Goal: Task Accomplishment & Management: Manage account settings

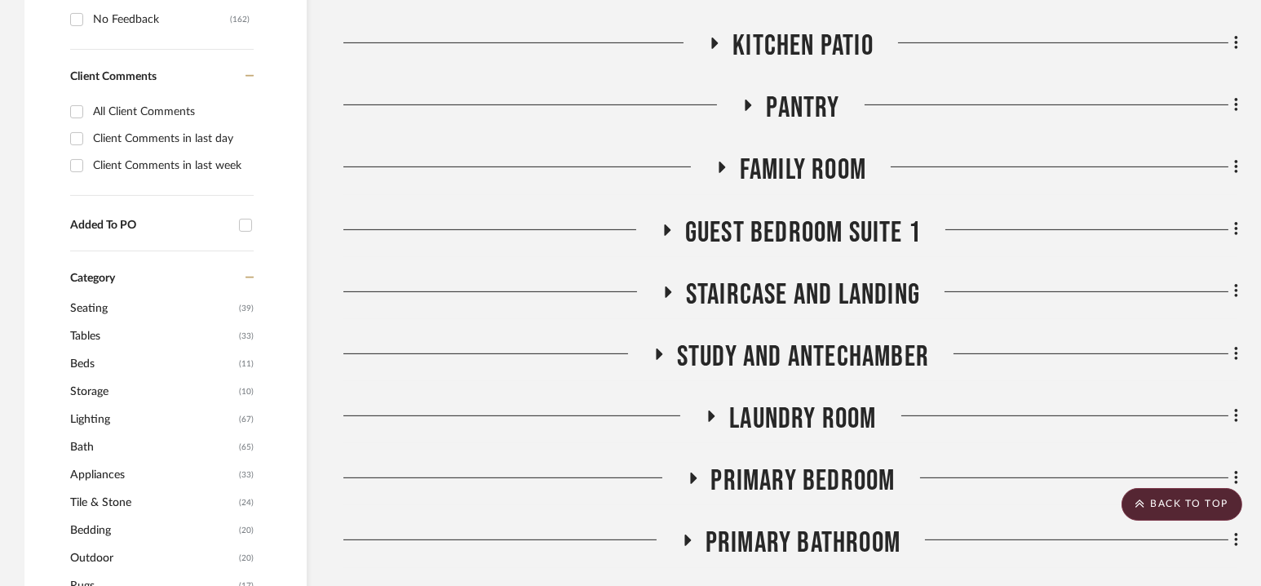
scroll to position [1164, 0]
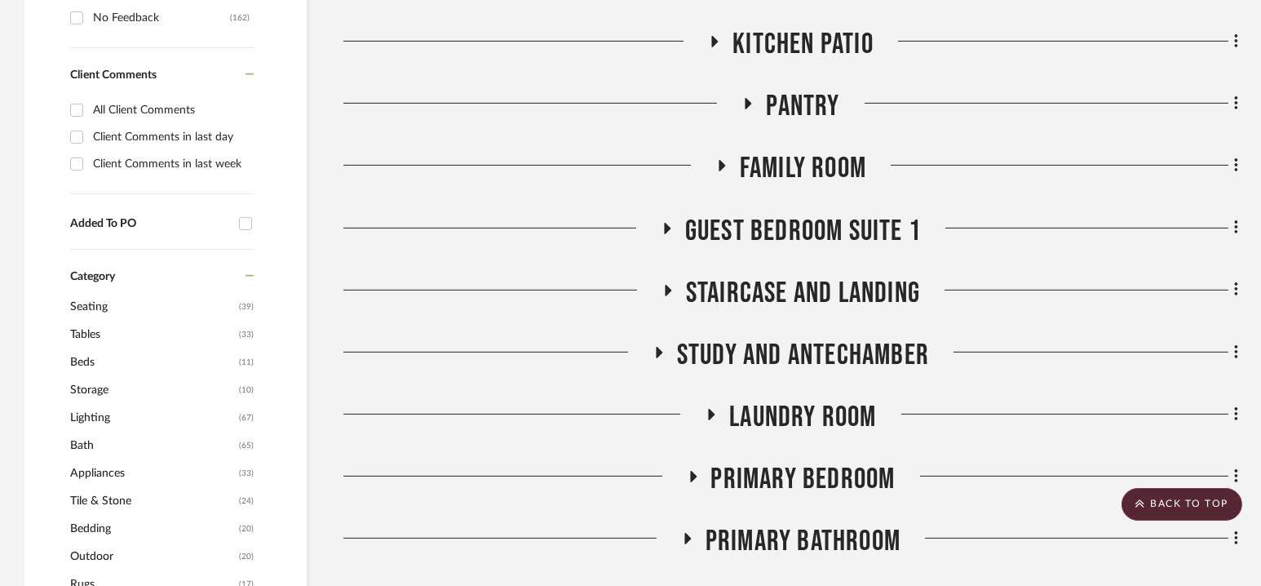
click at [791, 230] on span "Guest Bedroom Suite 1" at bounding box center [803, 231] width 236 height 35
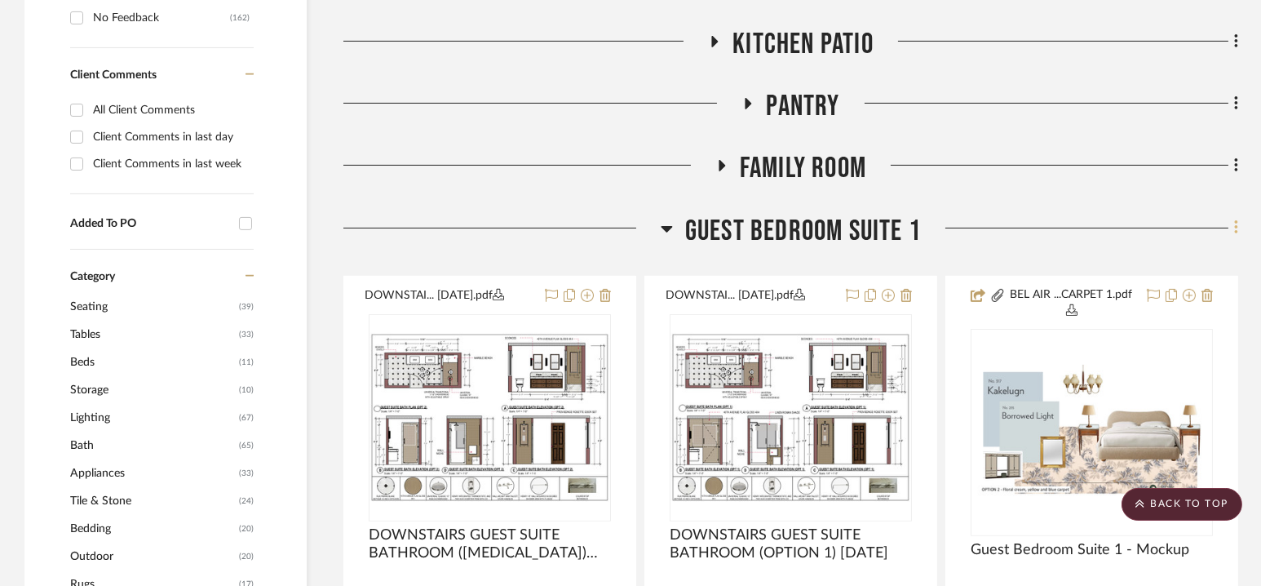
click at [1237, 226] on icon at bounding box center [1236, 228] width 5 height 18
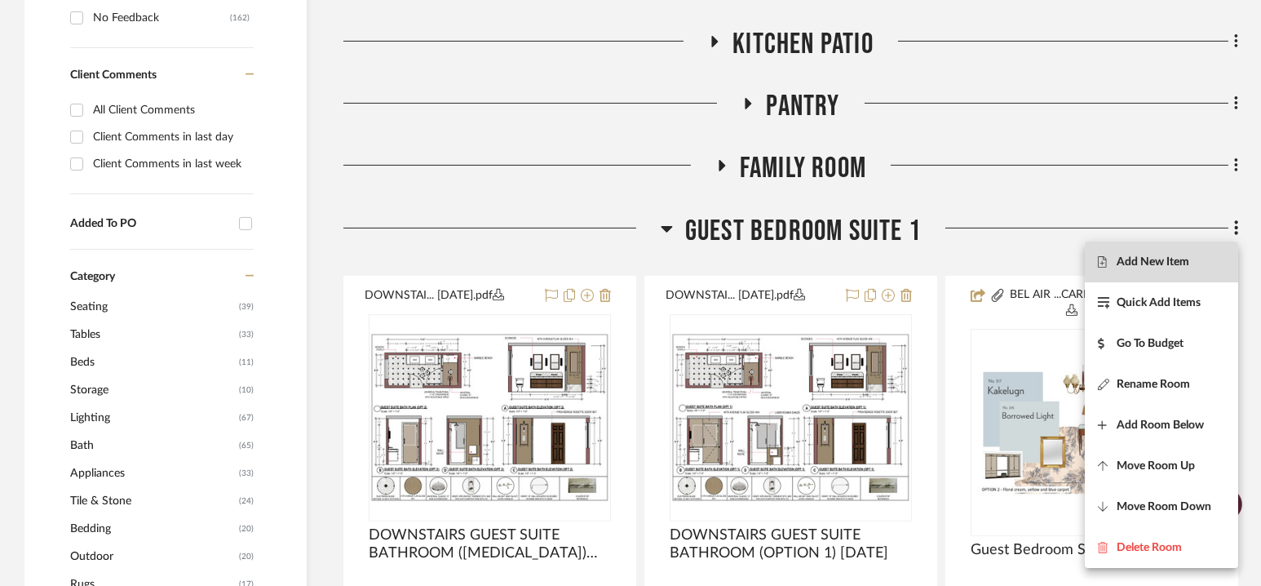
click at [1186, 259] on span "Add New Item" at bounding box center [1153, 262] width 73 height 14
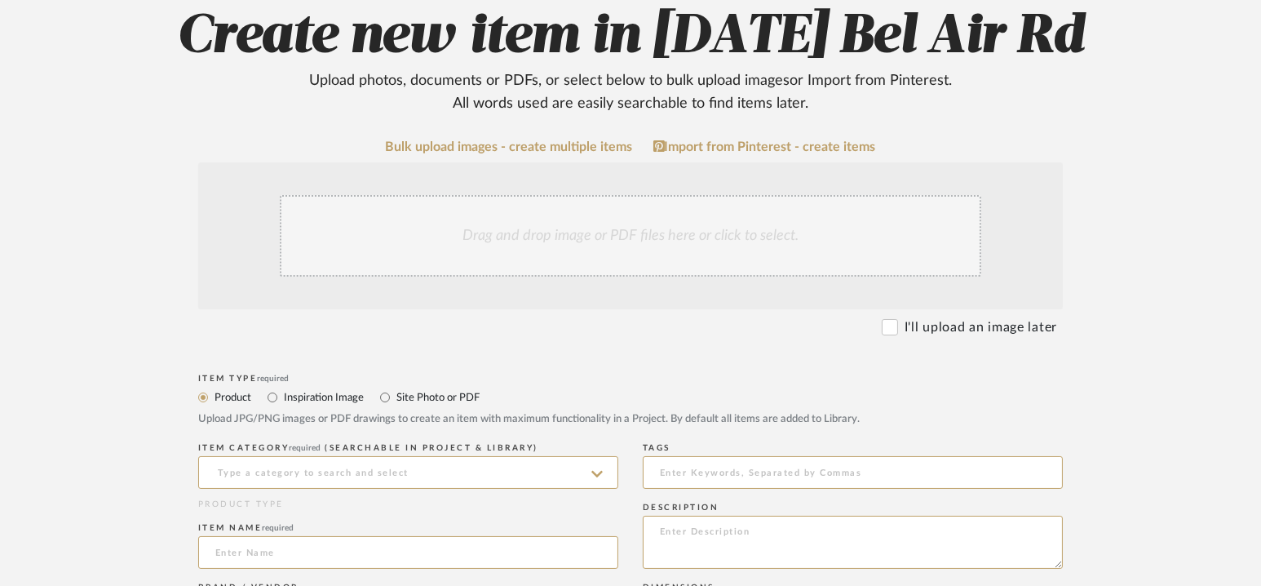
scroll to position [437, 0]
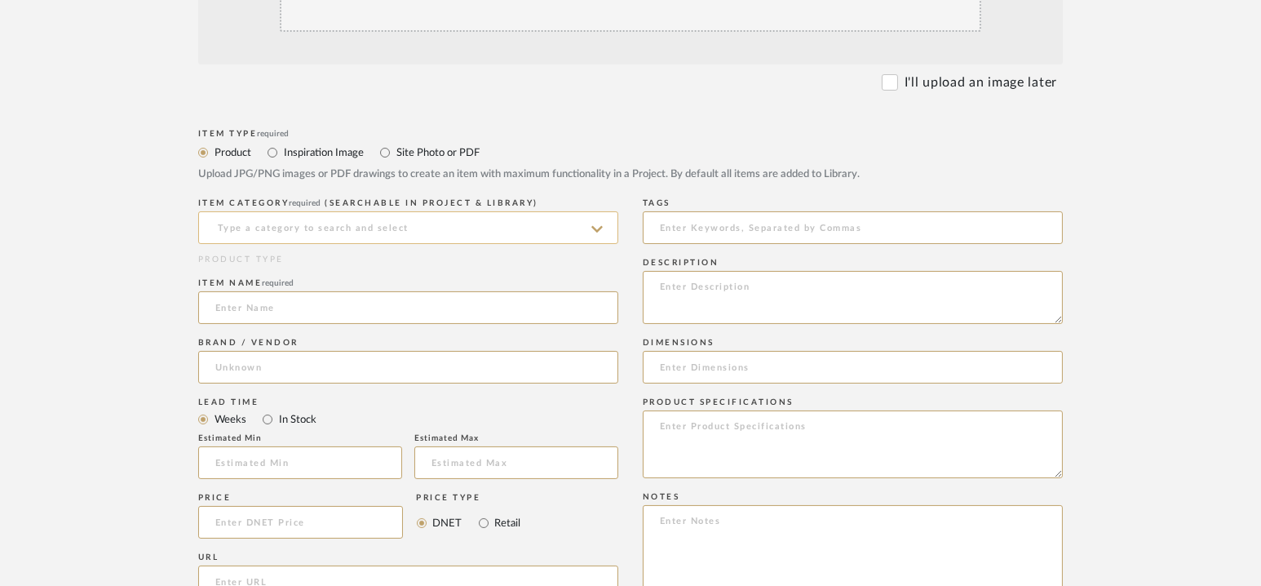
click at [377, 222] on input at bounding box center [408, 227] width 420 height 33
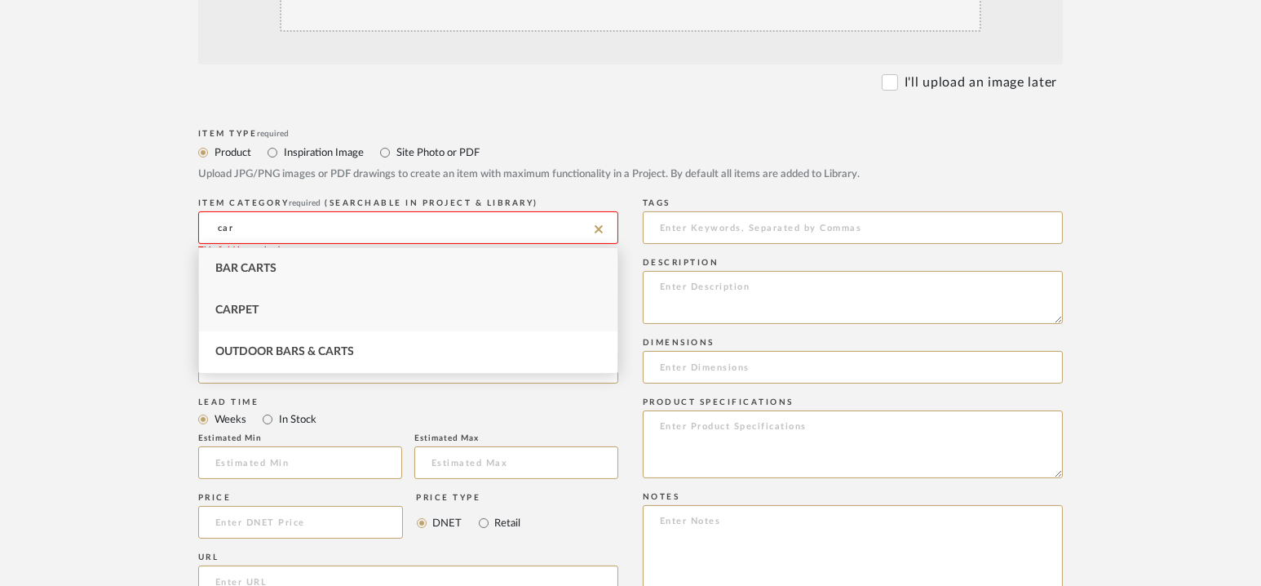
click at [297, 304] on div "Carpet" at bounding box center [408, 311] width 419 height 42
type input "Carpet"
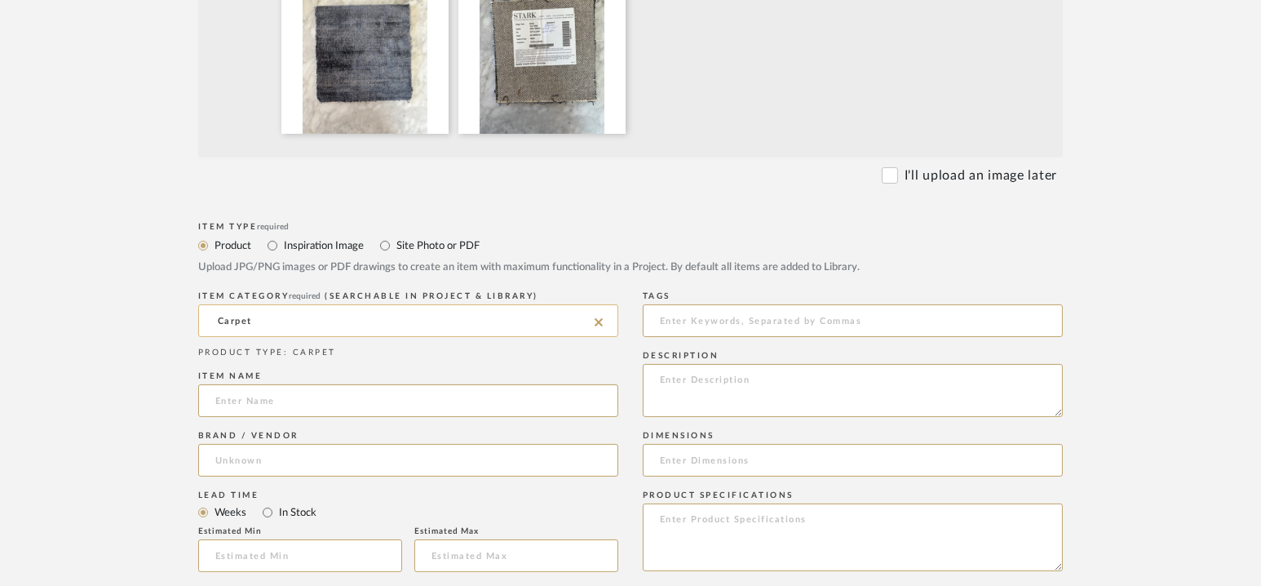
scroll to position [539, 0]
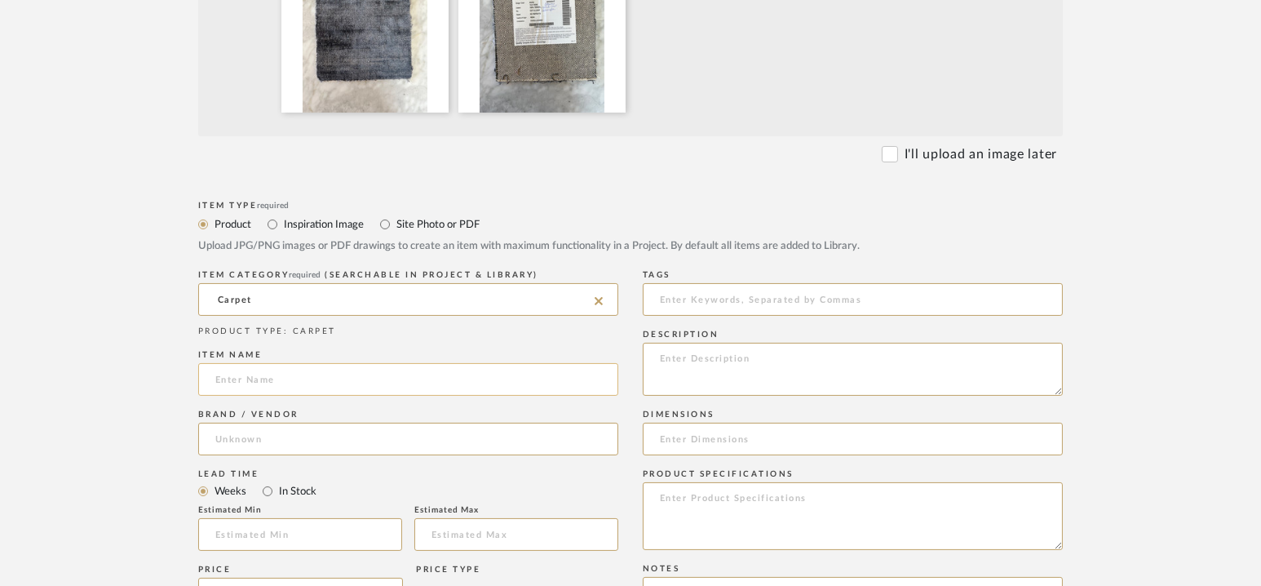
click at [319, 364] on input at bounding box center [408, 379] width 420 height 33
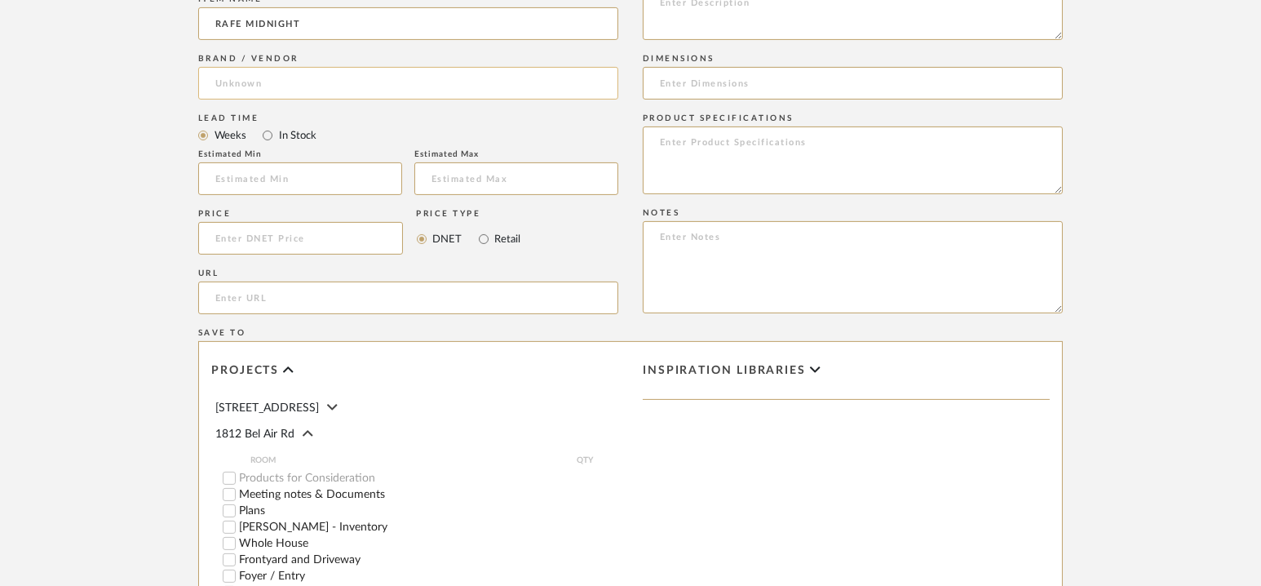
type input "RAFE MIDNIGHT"
click at [326, 85] on input at bounding box center [408, 83] width 420 height 33
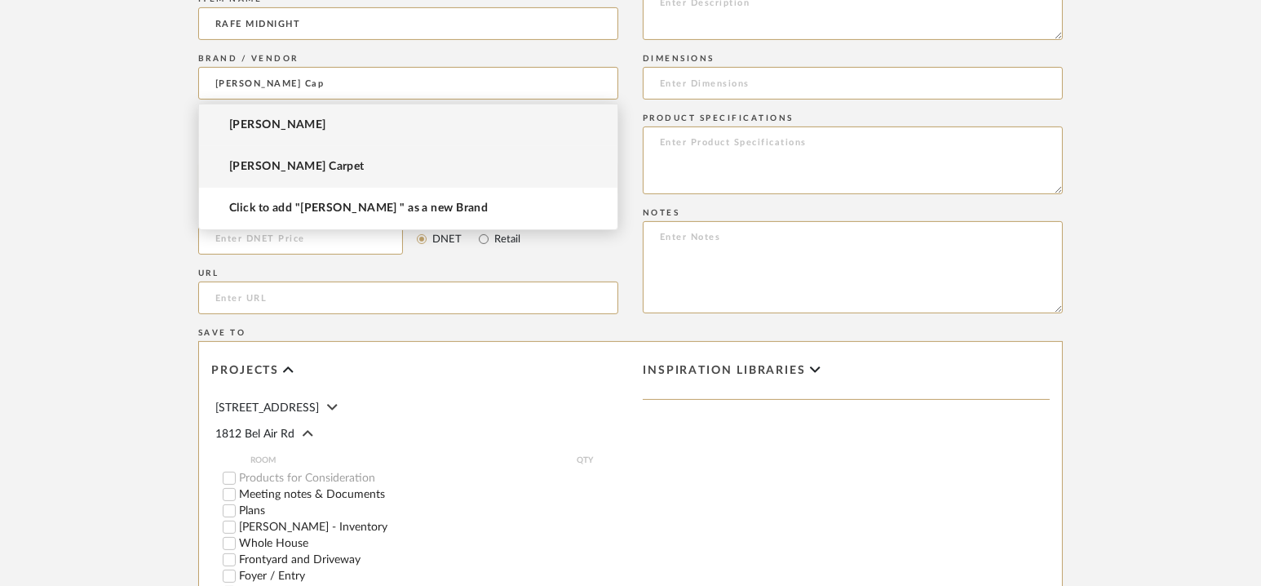
click at [241, 166] on span "[PERSON_NAME] Carpet" at bounding box center [296, 167] width 135 height 14
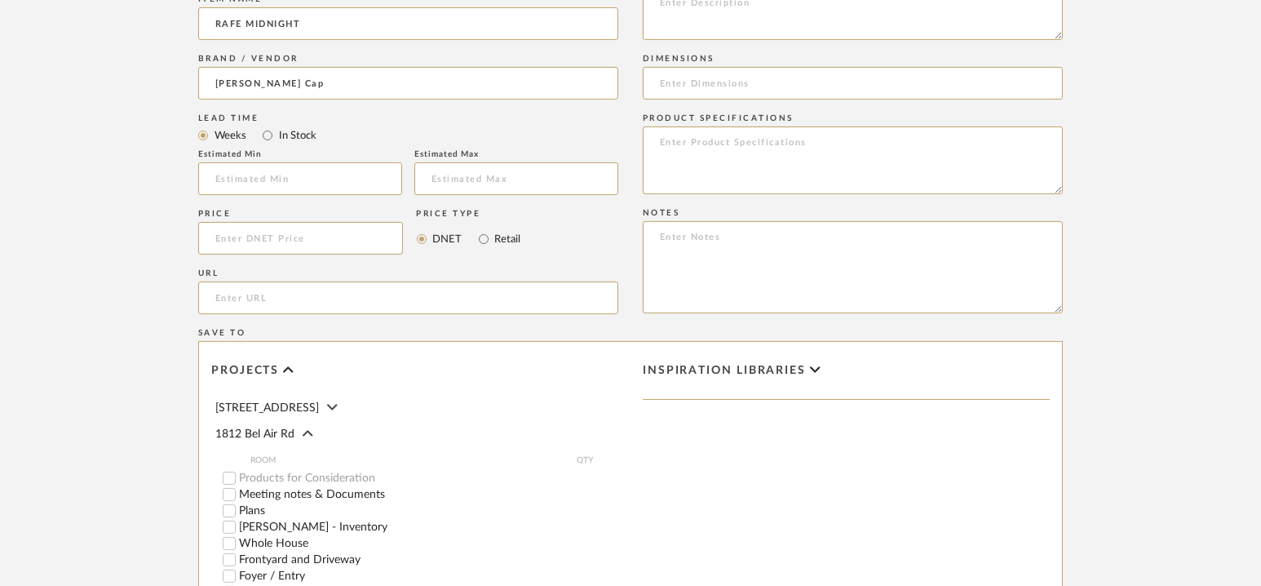
type input "[PERSON_NAME] Carpet"
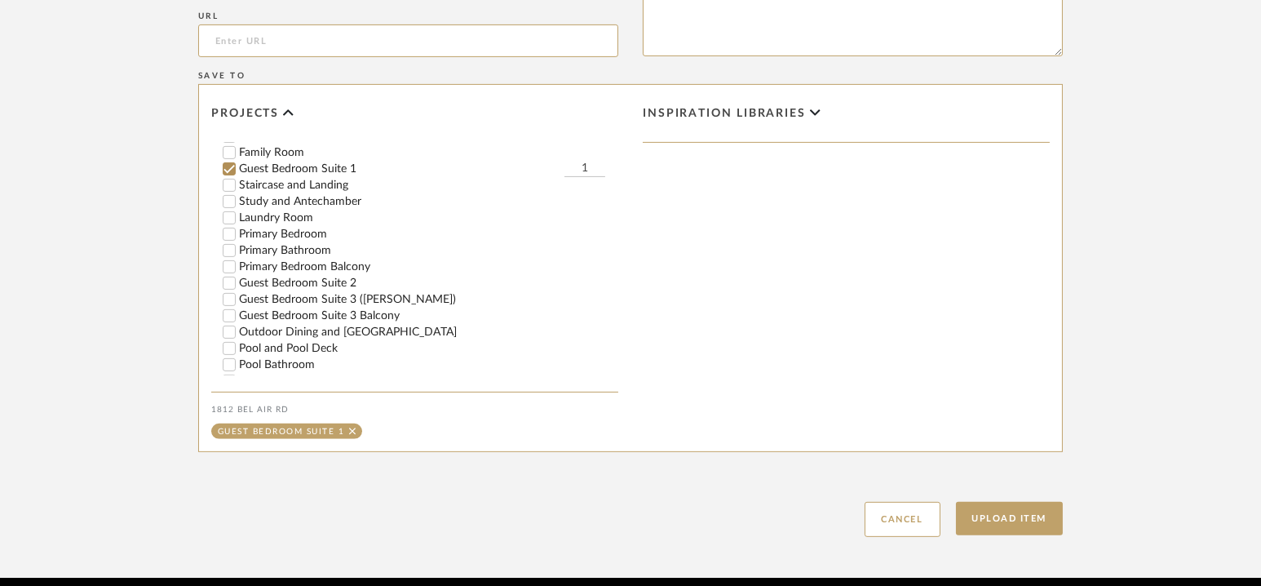
scroll to position [330, 0]
click at [342, 279] on label "Guest Bedroom Suite 2" at bounding box center [428, 282] width 379 height 11
click at [237, 279] on input "Guest Bedroom Suite 2" at bounding box center [229, 282] width 16 height 16
click at [343, 293] on label "Guest Bedroom Suite 3 ([PERSON_NAME])" at bounding box center [428, 298] width 379 height 11
click at [237, 293] on input "Guest Bedroom Suite 3 ([PERSON_NAME])" at bounding box center [229, 298] width 16 height 16
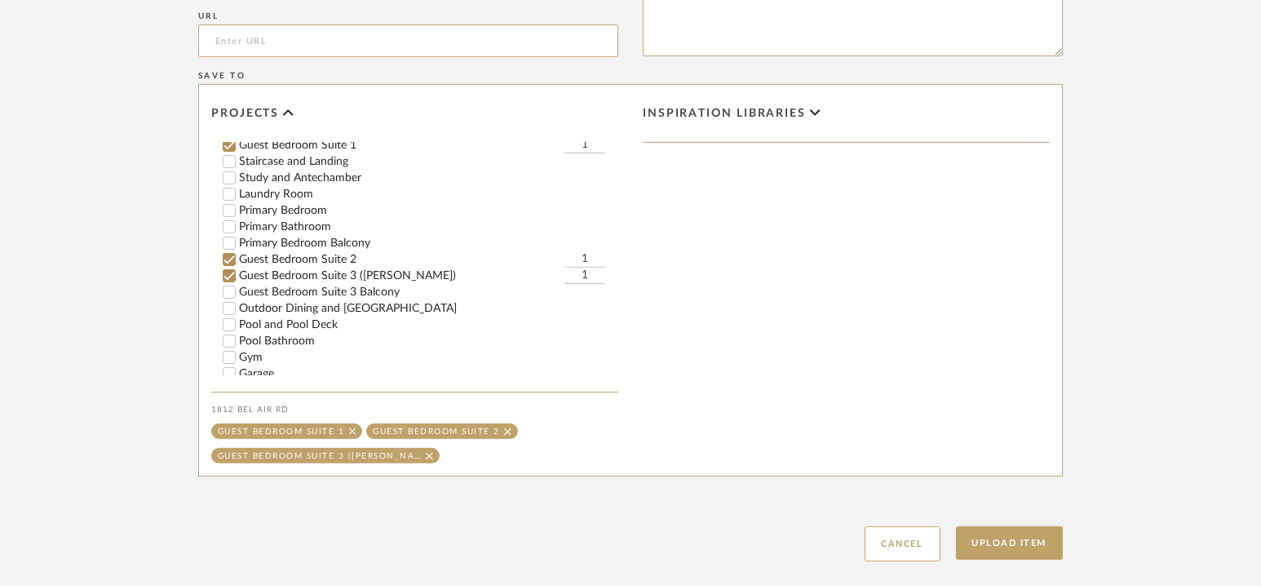
scroll to position [352, 0]
click at [325, 259] on label "Guest Bedroom Suite 2" at bounding box center [402, 260] width 326 height 11
click at [237, 259] on input "Guest Bedroom Suite 2" at bounding box center [229, 260] width 16 height 16
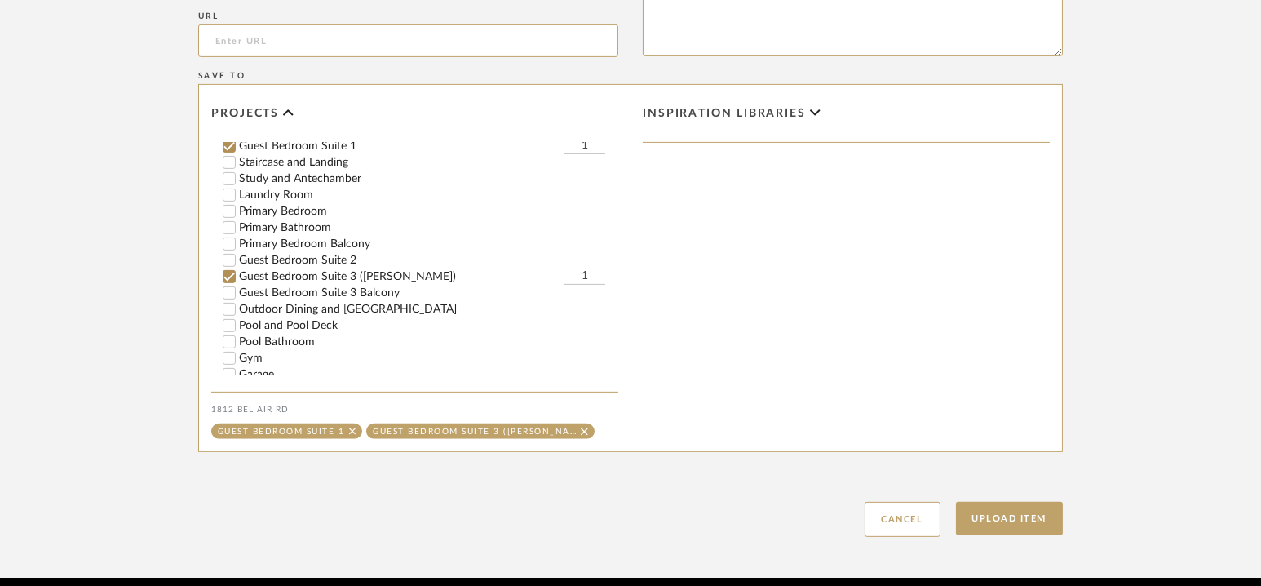
click at [317, 276] on label "Guest Bedroom Suite 3 ([PERSON_NAME])" at bounding box center [402, 276] width 326 height 11
click at [237, 276] on input "Guest Bedroom Suite 3 ([PERSON_NAME])" at bounding box center [229, 276] width 16 height 16
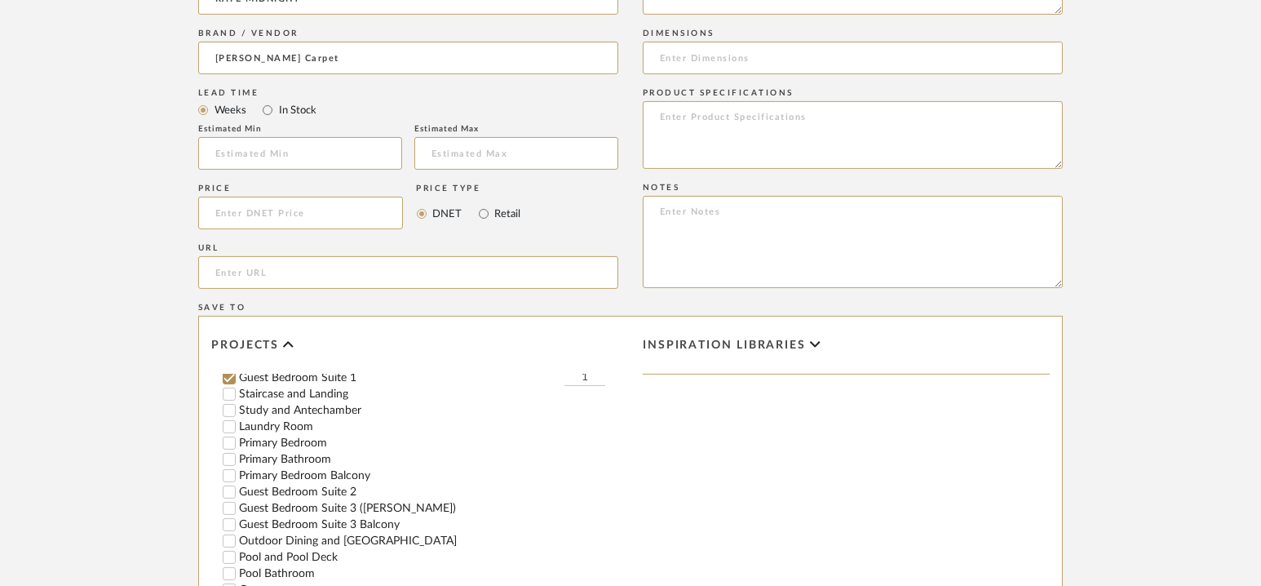
scroll to position [1220, 0]
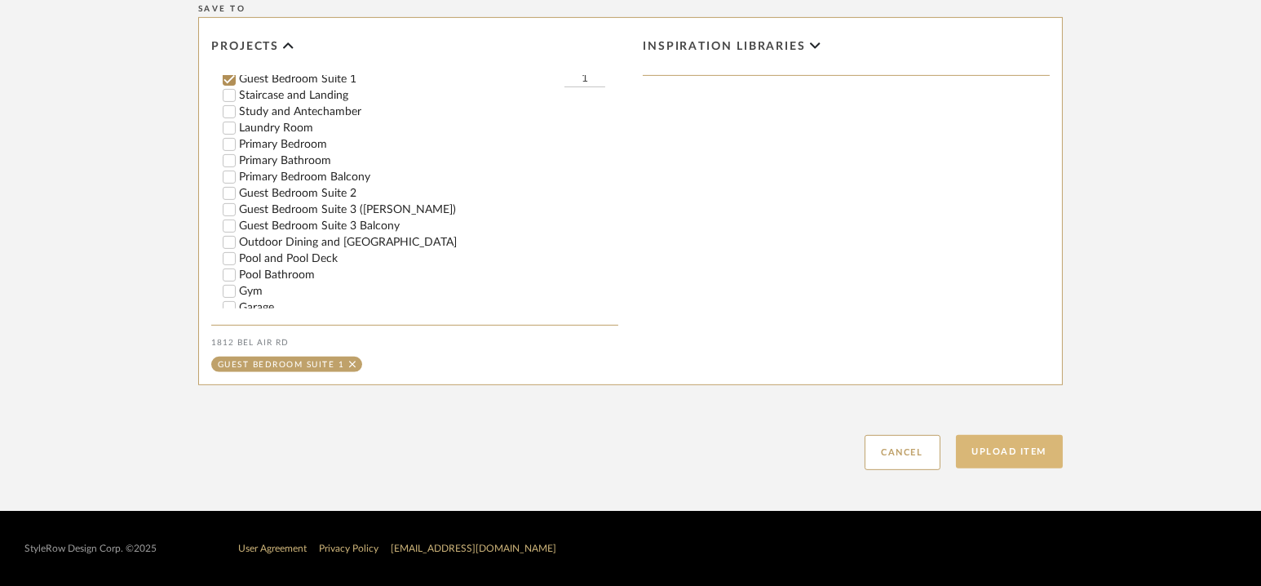
click at [1021, 449] on button "Upload Item" at bounding box center [1010, 451] width 108 height 33
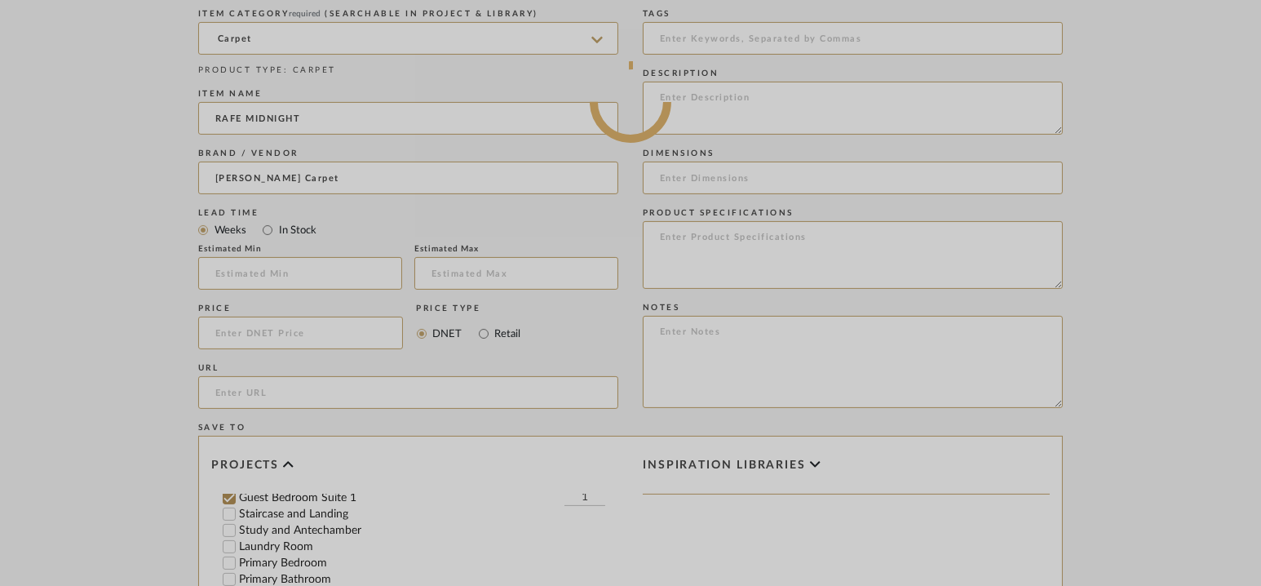
scroll to position [0, 0]
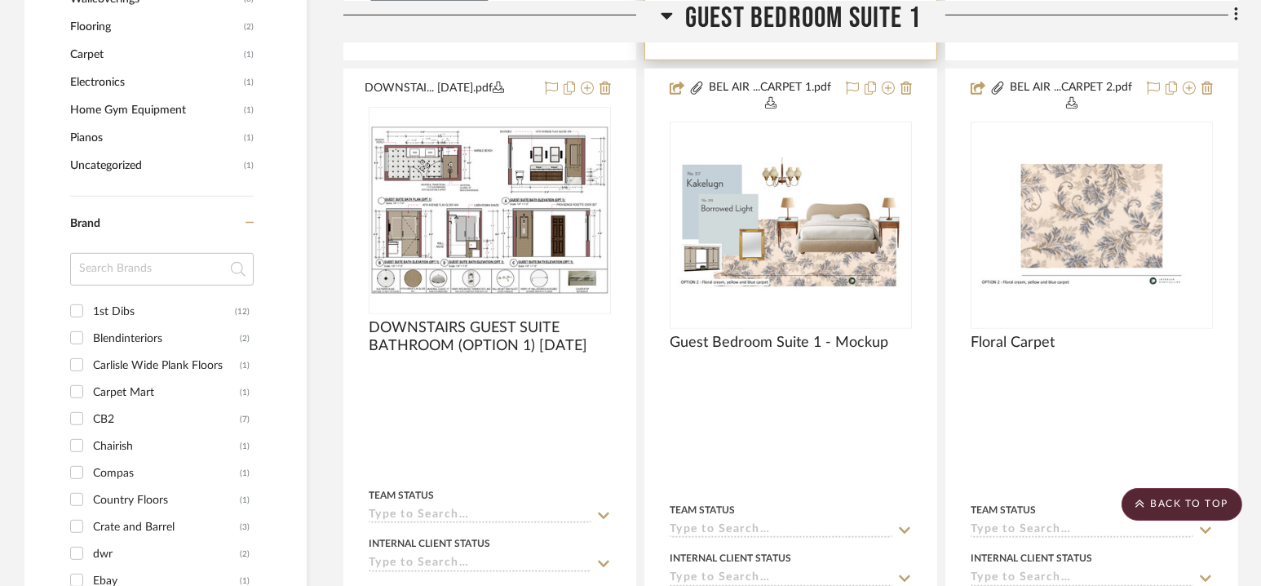
scroll to position [2111, 0]
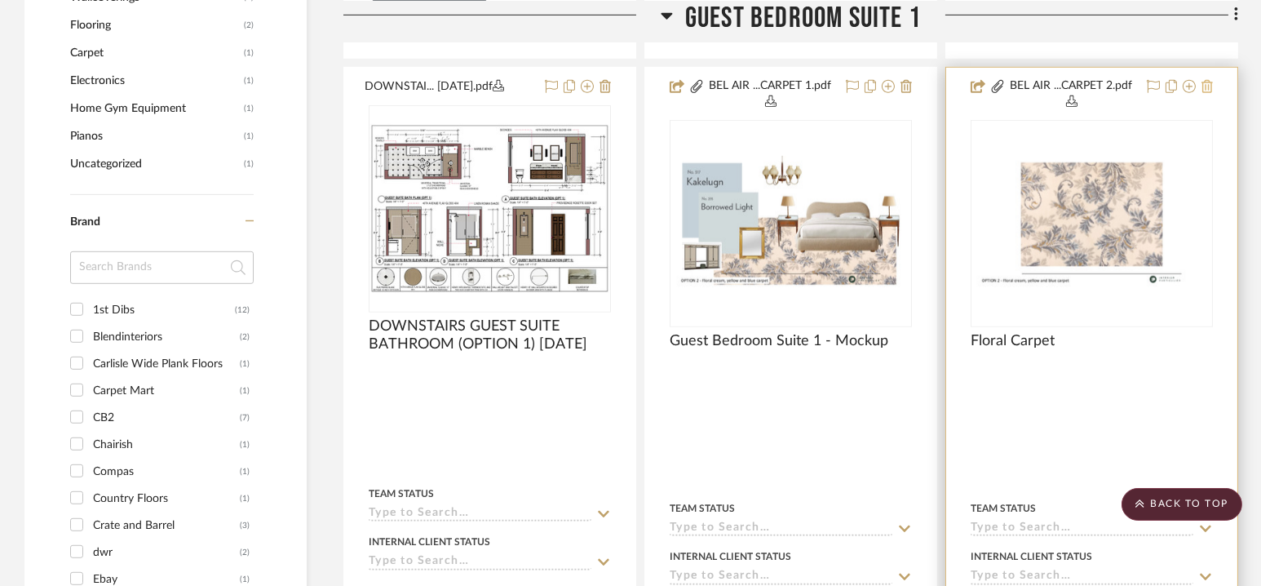
click at [1207, 87] on icon at bounding box center [1207, 86] width 11 height 13
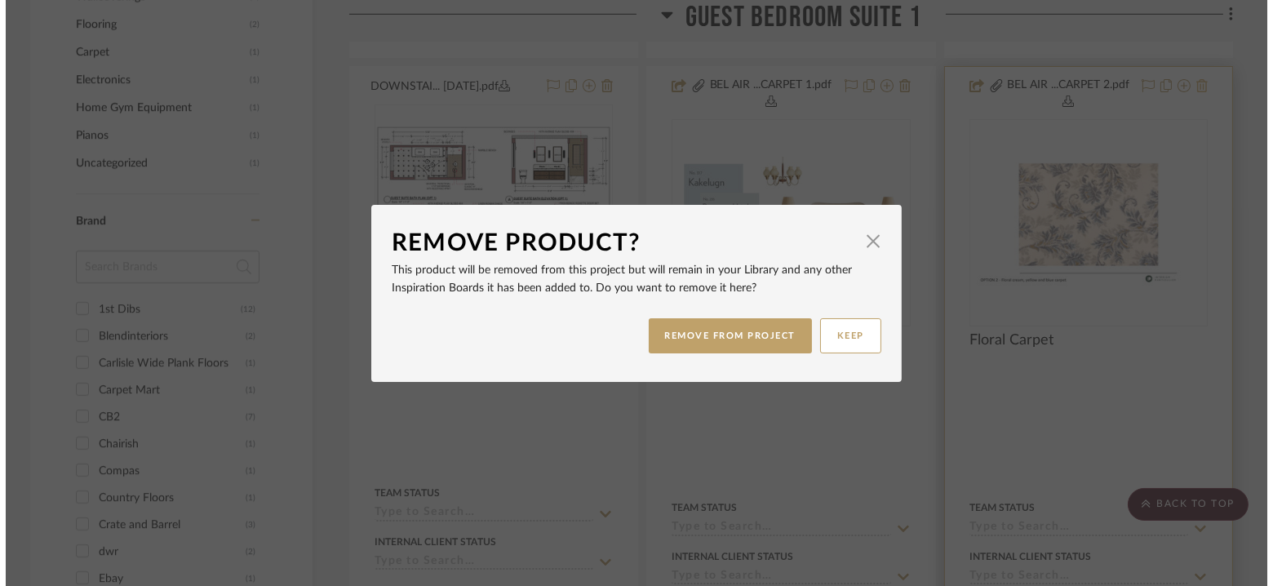
scroll to position [0, 0]
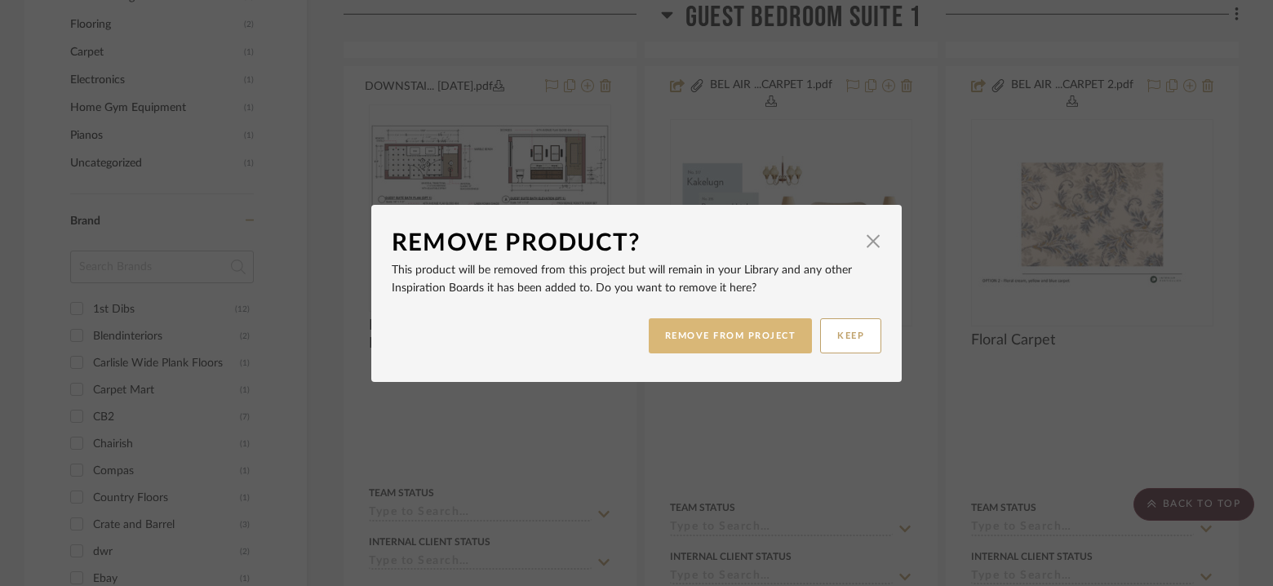
click at [712, 343] on button "REMOVE FROM PROJECT" at bounding box center [731, 335] width 164 height 35
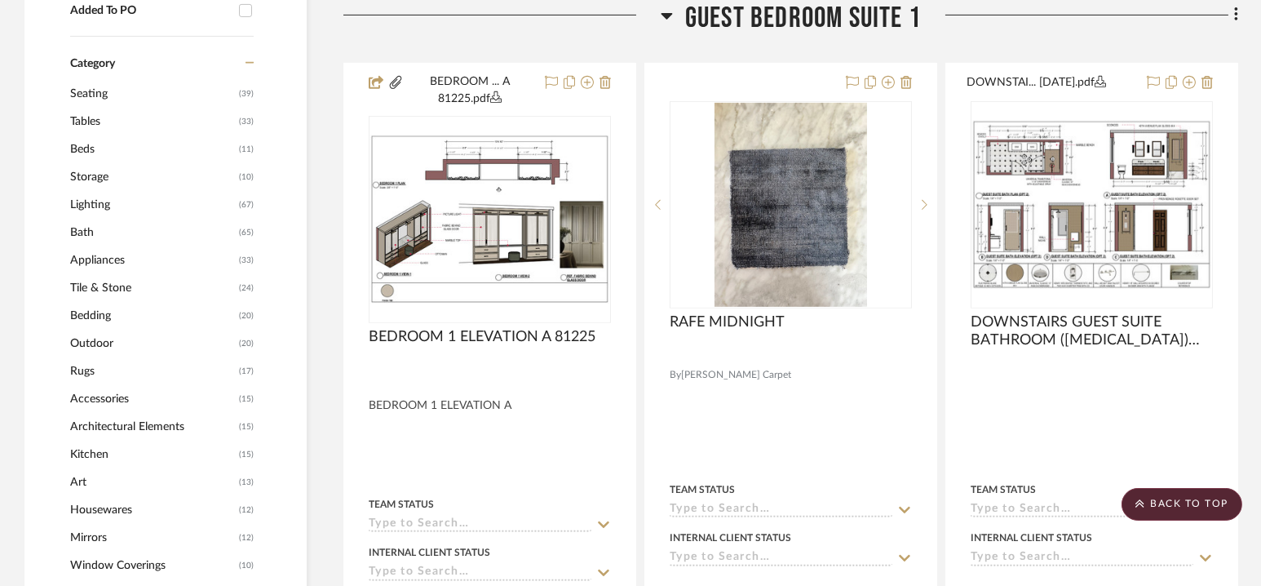
scroll to position [1375, 0]
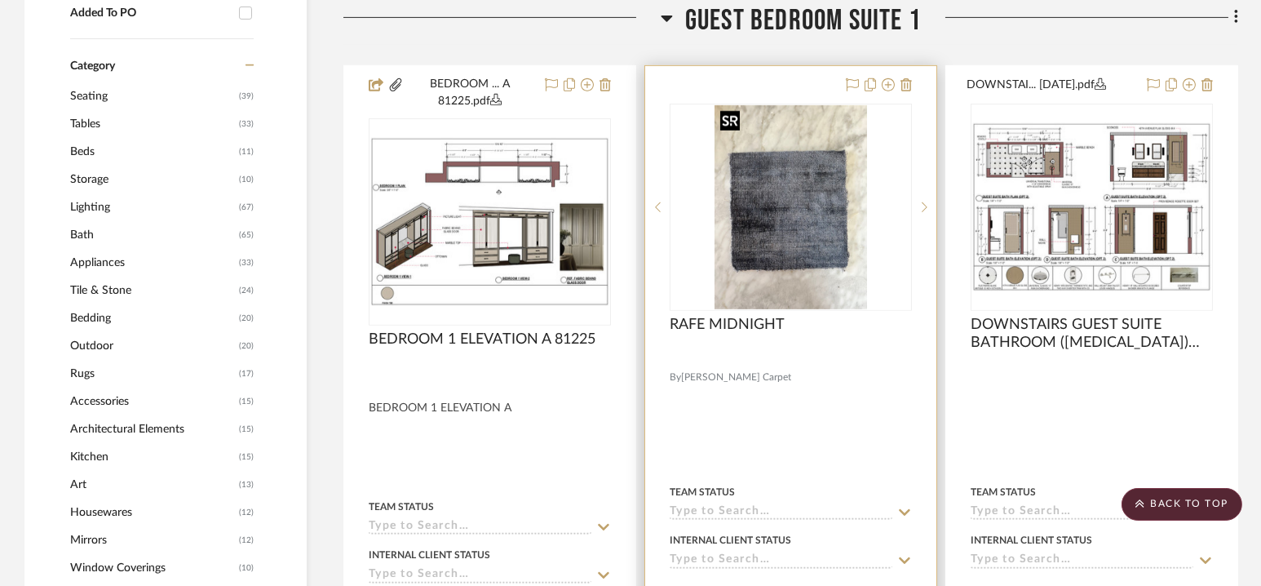
click at [760, 206] on img "0" at bounding box center [791, 207] width 153 height 204
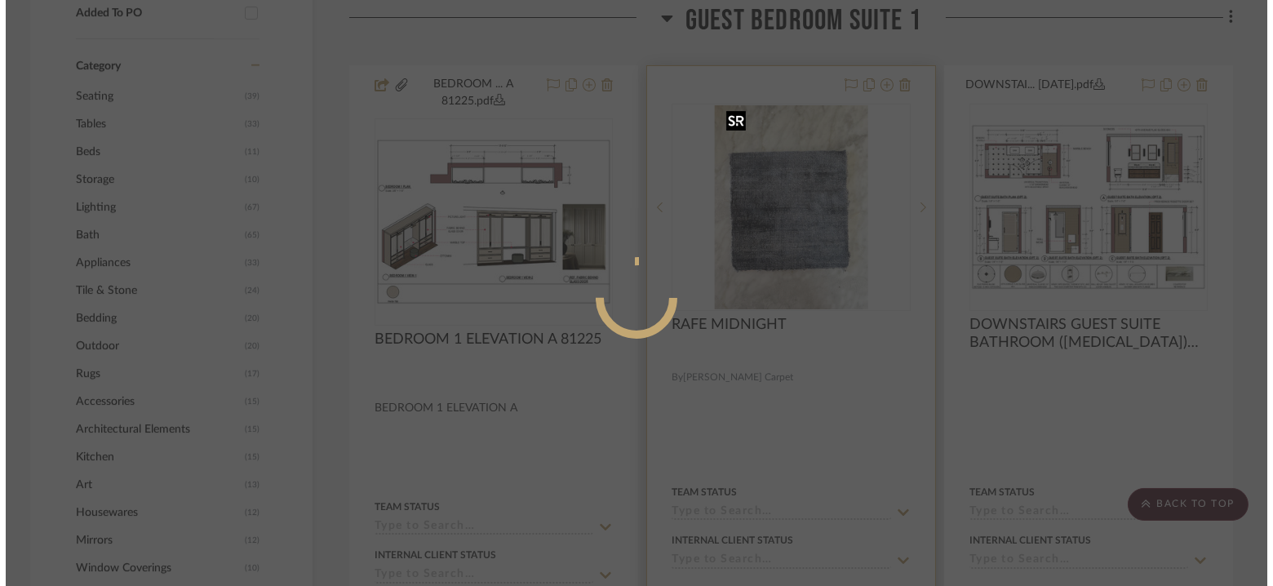
scroll to position [0, 0]
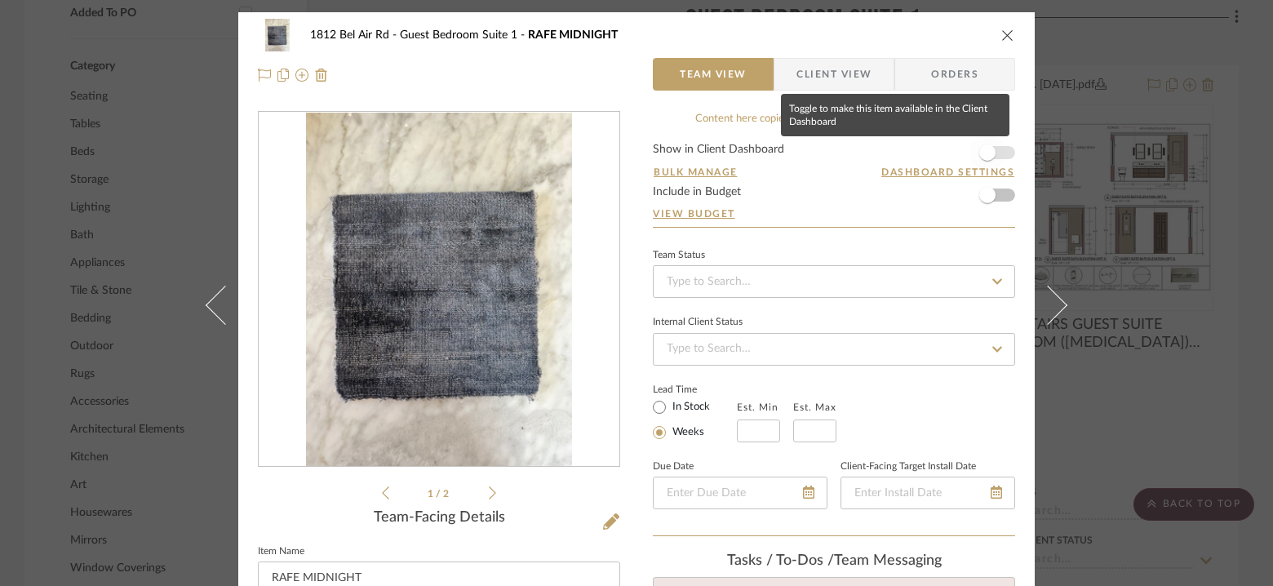
click at [994, 144] on span "button" at bounding box center [987, 153] width 36 height 36
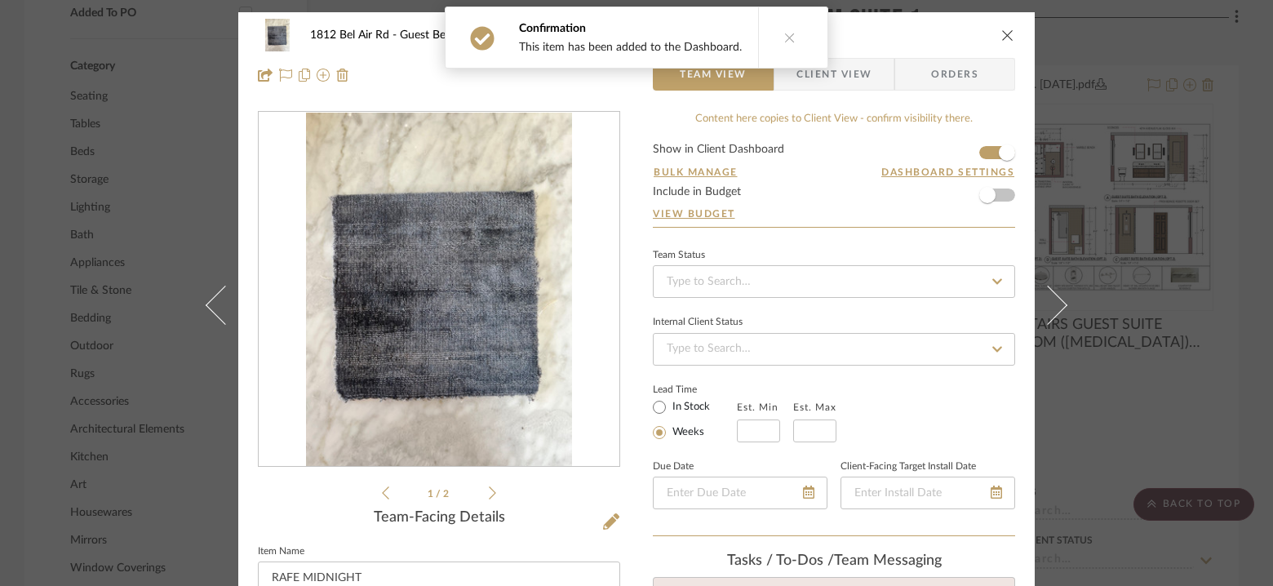
click at [784, 37] on icon at bounding box center [789, 37] width 11 height 11
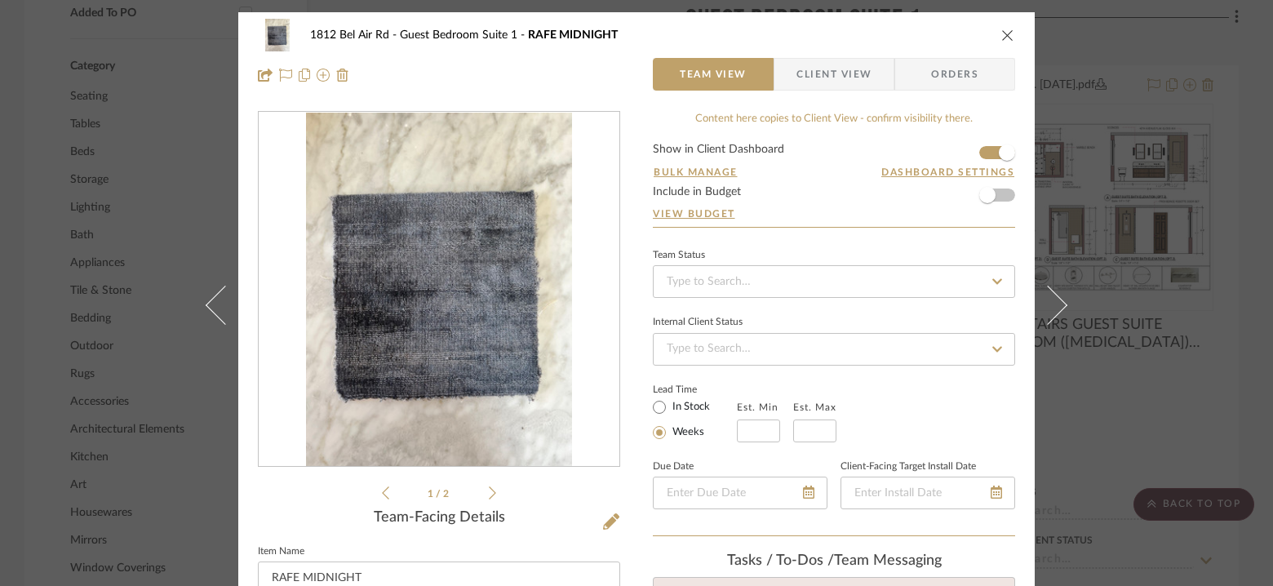
click at [1001, 33] on icon "close" at bounding box center [1007, 35] width 13 height 13
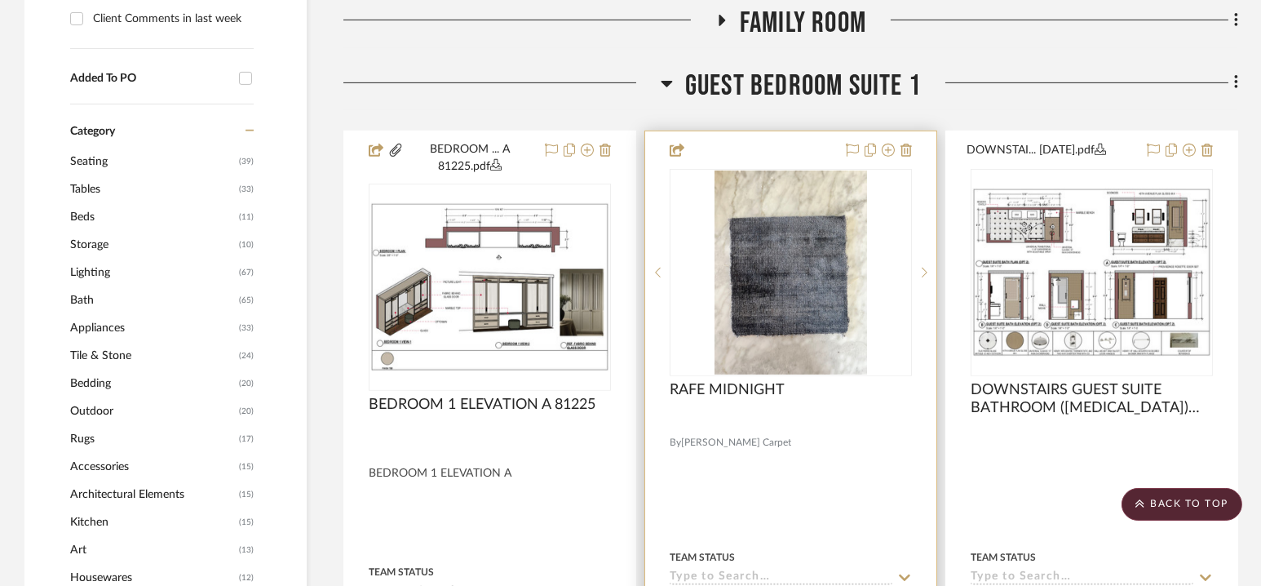
scroll to position [1294, 0]
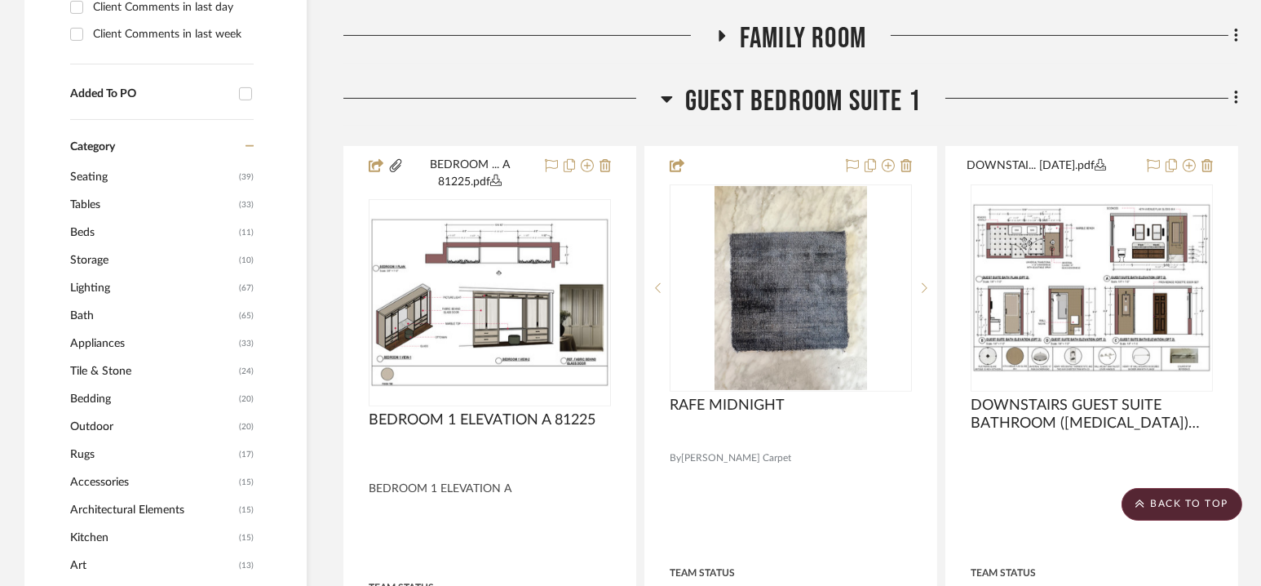
click at [800, 91] on span "Guest Bedroom Suite 1" at bounding box center [803, 101] width 236 height 35
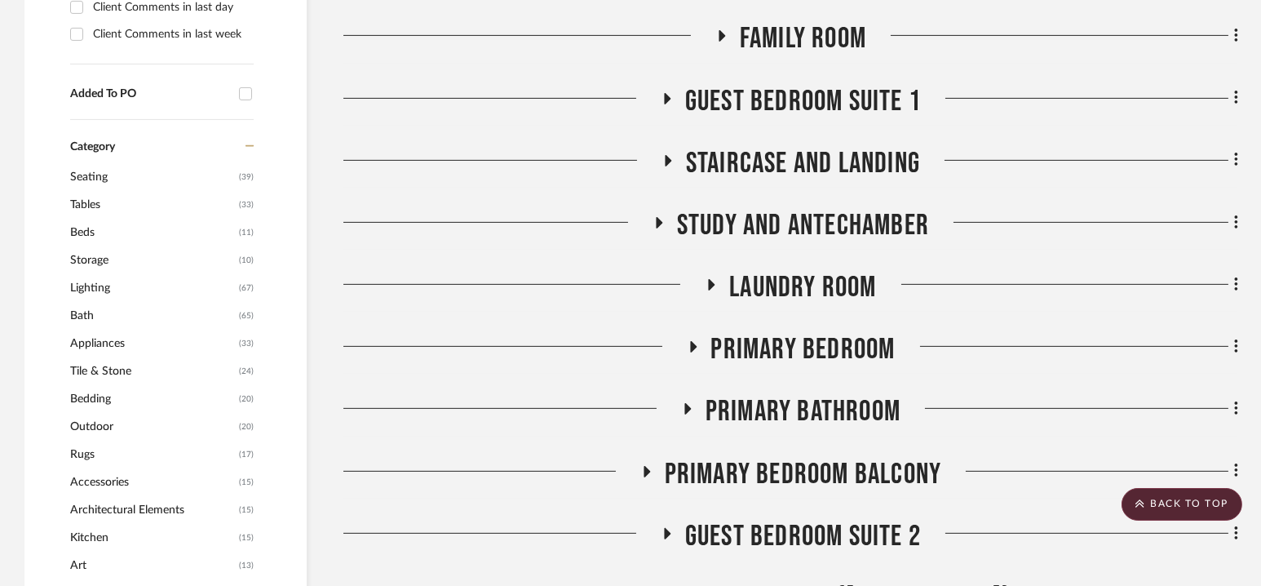
scroll to position [1505, 0]
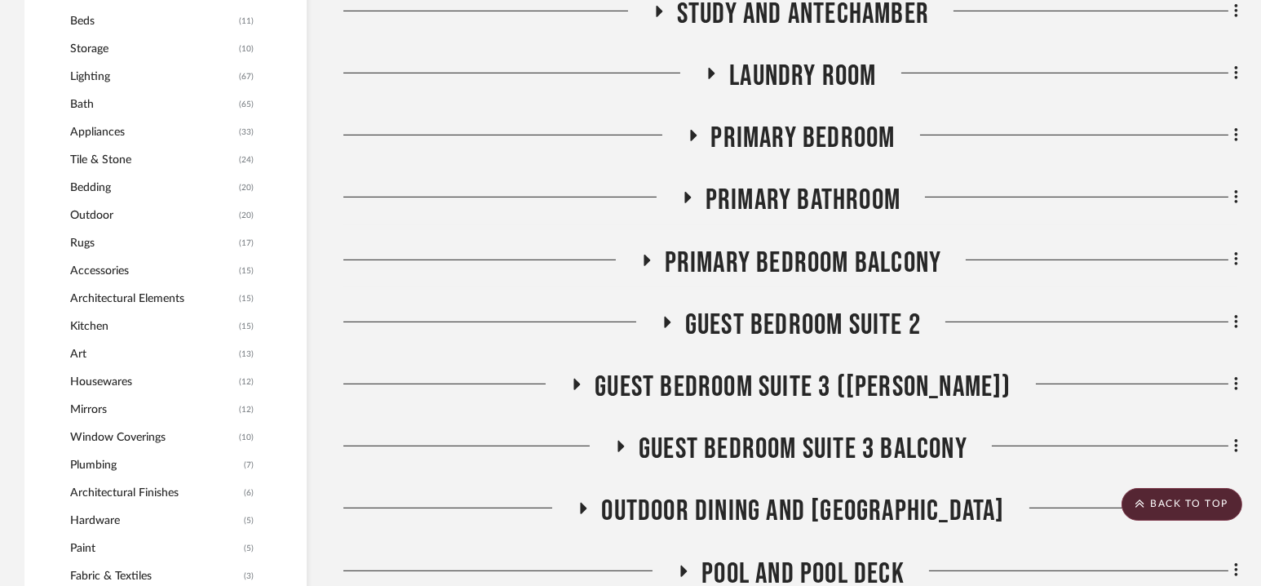
click at [808, 320] on span "Guest Bedroom Suite 2" at bounding box center [803, 325] width 236 height 35
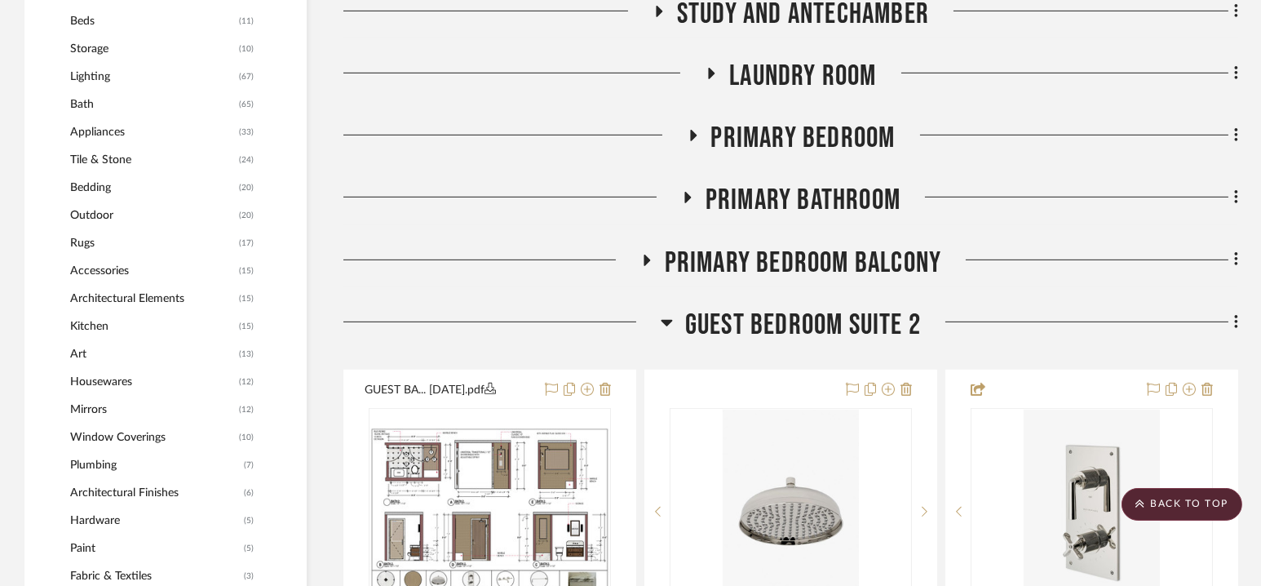
click at [1234, 323] on icon at bounding box center [1236, 322] width 5 height 18
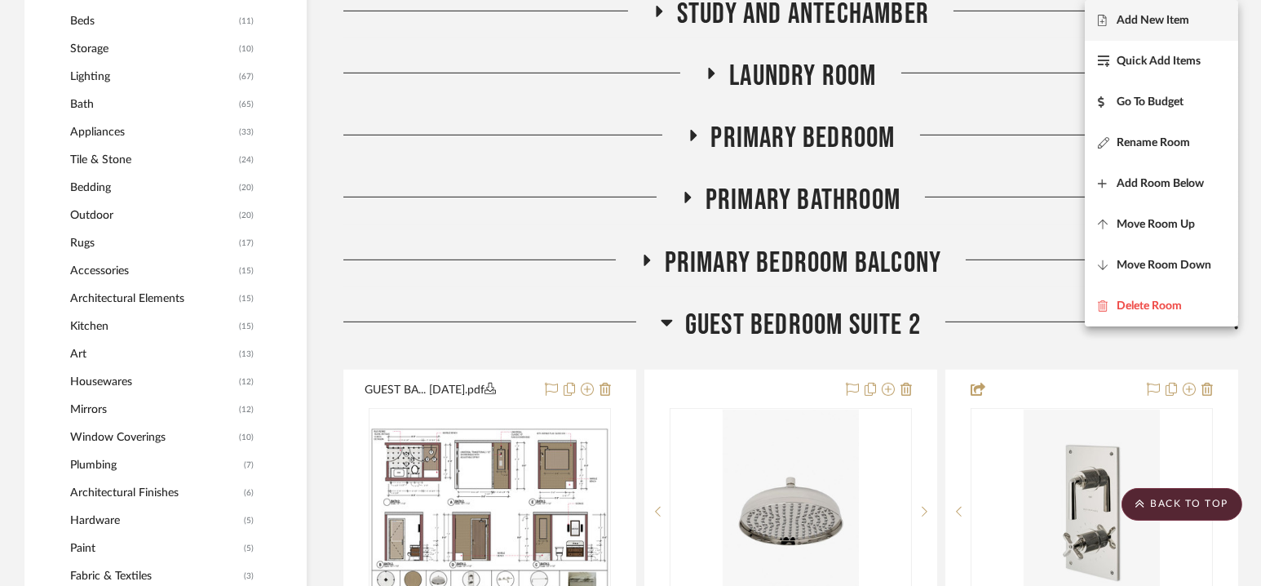
click at [1121, 31] on button "Add New Item" at bounding box center [1161, 20] width 153 height 41
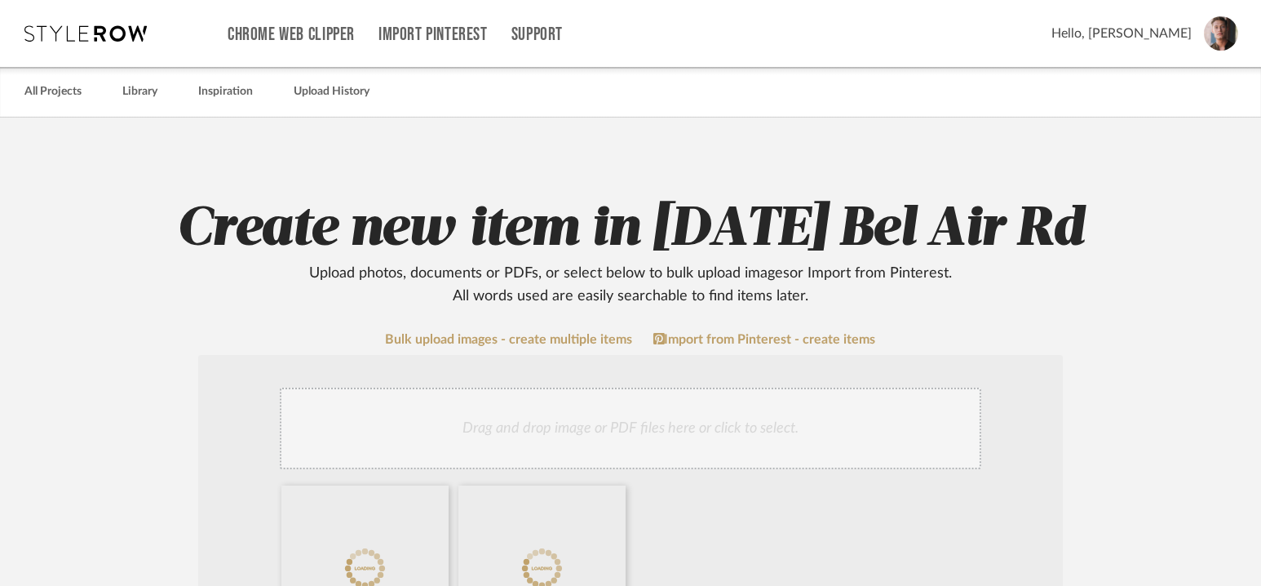
scroll to position [102, 0]
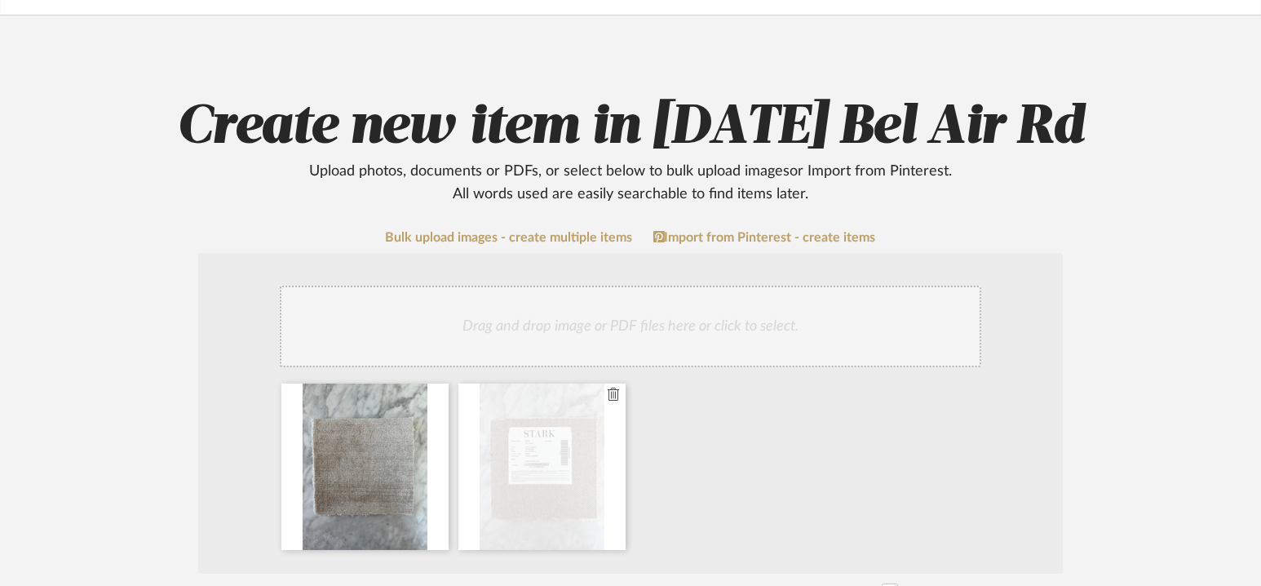
click at [536, 457] on div at bounding box center [542, 466] width 167 height 166
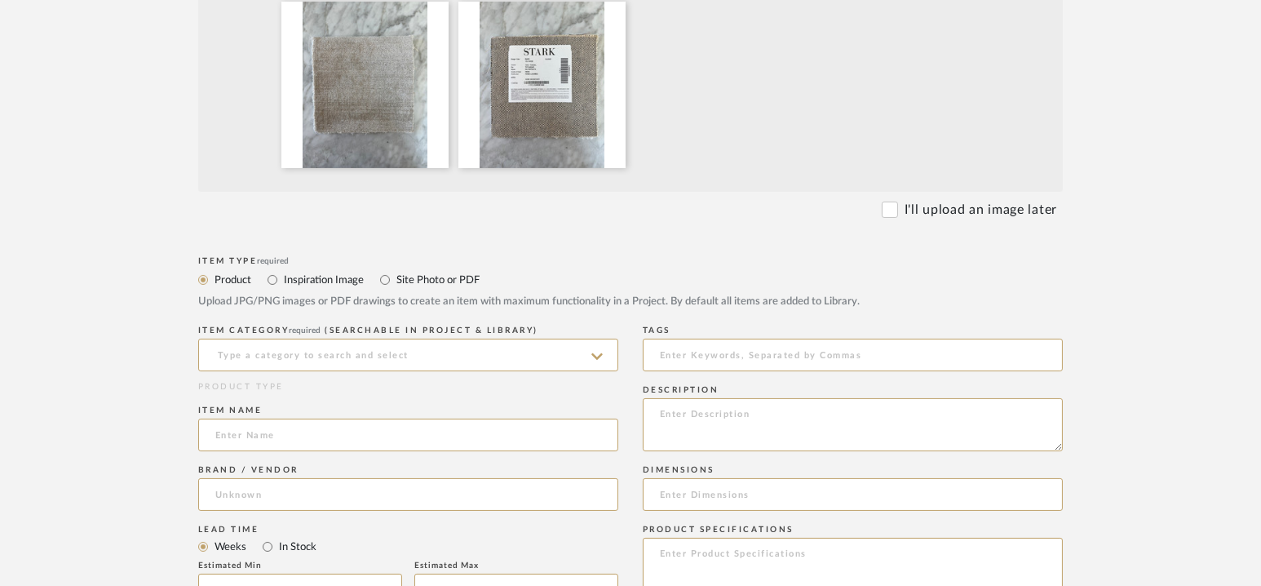
scroll to position [485, 0]
click at [326, 349] on input at bounding box center [408, 354] width 420 height 33
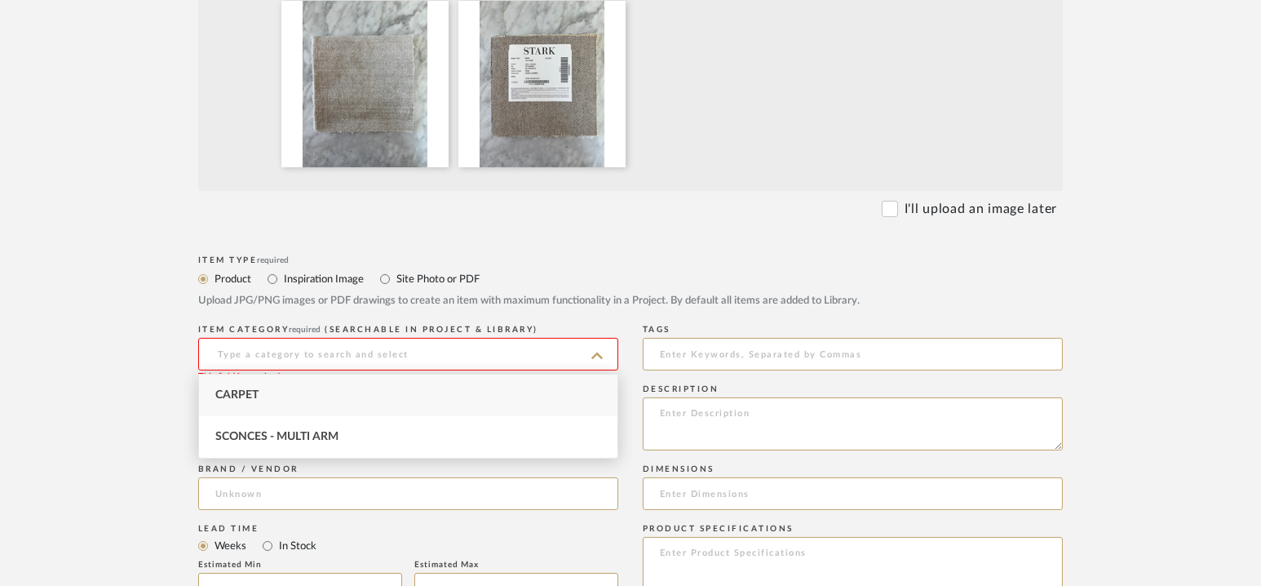
click at [326, 349] on input at bounding box center [408, 354] width 420 height 33
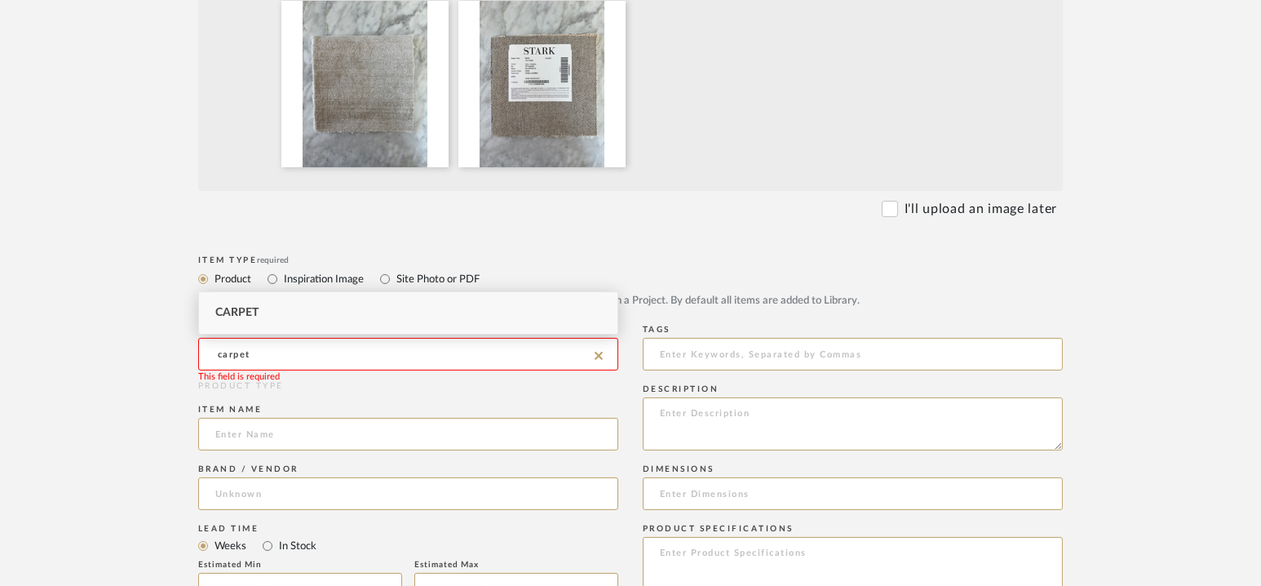
click at [264, 295] on div "Carpet" at bounding box center [408, 313] width 419 height 42
type input "Carpet"
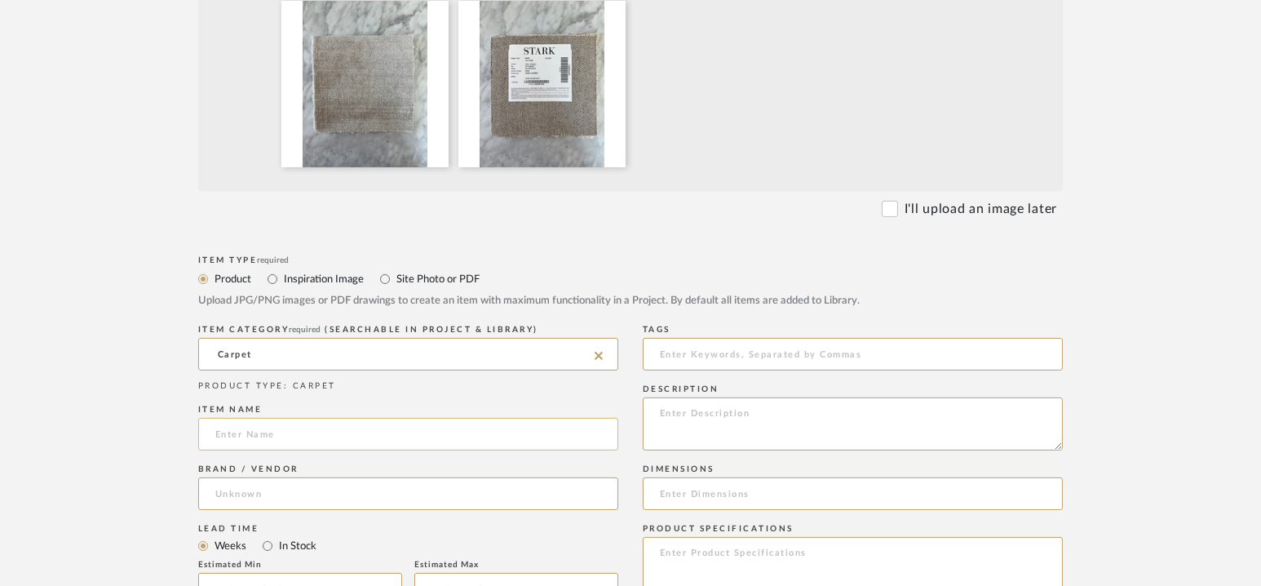
click at [258, 430] on input at bounding box center [408, 434] width 420 height 33
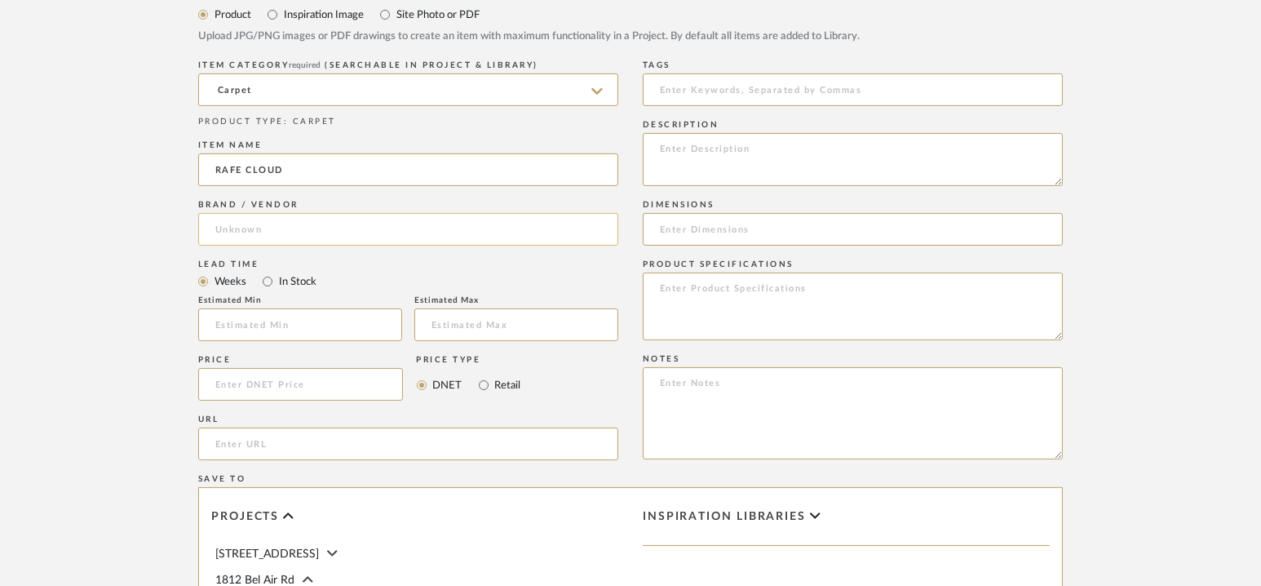
type input "RAFE CLOUD"
click at [305, 228] on input at bounding box center [408, 229] width 420 height 33
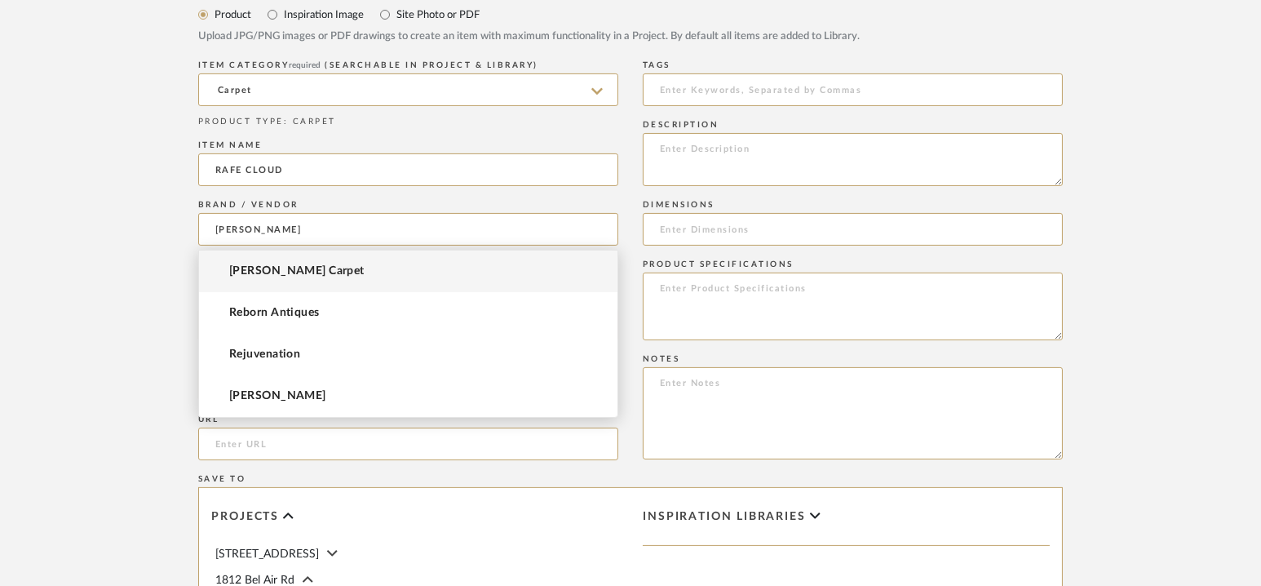
click at [284, 282] on mat-option "[PERSON_NAME] Carpet" at bounding box center [408, 271] width 419 height 42
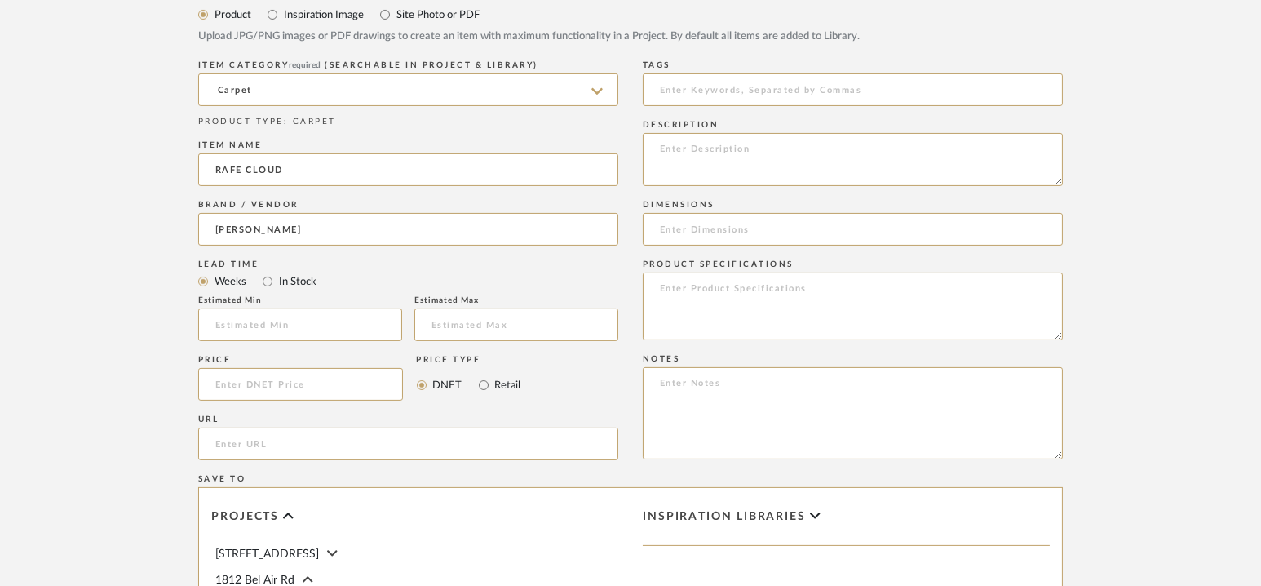
type input "[PERSON_NAME] Carpet"
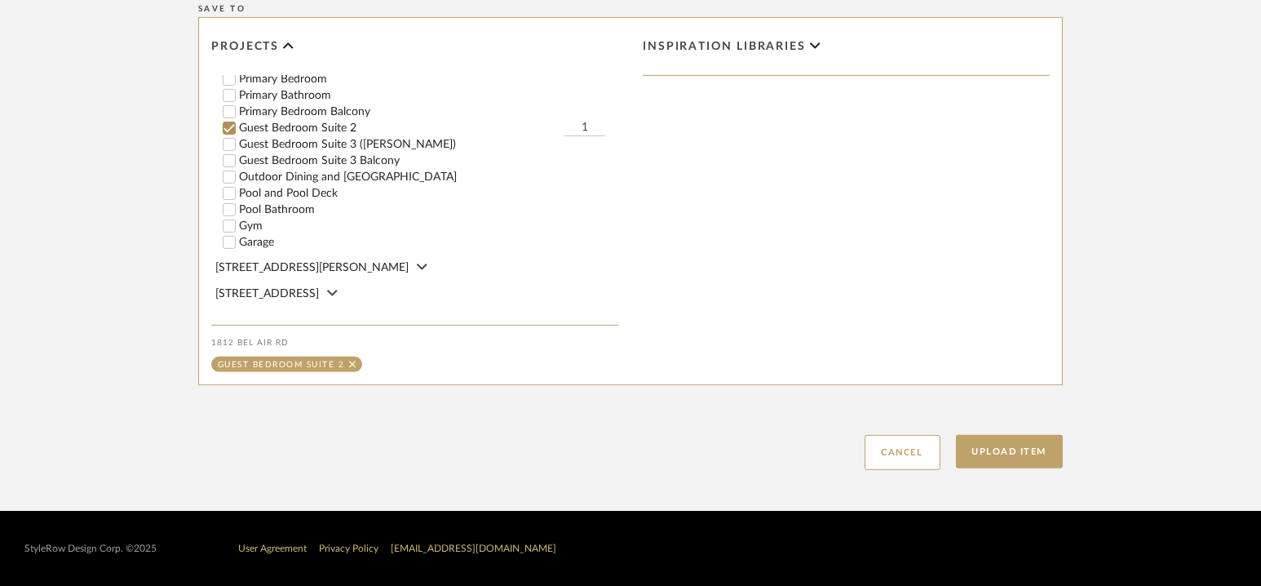
scroll to position [419, 0]
click at [334, 139] on label "Guest Bedroom Suite 3 ([PERSON_NAME])" at bounding box center [428, 143] width 379 height 11
click at [237, 139] on input "Guest Bedroom Suite 3 ([PERSON_NAME])" at bounding box center [229, 143] width 16 height 16
click at [333, 154] on label "Guest Bedroom Suite 3 Balcony" at bounding box center [428, 159] width 379 height 11
click at [237, 153] on input "Guest Bedroom Suite 3 Balcony" at bounding box center [229, 160] width 16 height 16
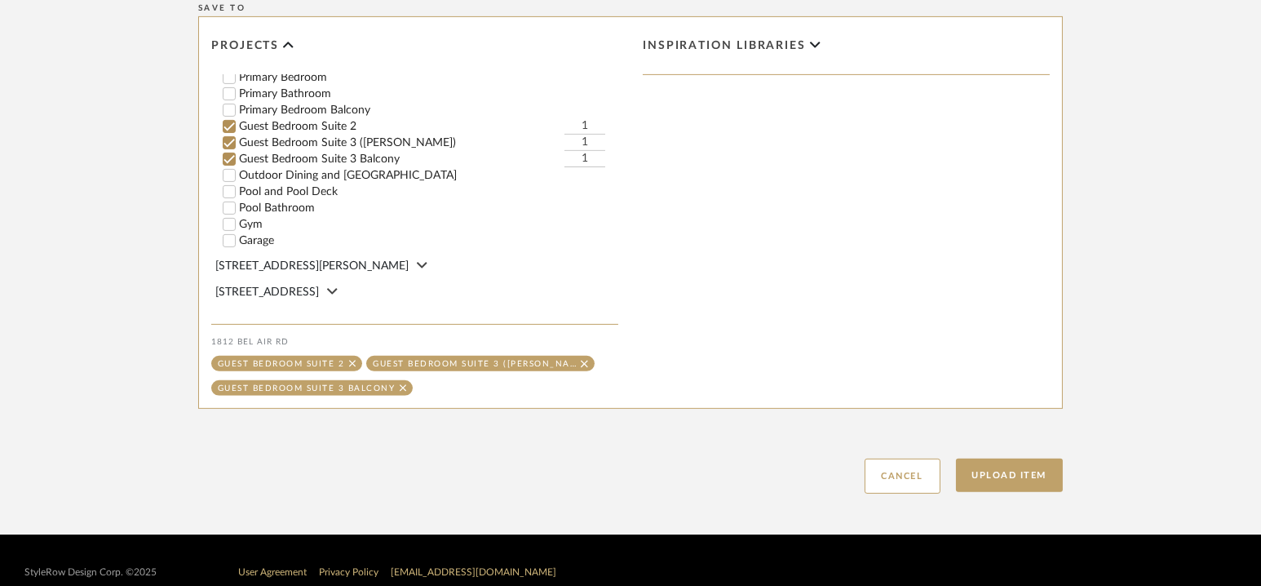
click at [333, 153] on label "Guest Bedroom Suite 3 Balcony" at bounding box center [402, 158] width 326 height 11
click at [237, 153] on input "Guest Bedroom Suite 3 Balcony" at bounding box center [229, 159] width 16 height 16
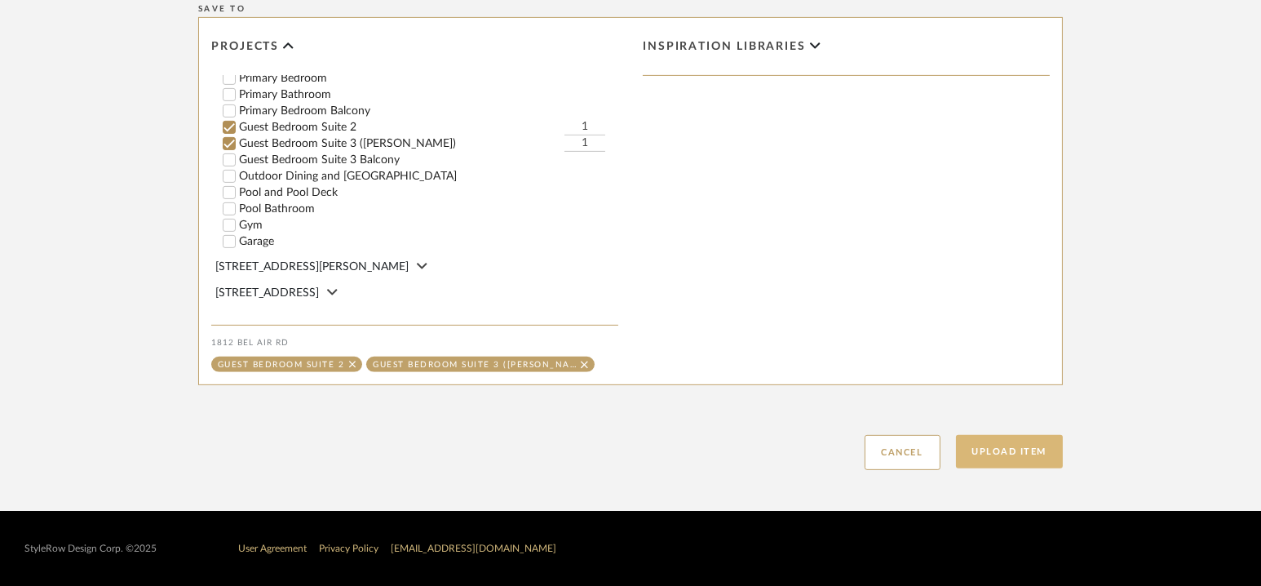
click at [1001, 445] on button "Upload Item" at bounding box center [1010, 451] width 108 height 33
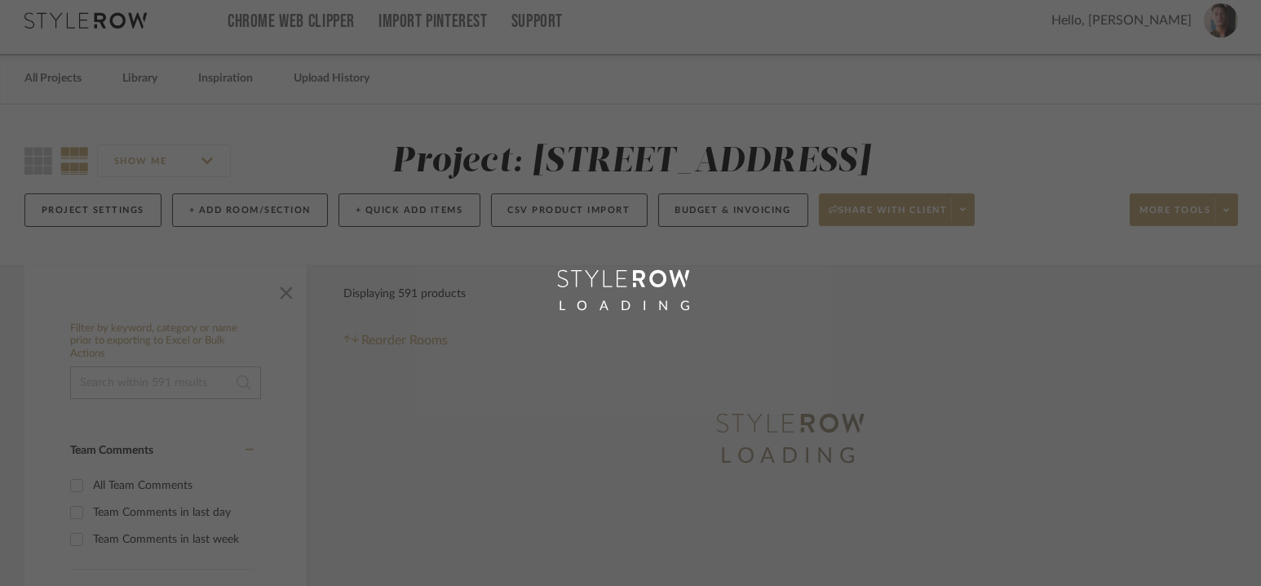
scroll to position [2, 0]
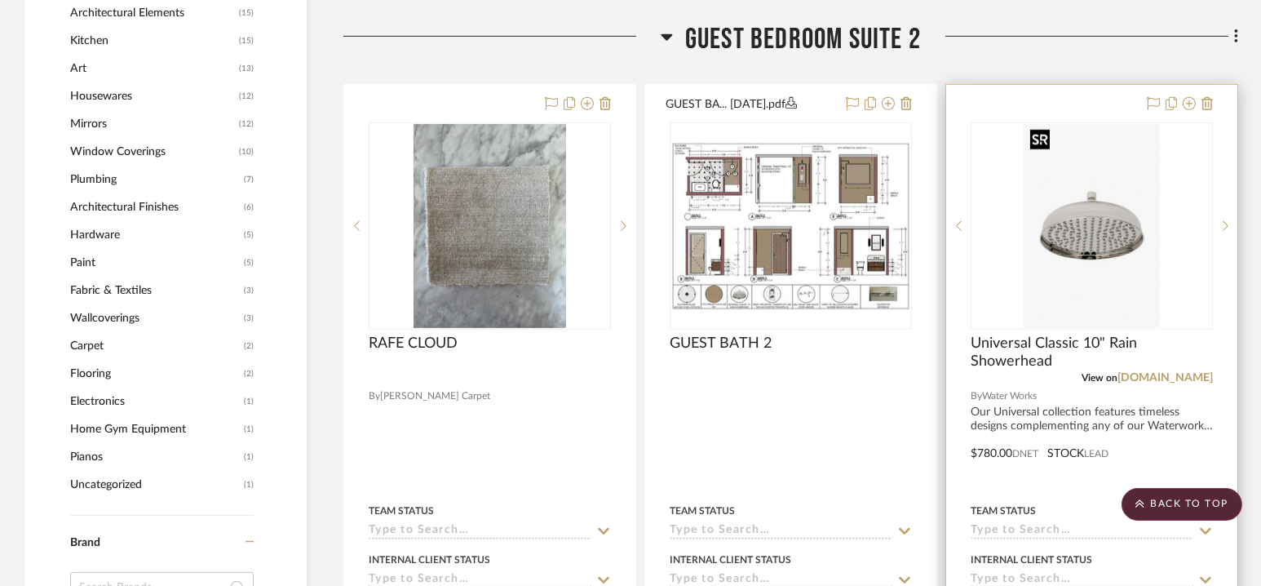
scroll to position [1788, 0]
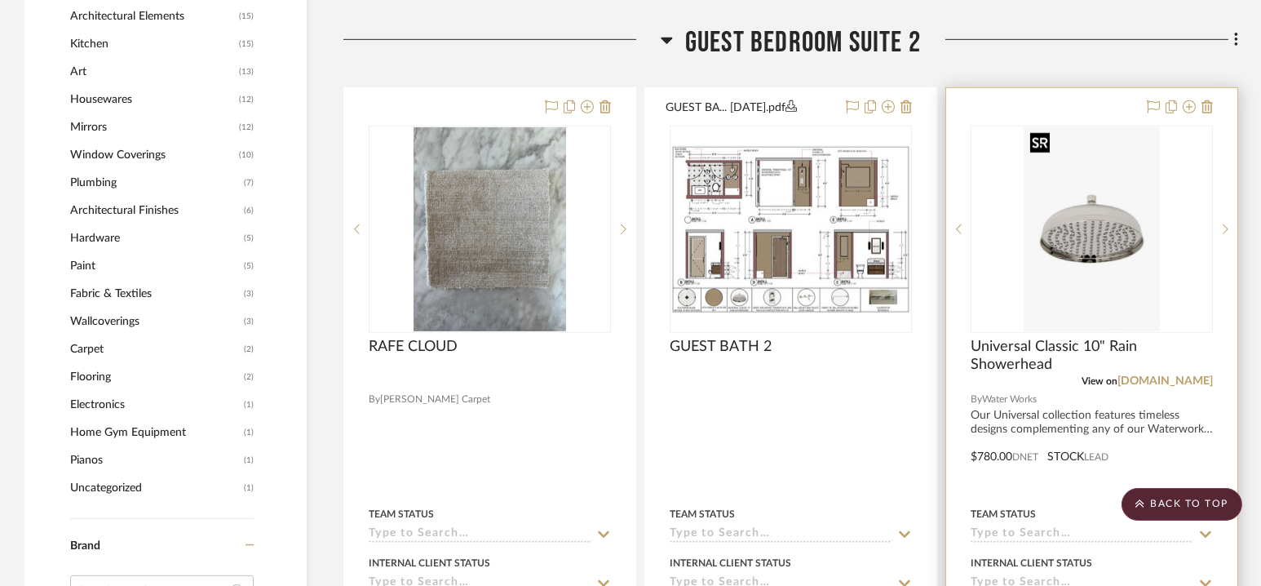
click at [1097, 170] on img "0" at bounding box center [1091, 229] width 135 height 204
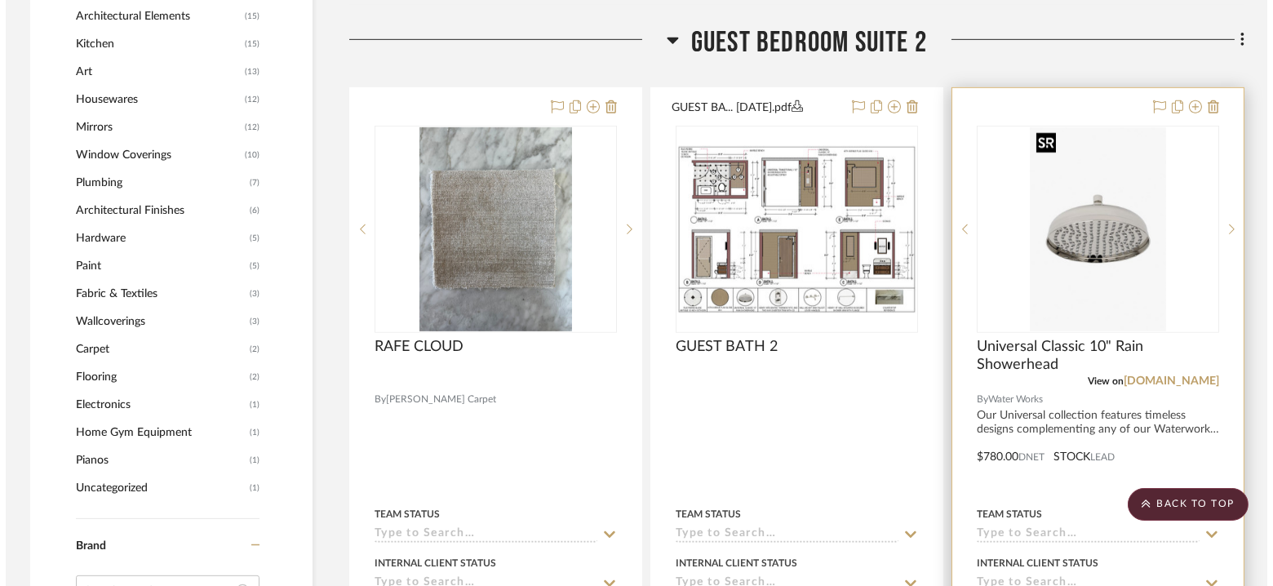
scroll to position [0, 0]
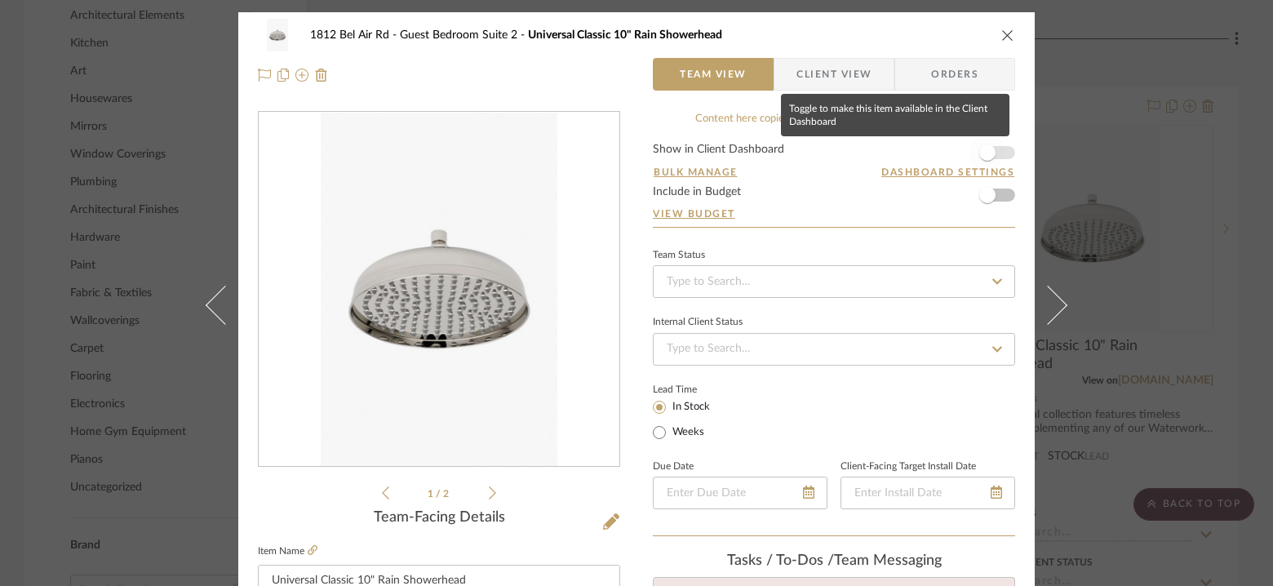
click at [980, 149] on span "button" at bounding box center [987, 152] width 16 height 16
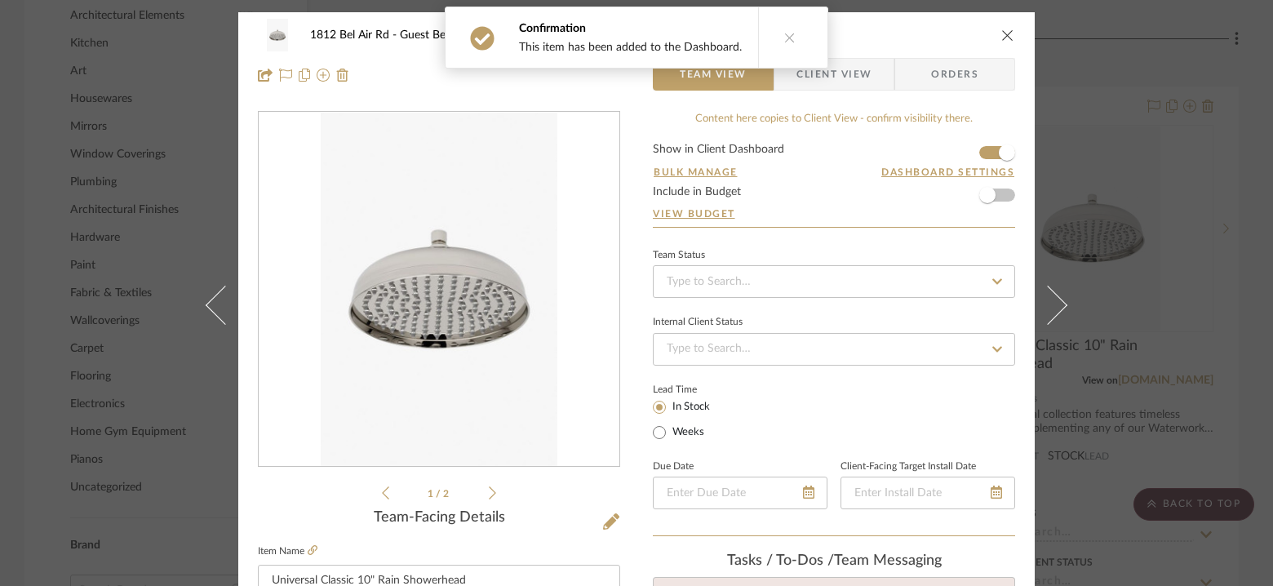
click at [1001, 34] on icon "close" at bounding box center [1007, 35] width 13 height 13
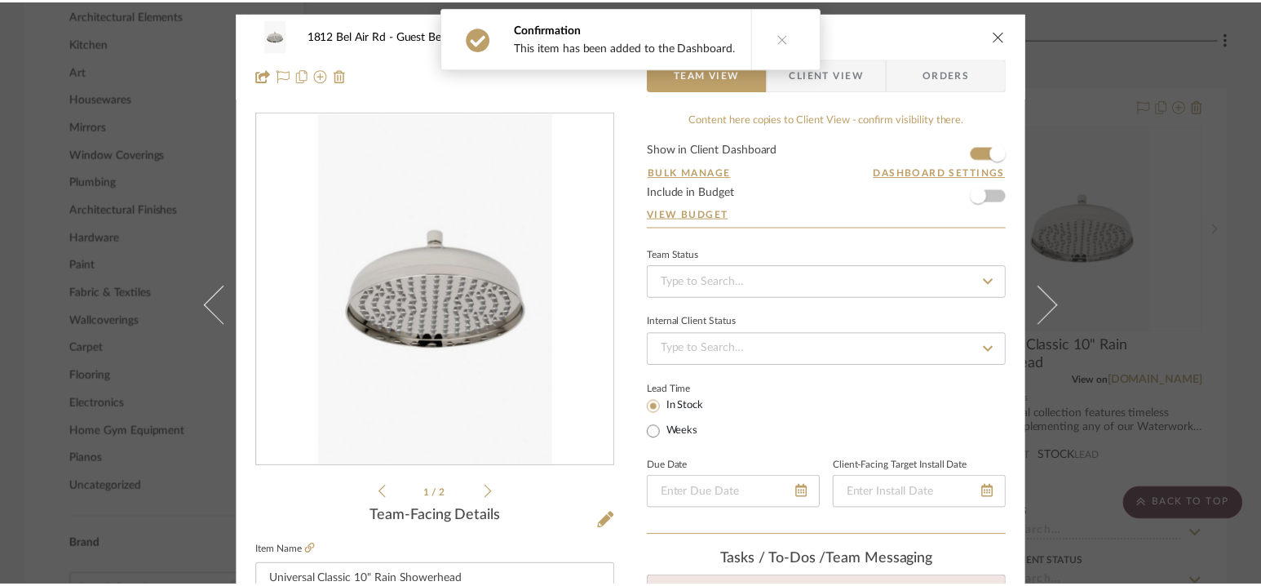
scroll to position [1788, 0]
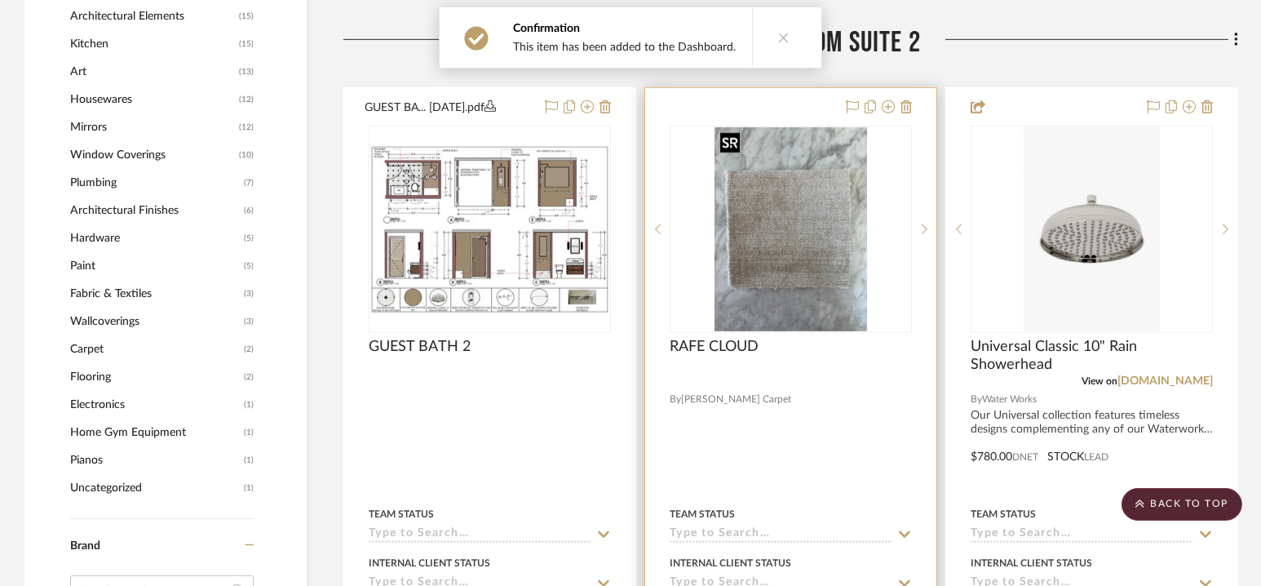
click at [791, 227] on img "0" at bounding box center [791, 229] width 153 height 204
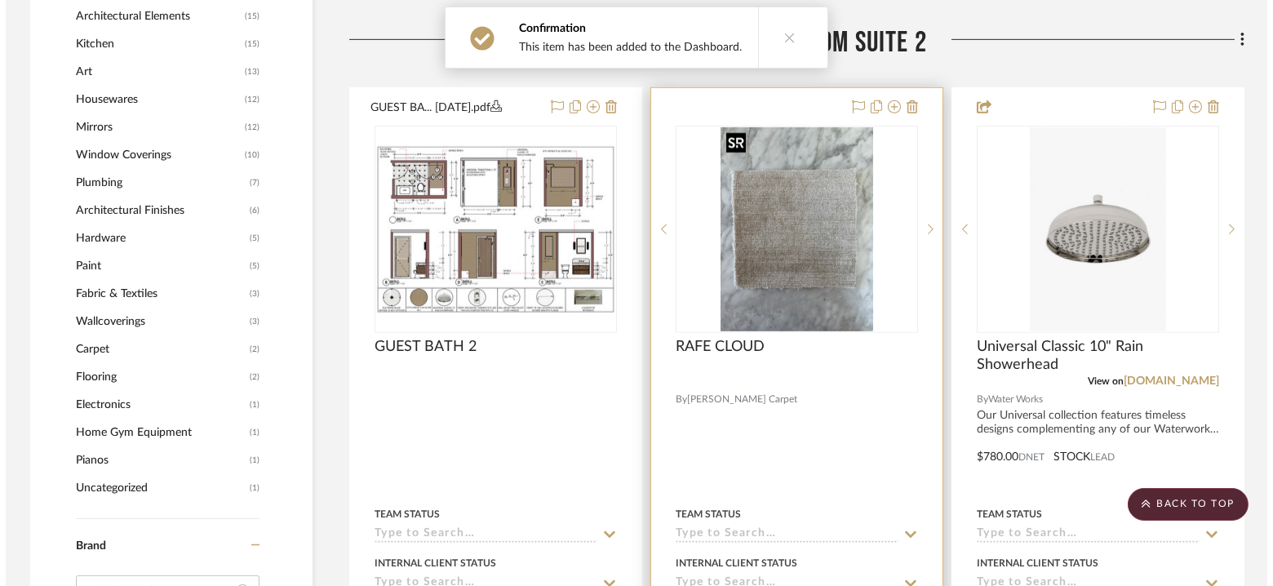
scroll to position [0, 0]
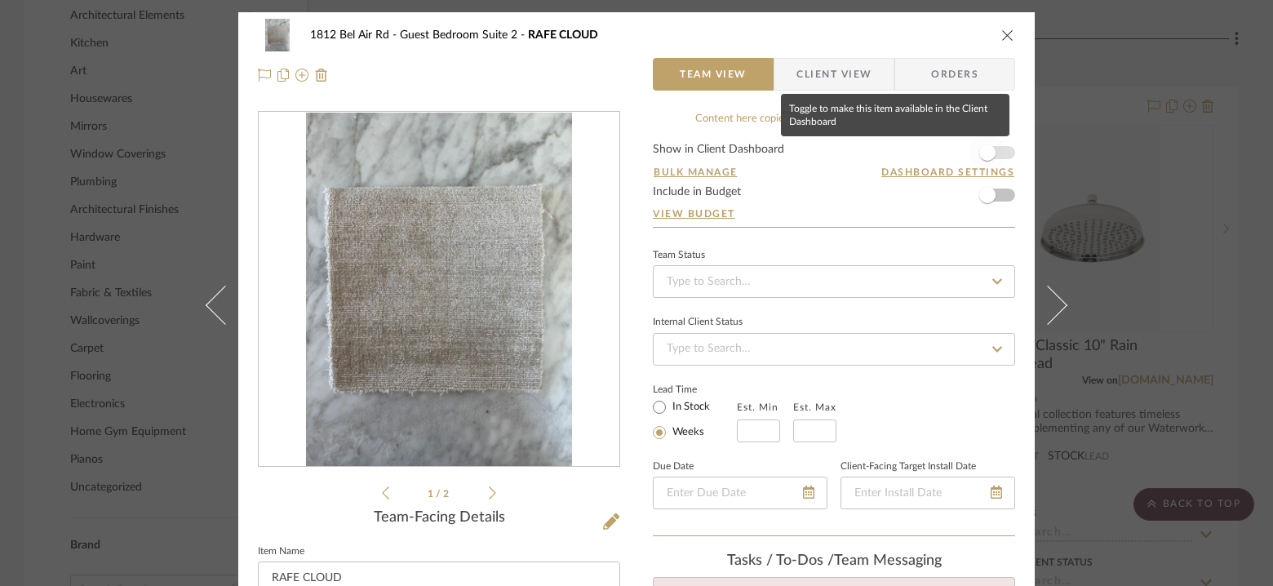
click at [994, 146] on span "button" at bounding box center [987, 153] width 36 height 36
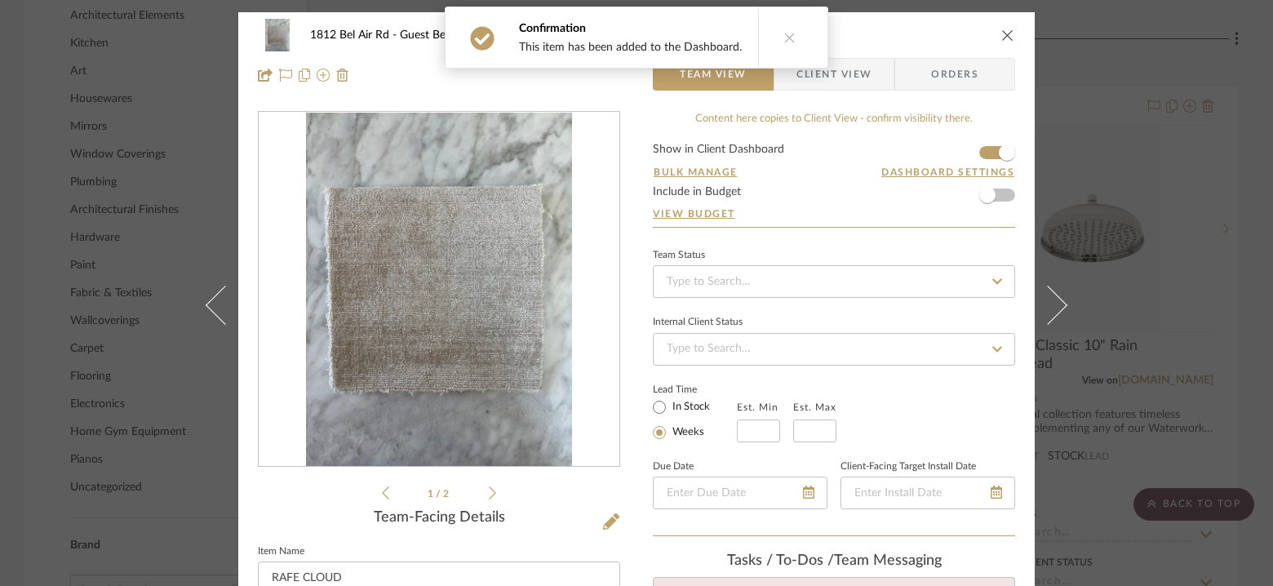
click at [1002, 29] on icon "close" at bounding box center [1007, 35] width 13 height 13
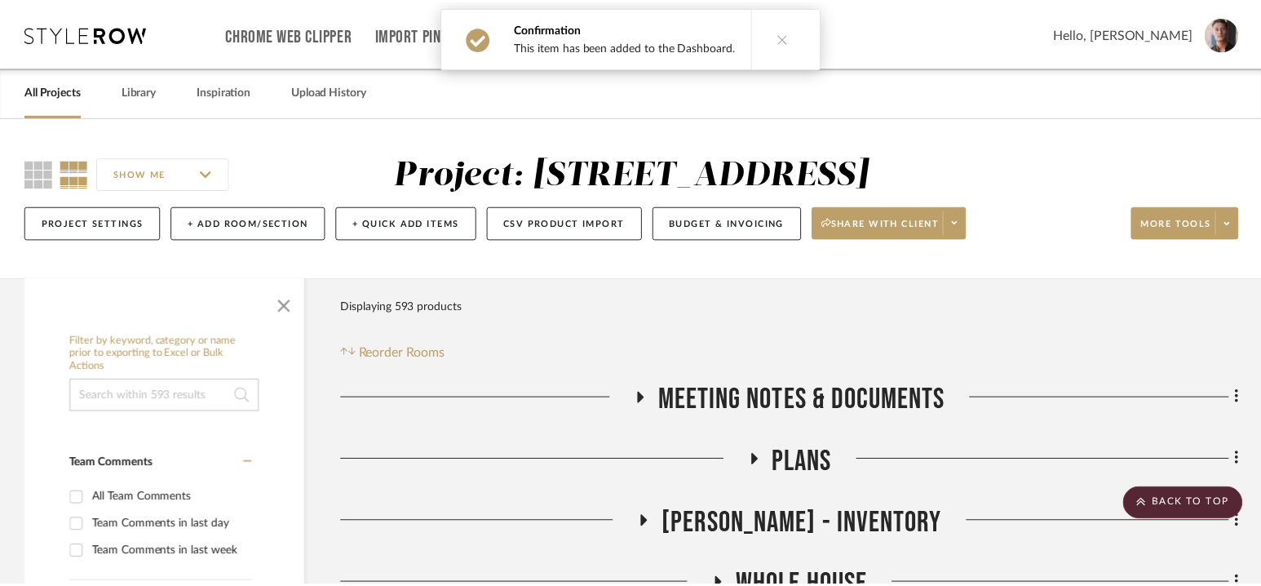
scroll to position [1788, 0]
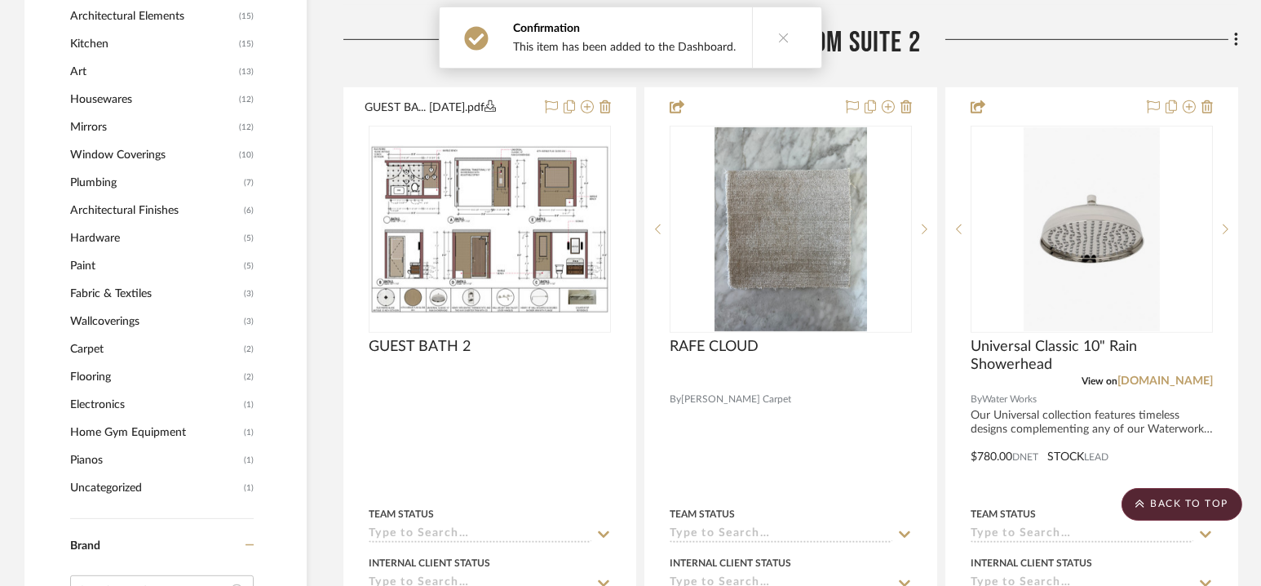
click at [778, 32] on icon at bounding box center [783, 37] width 11 height 11
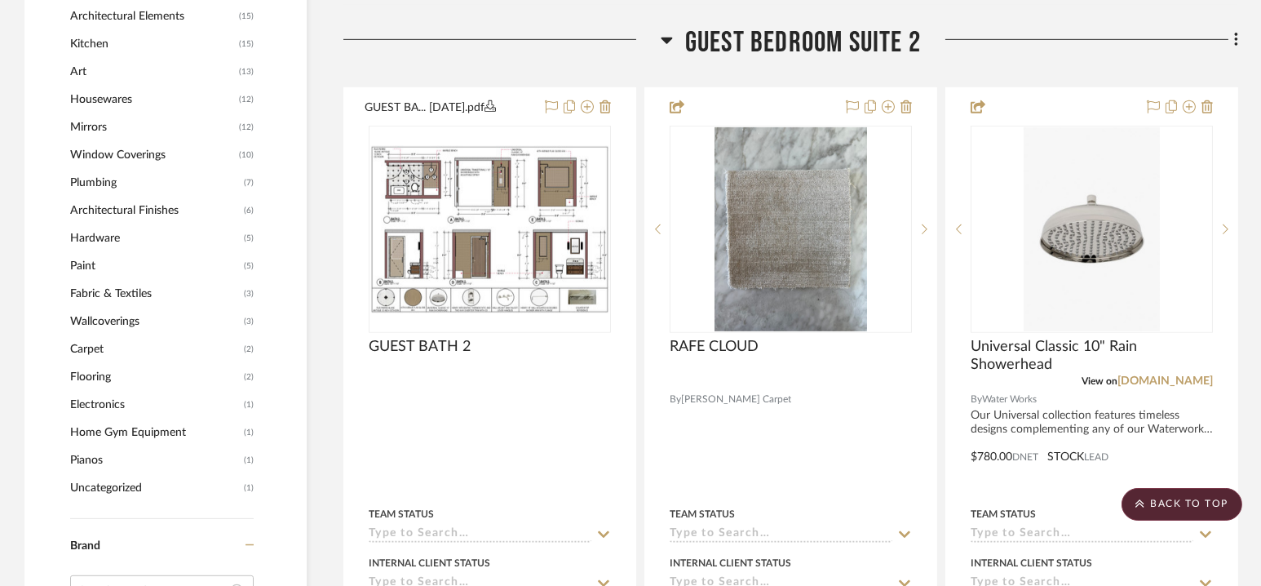
click at [808, 34] on span "Guest Bedroom Suite 2" at bounding box center [803, 42] width 236 height 35
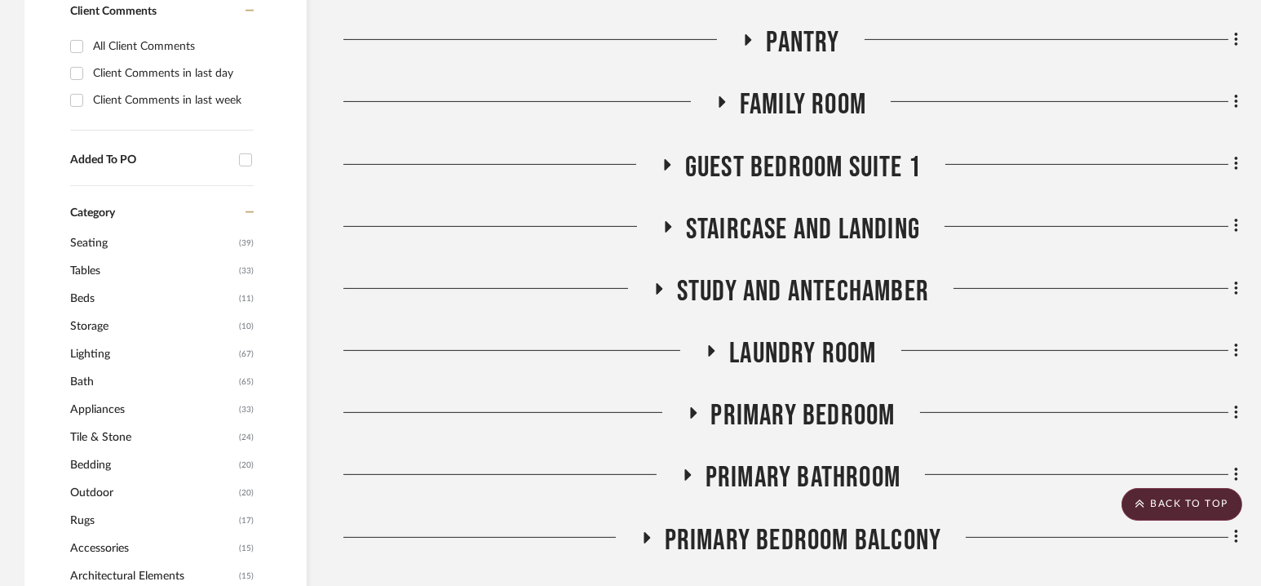
scroll to position [1110, 0]
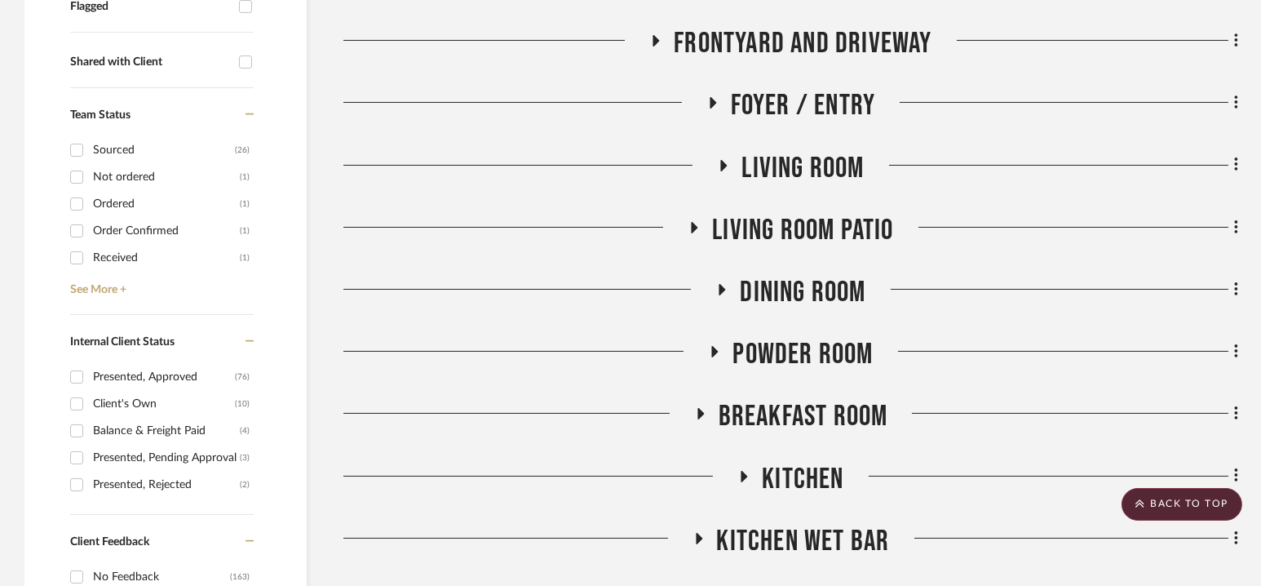
click at [796, 288] on span "Dining Room" at bounding box center [803, 292] width 126 height 35
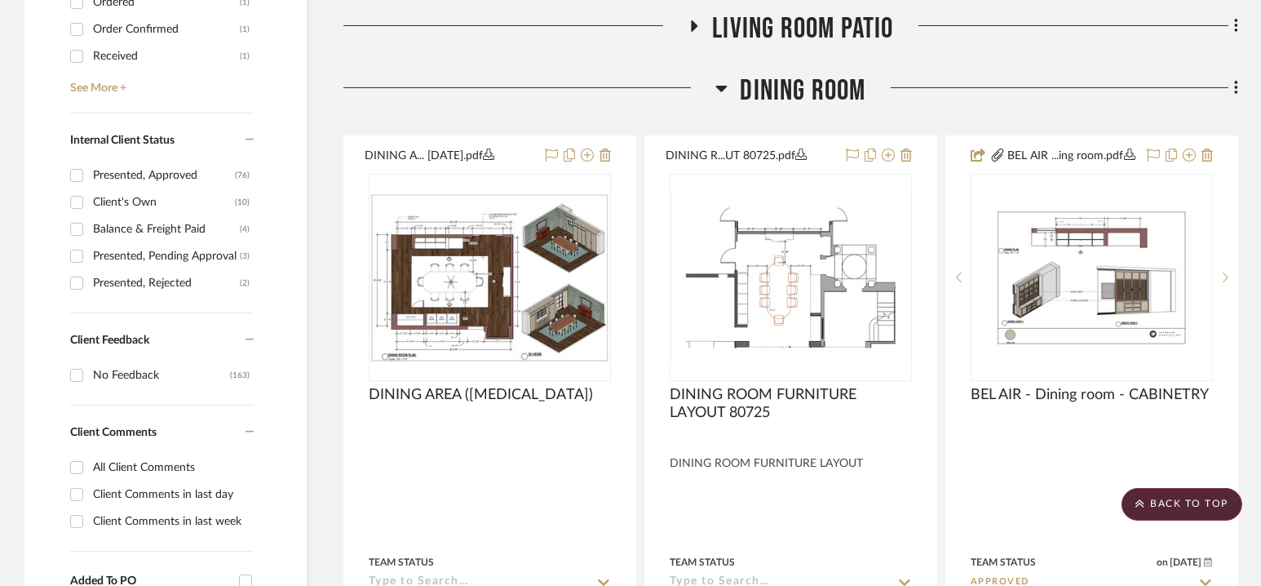
scroll to position [808, 0]
click at [1233, 80] on fa-icon at bounding box center [1234, 88] width 11 height 27
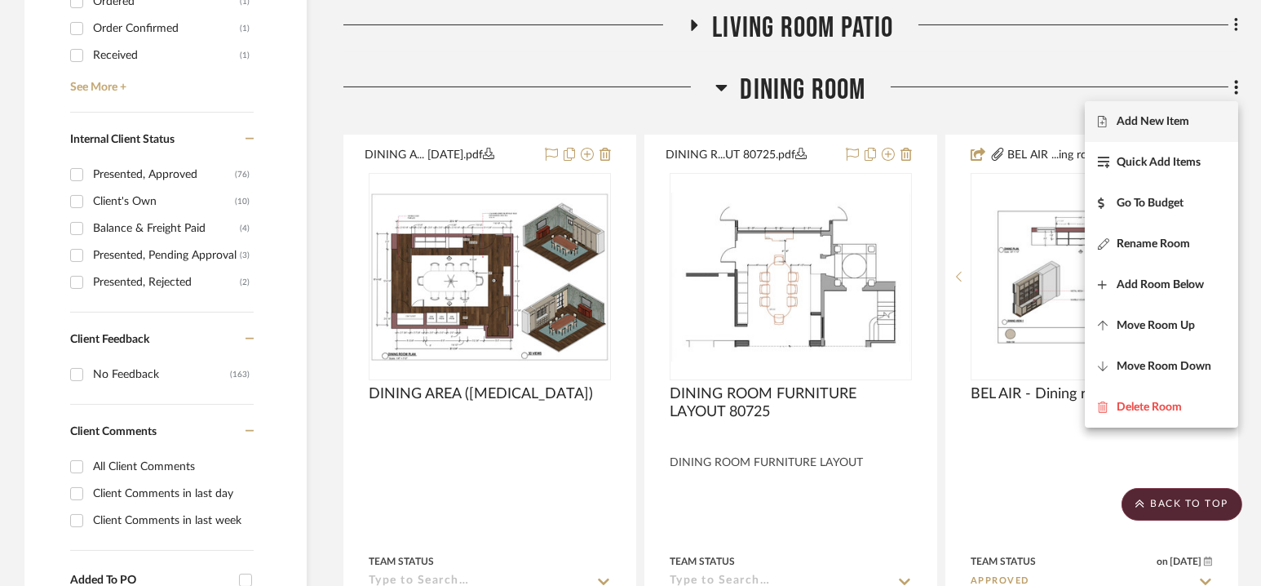
click at [1166, 108] on button "Add New Item" at bounding box center [1161, 121] width 153 height 41
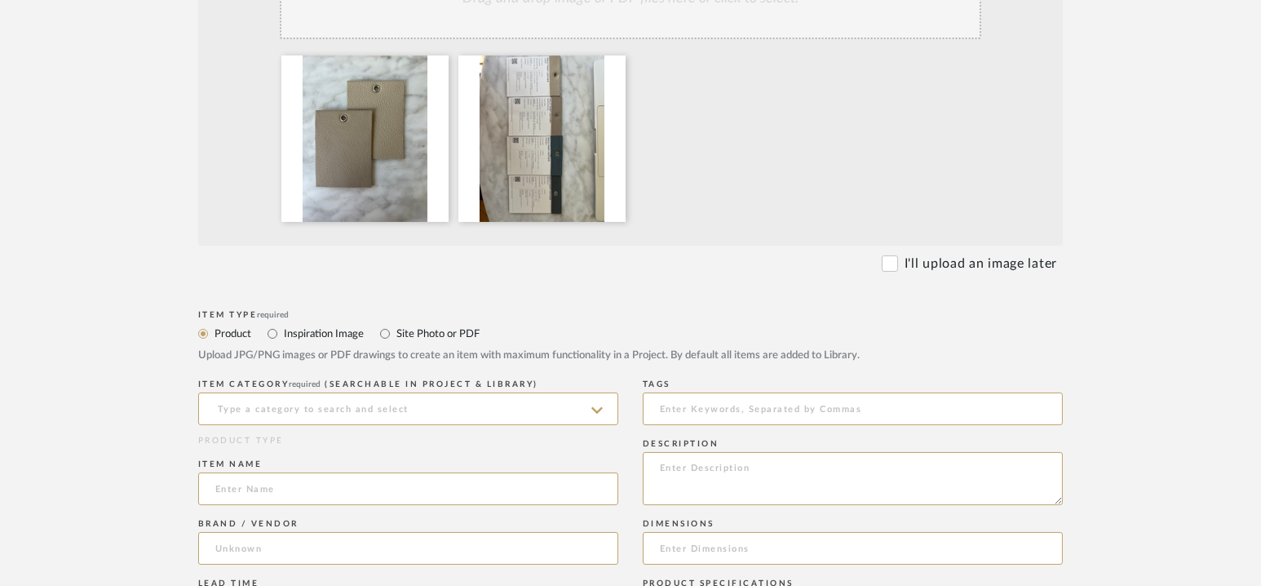
scroll to position [482, 0]
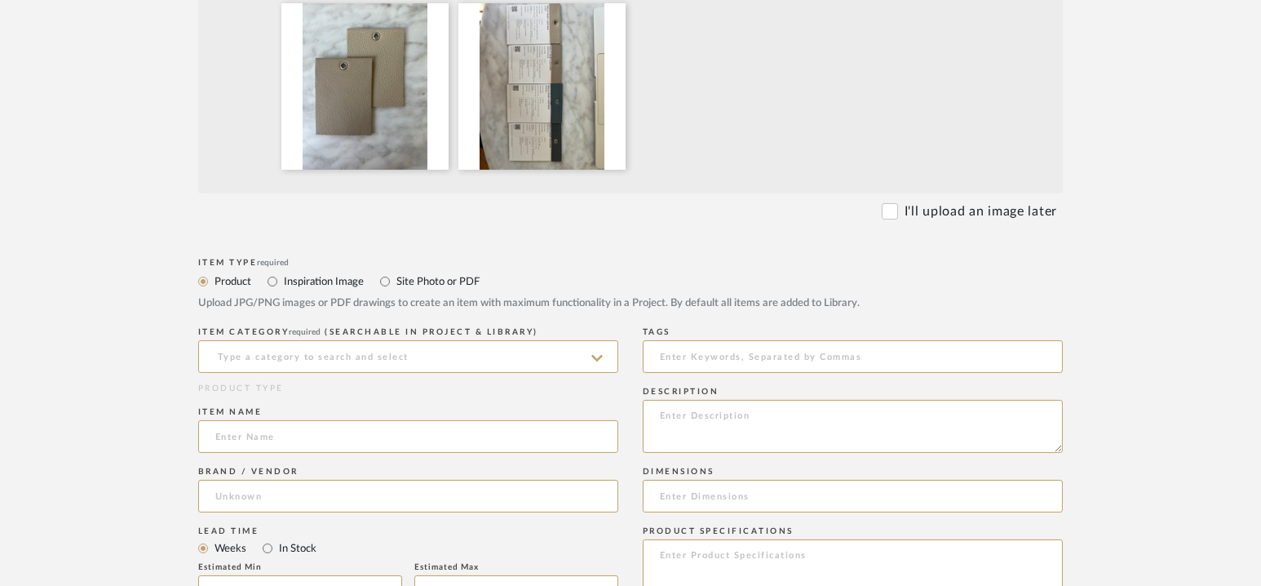
click at [337, 276] on label "Inspiration Image" at bounding box center [323, 281] width 82 height 18
click at [282, 276] on input "Inspiration Image" at bounding box center [273, 282] width 20 height 20
radio input "true"
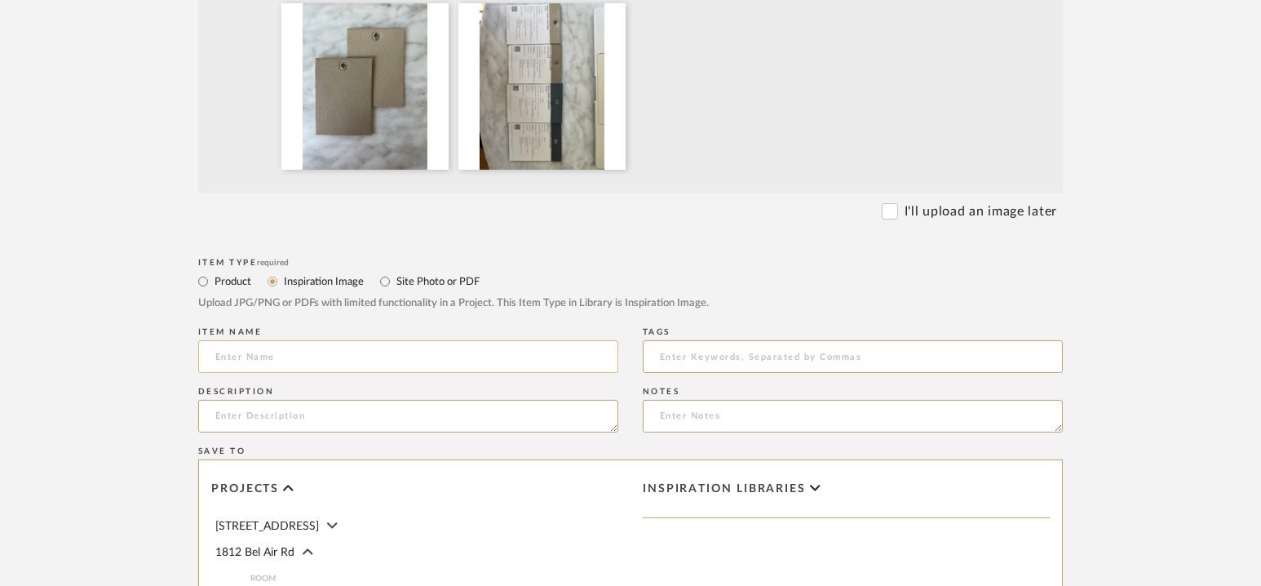
click at [379, 361] on input at bounding box center [408, 356] width 420 height 33
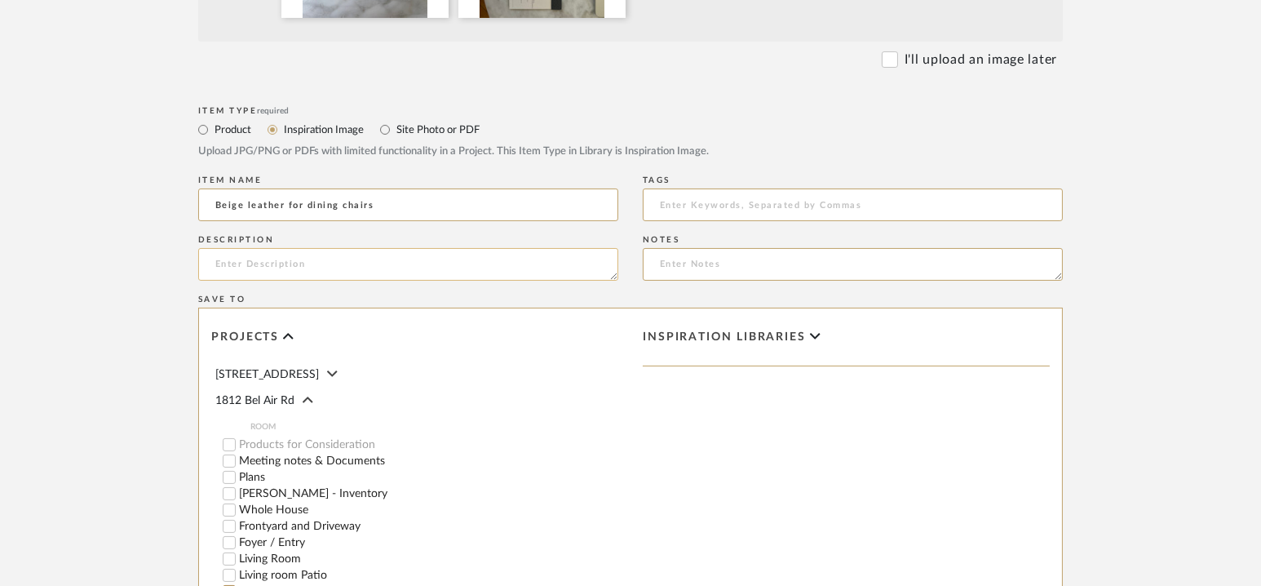
type input "Beige leather for dining chairs"
click at [272, 261] on textarea at bounding box center [408, 264] width 420 height 33
type textarea "[PERSON_NAME]"
click at [412, 212] on input "Beige leather for dining chairs" at bounding box center [408, 204] width 420 height 33
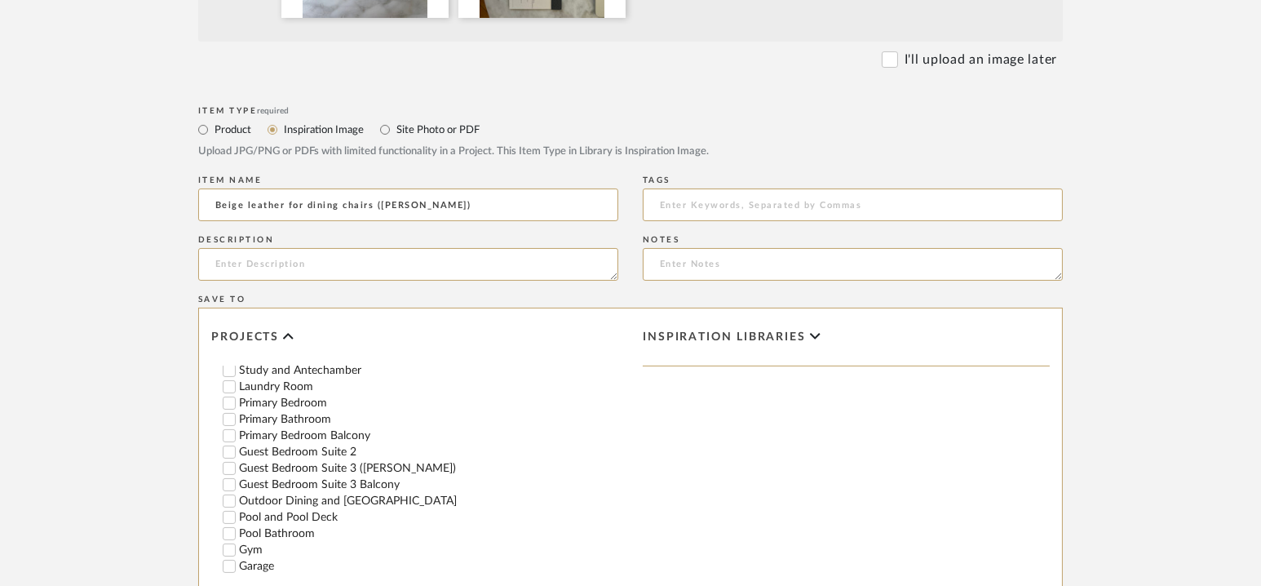
scroll to position [36, 0]
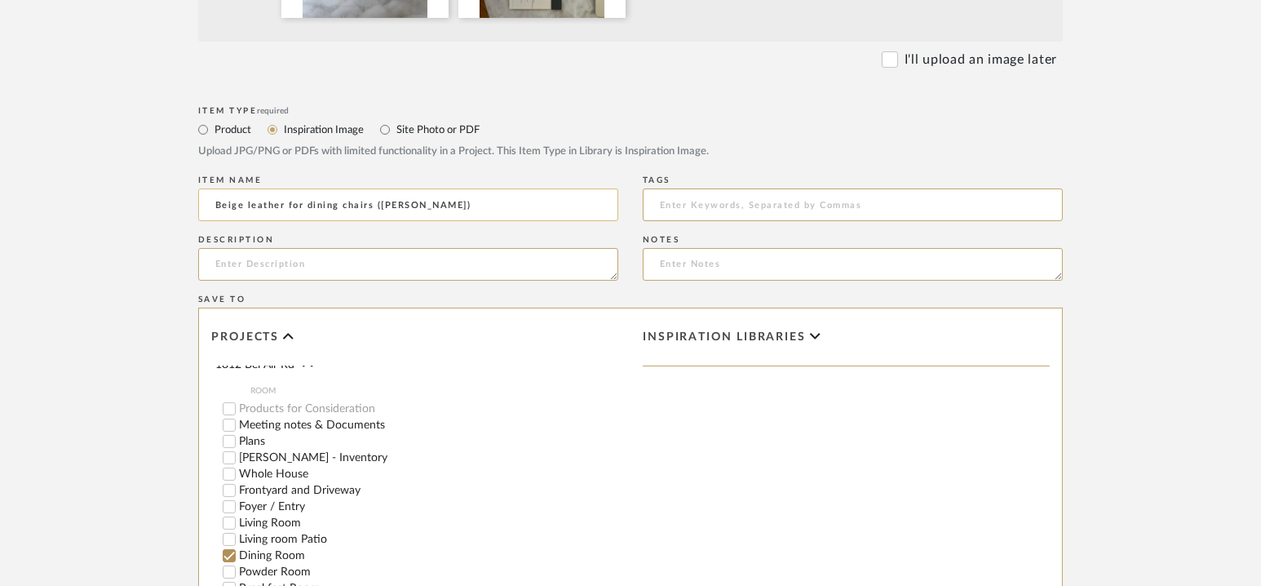
click at [283, 209] on input "Beige leather for dining chairs ([PERSON_NAME])" at bounding box center [408, 204] width 420 height 33
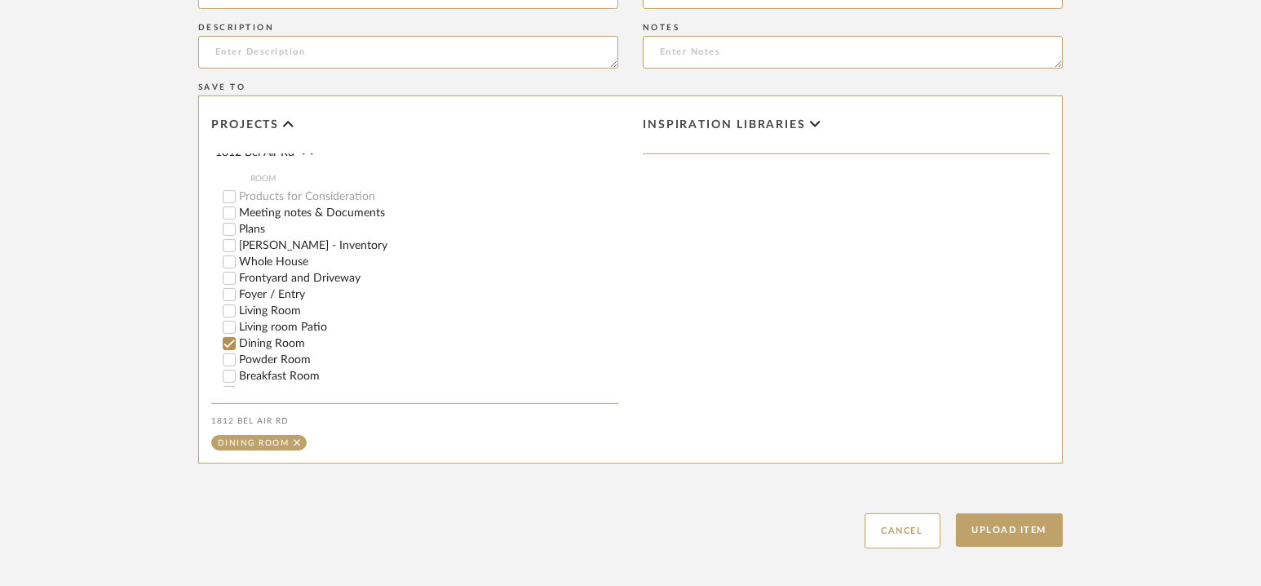
scroll to position [924, 0]
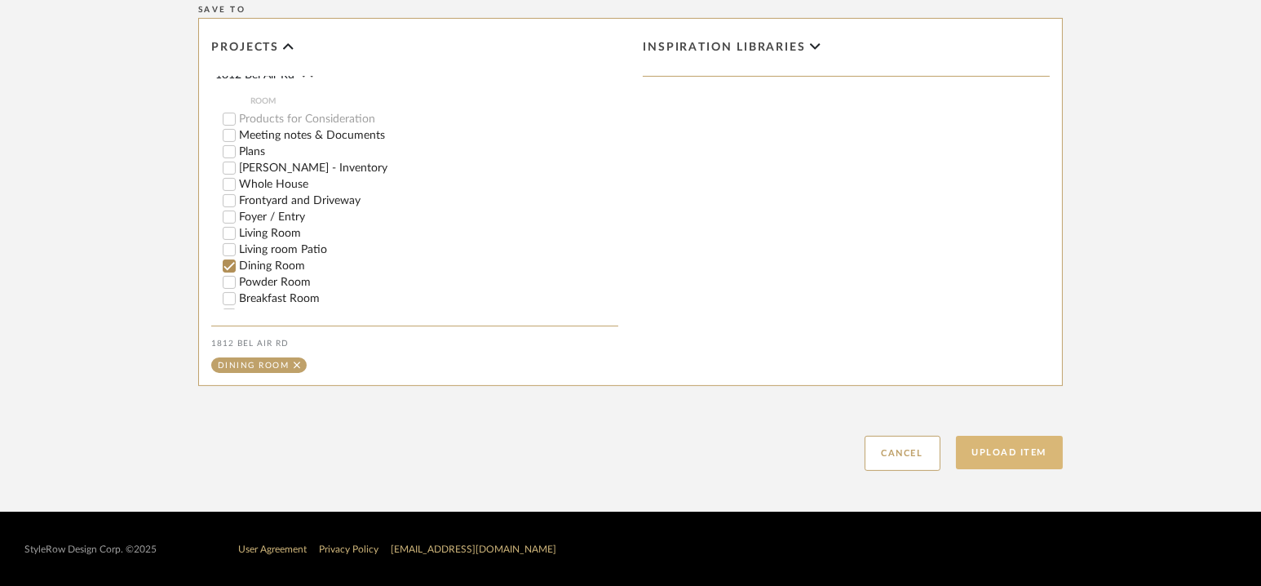
type input "Beige leathers for dining chairs ([PERSON_NAME])"
click at [1006, 452] on button "Upload Item" at bounding box center [1010, 452] width 108 height 33
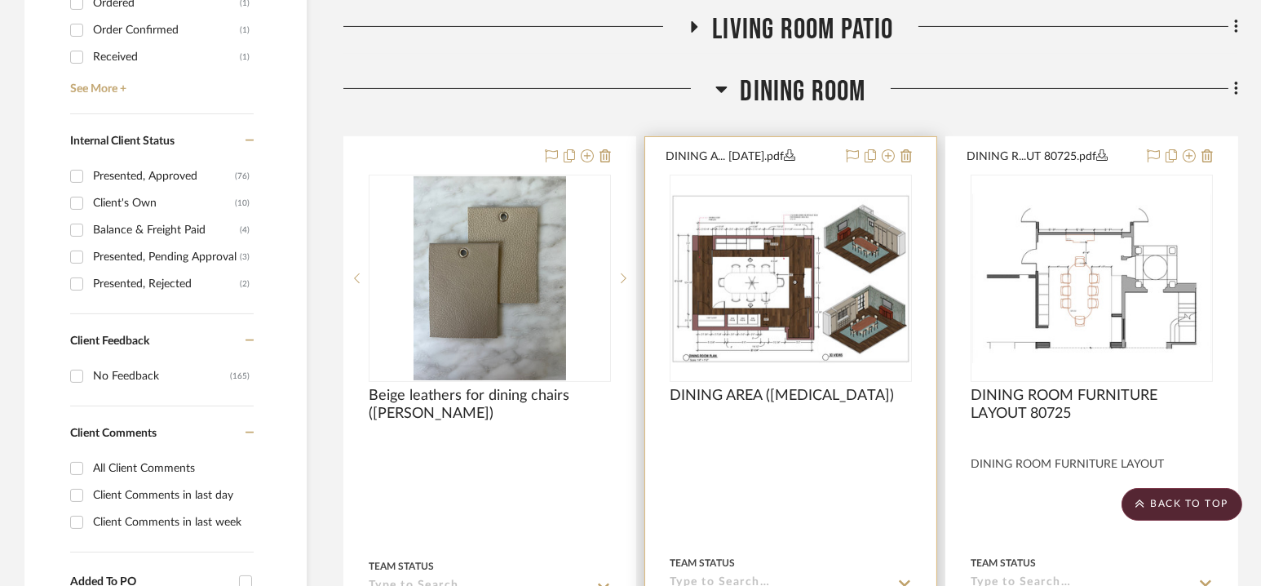
scroll to position [792, 0]
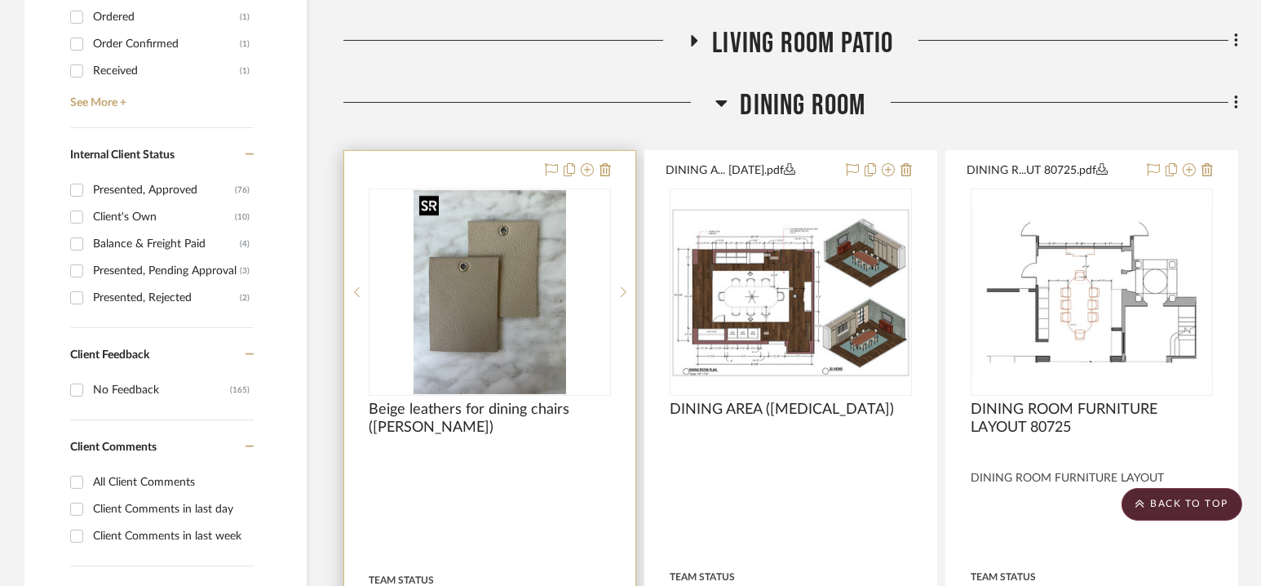
click at [0, 0] on img at bounding box center [0, 0] width 0 height 0
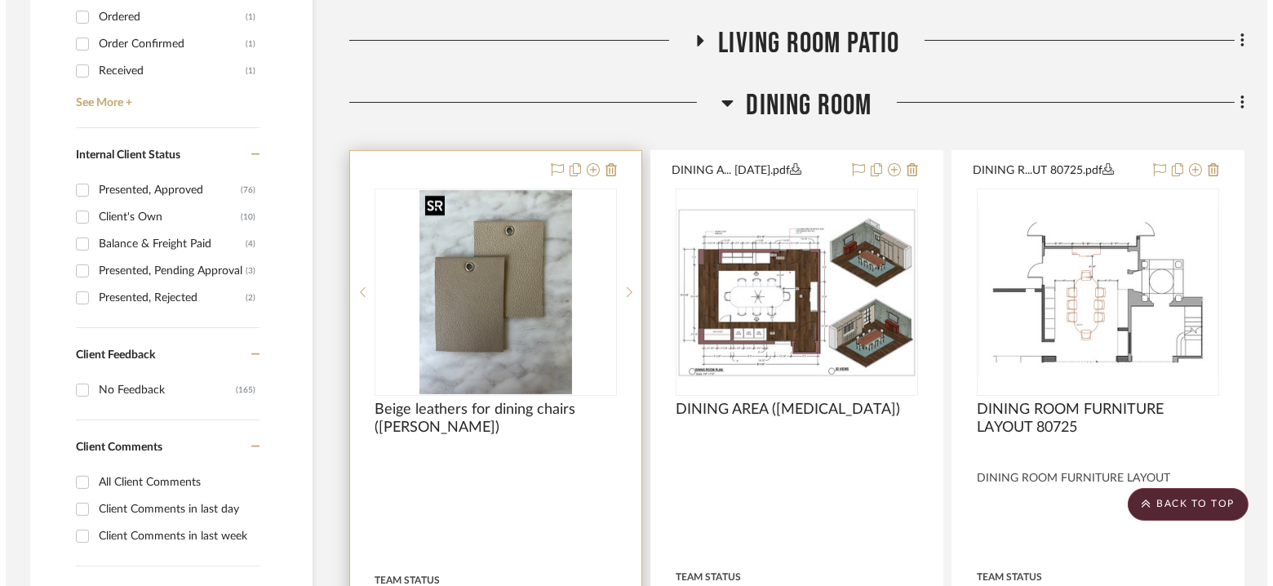
scroll to position [0, 0]
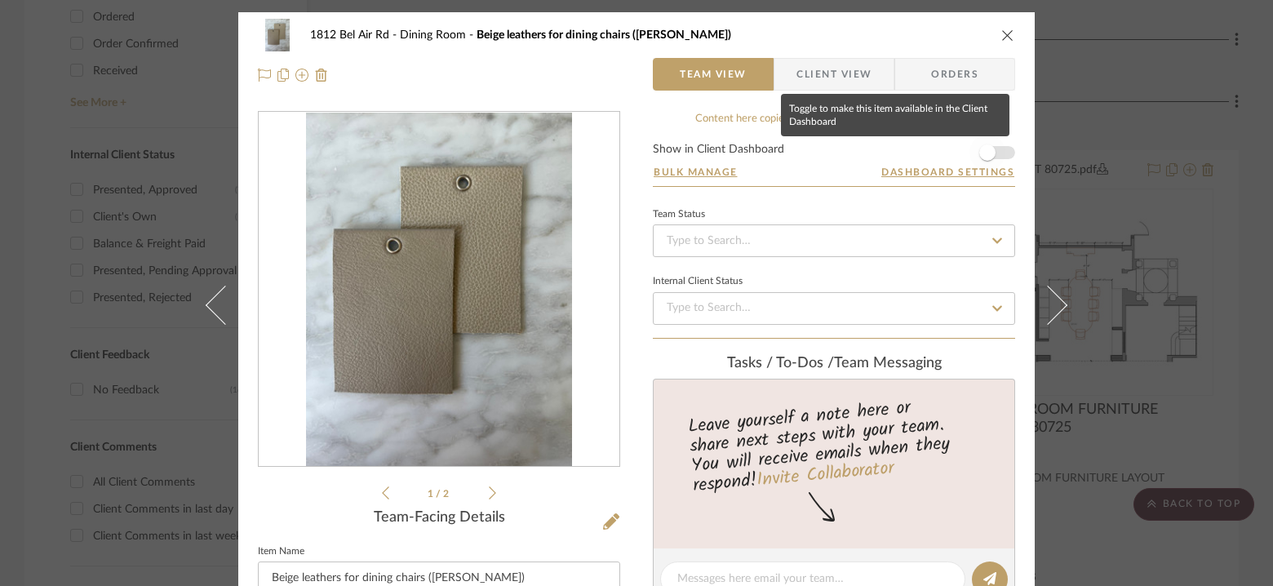
click at [997, 151] on span "button" at bounding box center [987, 153] width 36 height 36
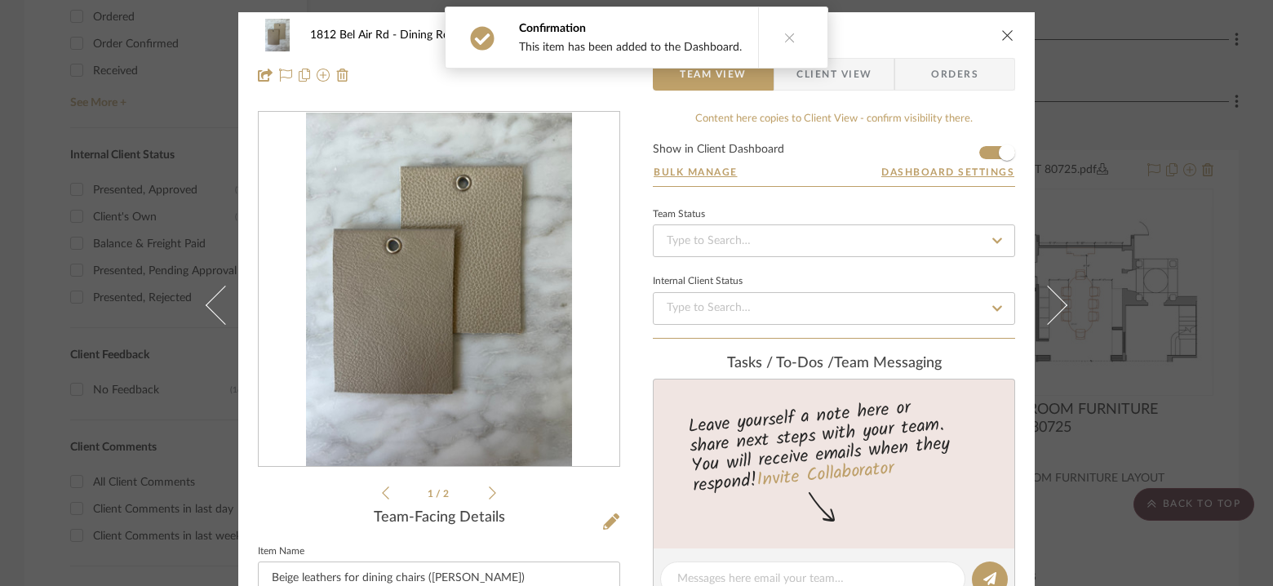
click at [1001, 34] on icon "close" at bounding box center [1007, 35] width 13 height 13
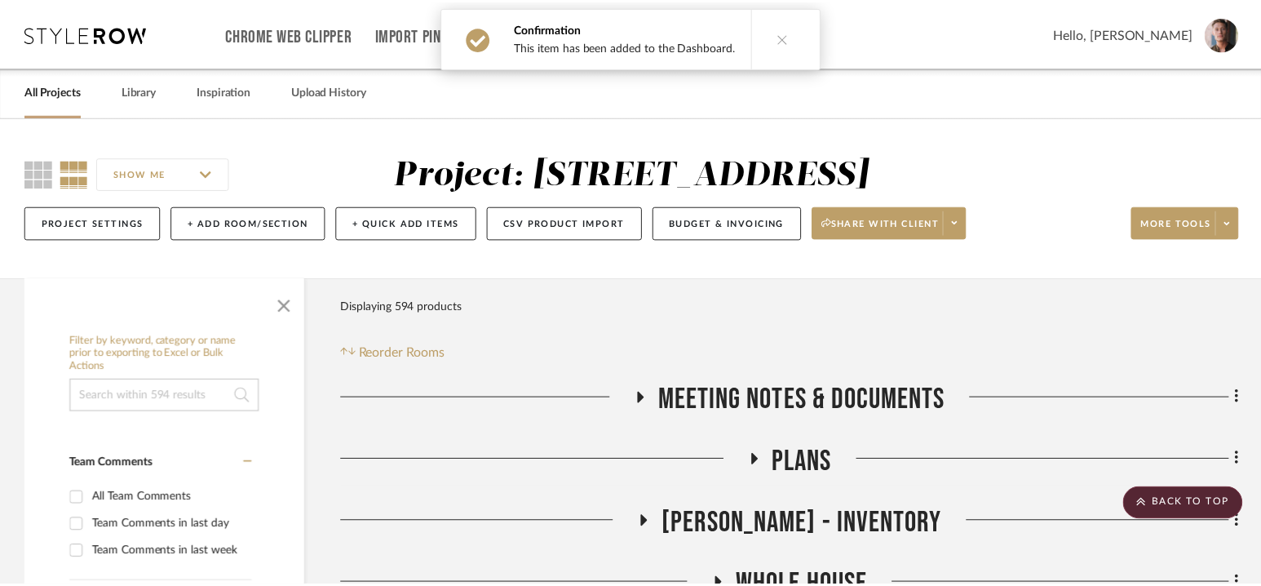
scroll to position [792, 0]
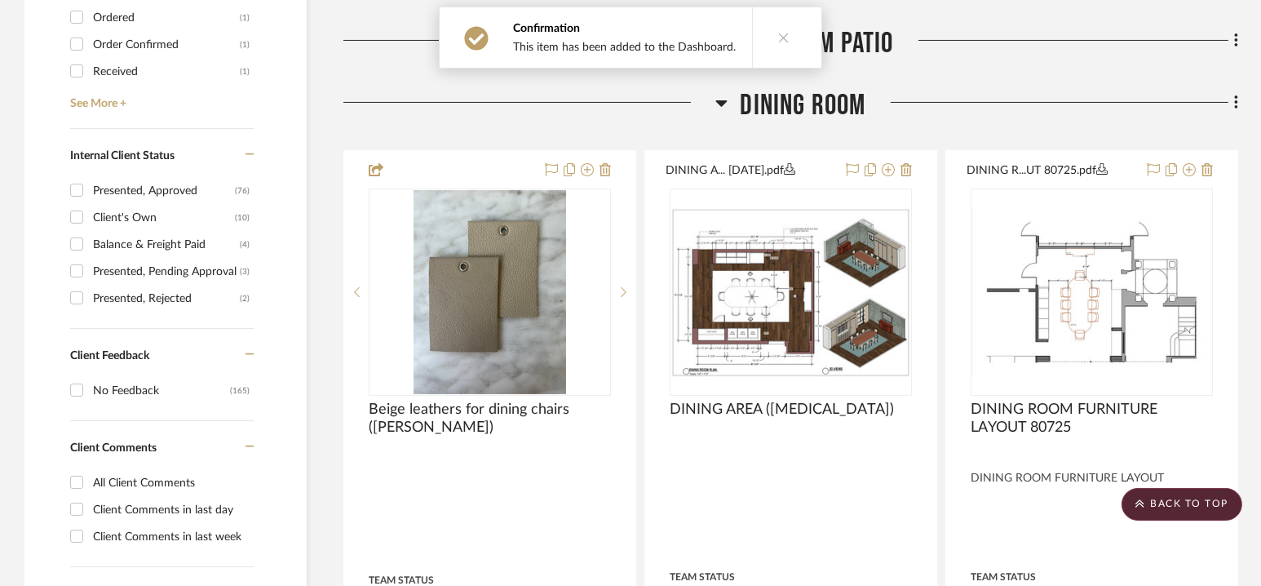
click at [778, 33] on icon at bounding box center [783, 37] width 11 height 11
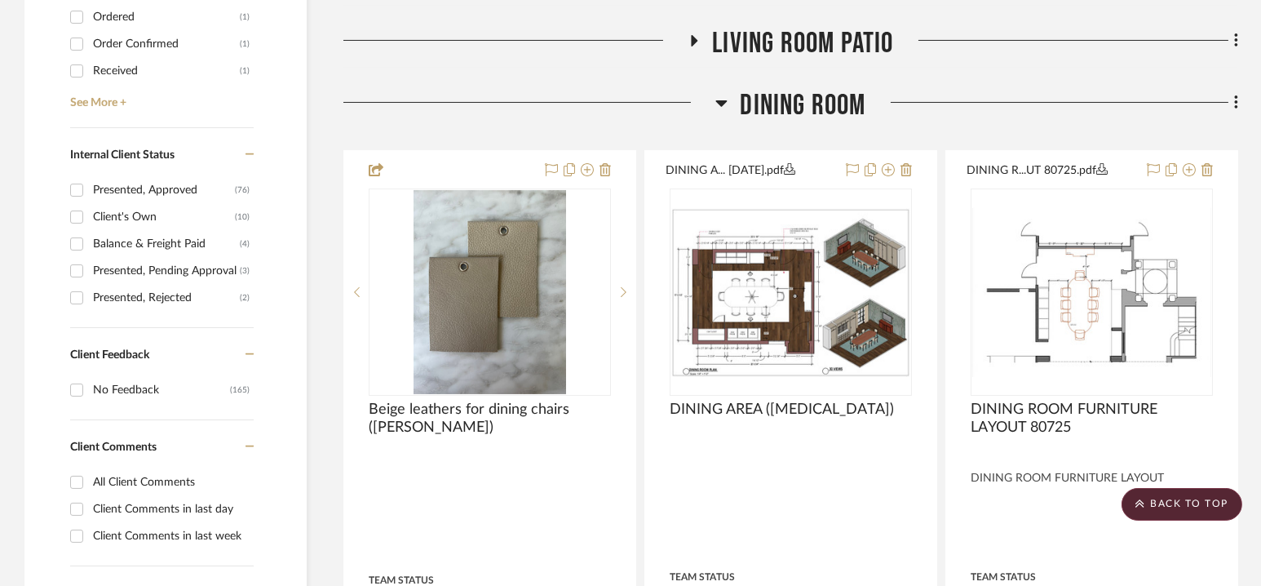
click at [796, 101] on span "Dining Room" at bounding box center [803, 105] width 126 height 35
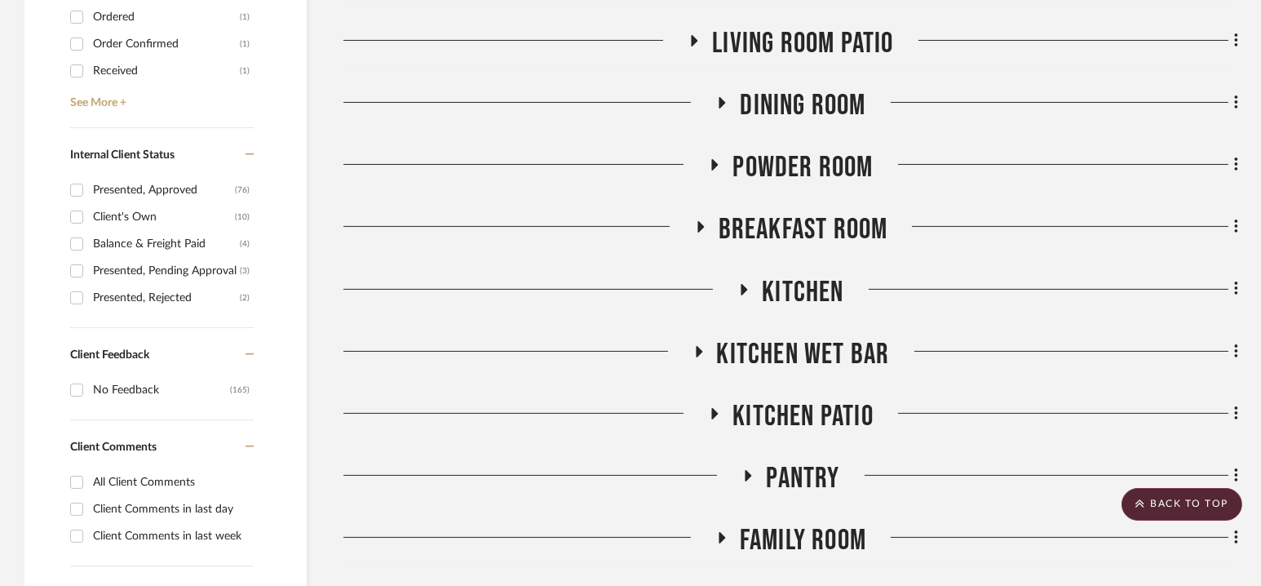
click at [796, 101] on span "Dining Room" at bounding box center [803, 105] width 126 height 35
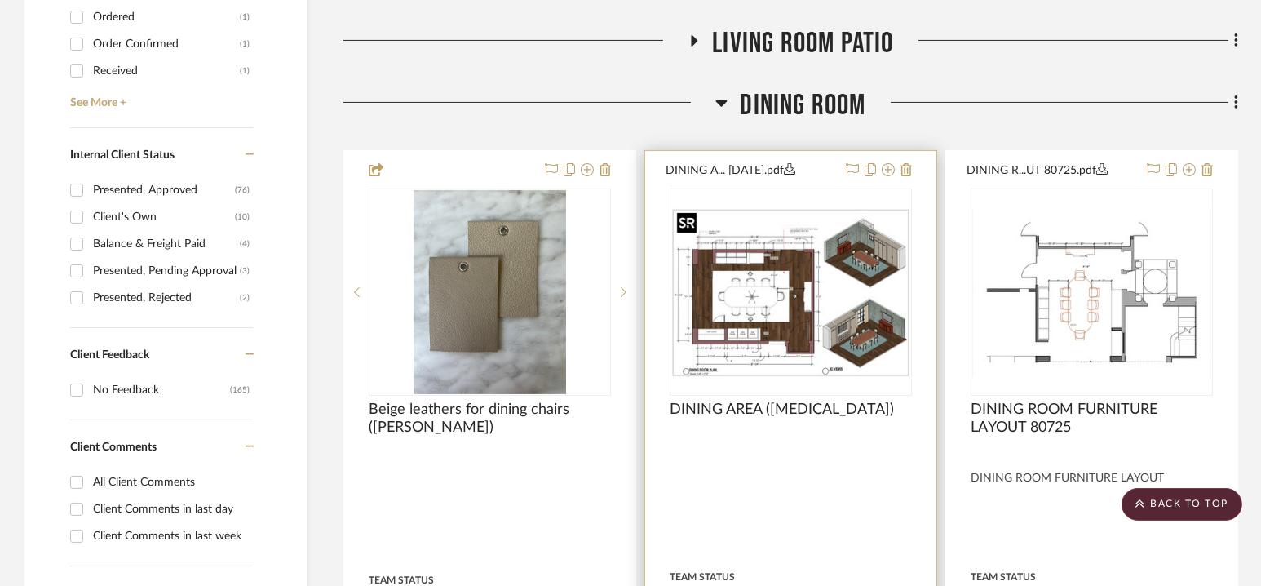
click at [0, 0] on img at bounding box center [0, 0] width 0 height 0
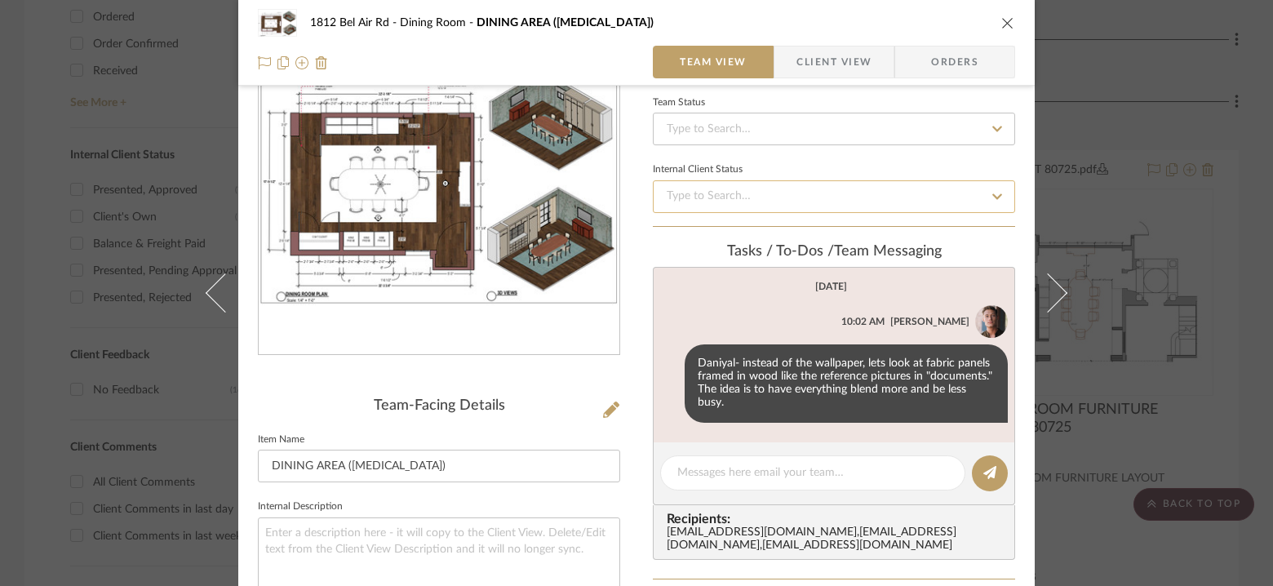
scroll to position [106, 0]
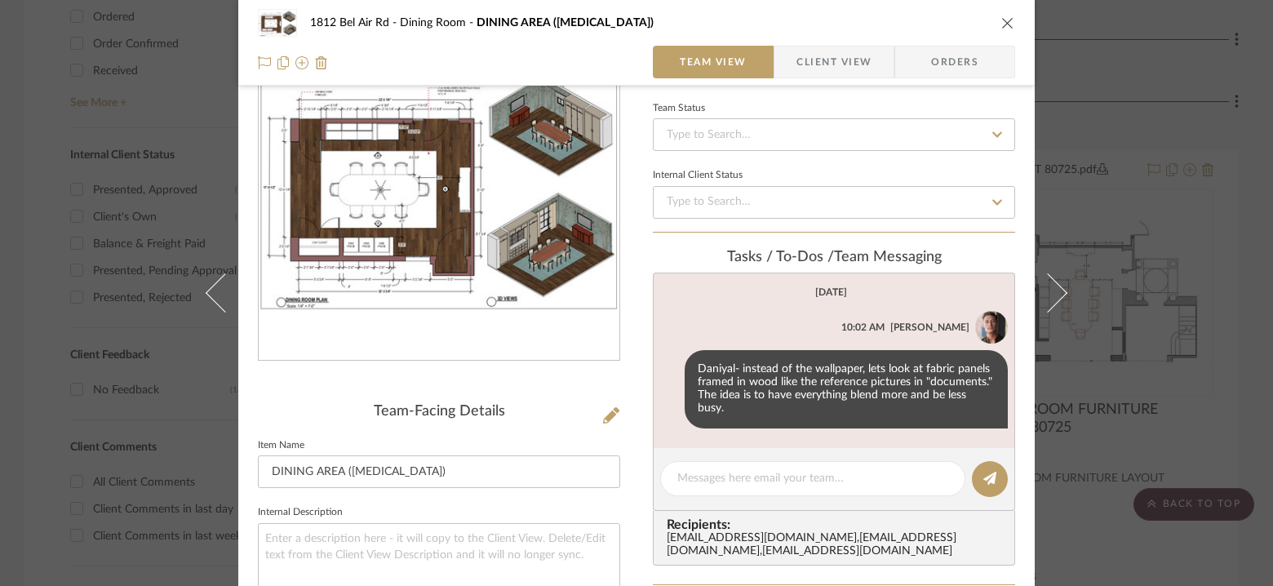
click at [1001, 26] on icon "close" at bounding box center [1007, 22] width 13 height 13
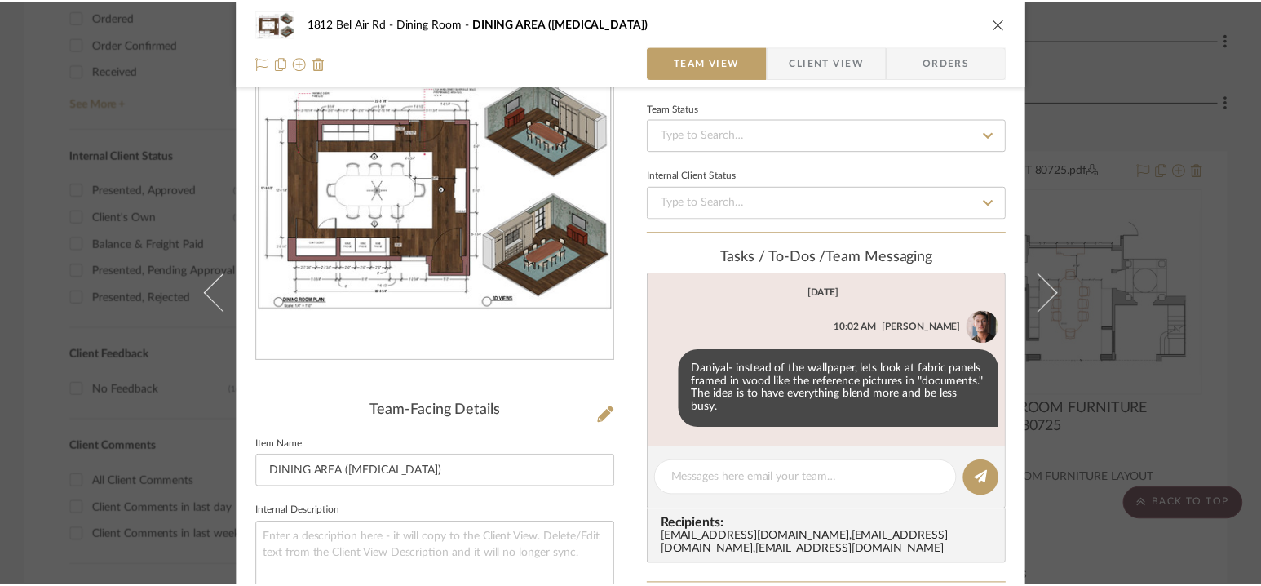
scroll to position [792, 0]
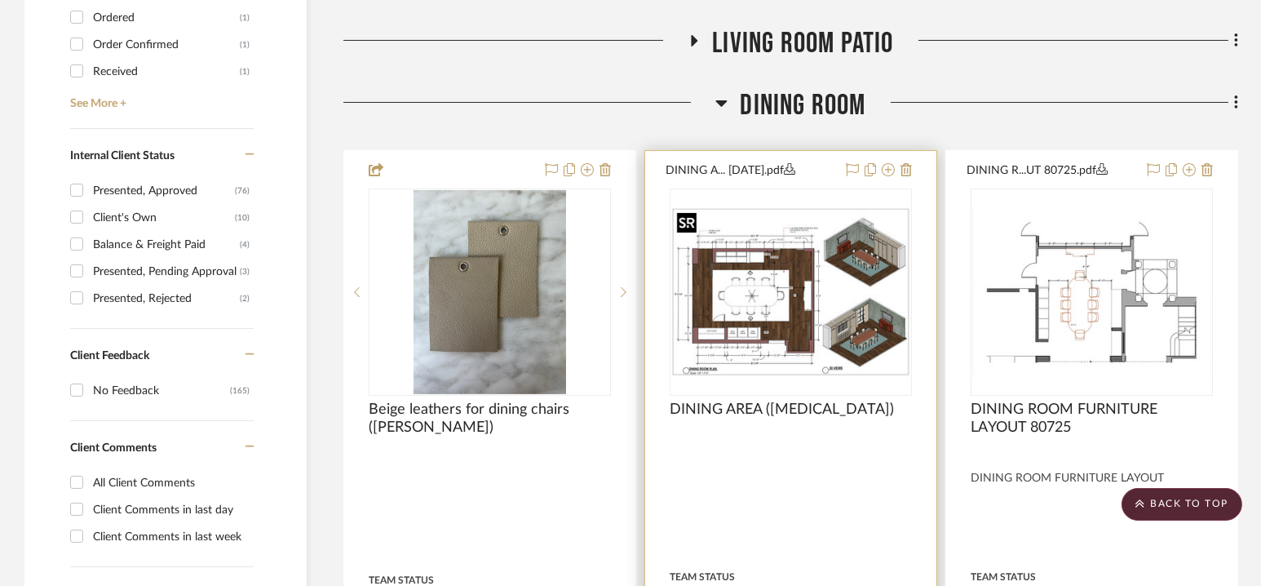
click at [763, 276] on img "0" at bounding box center [790, 292] width 239 height 169
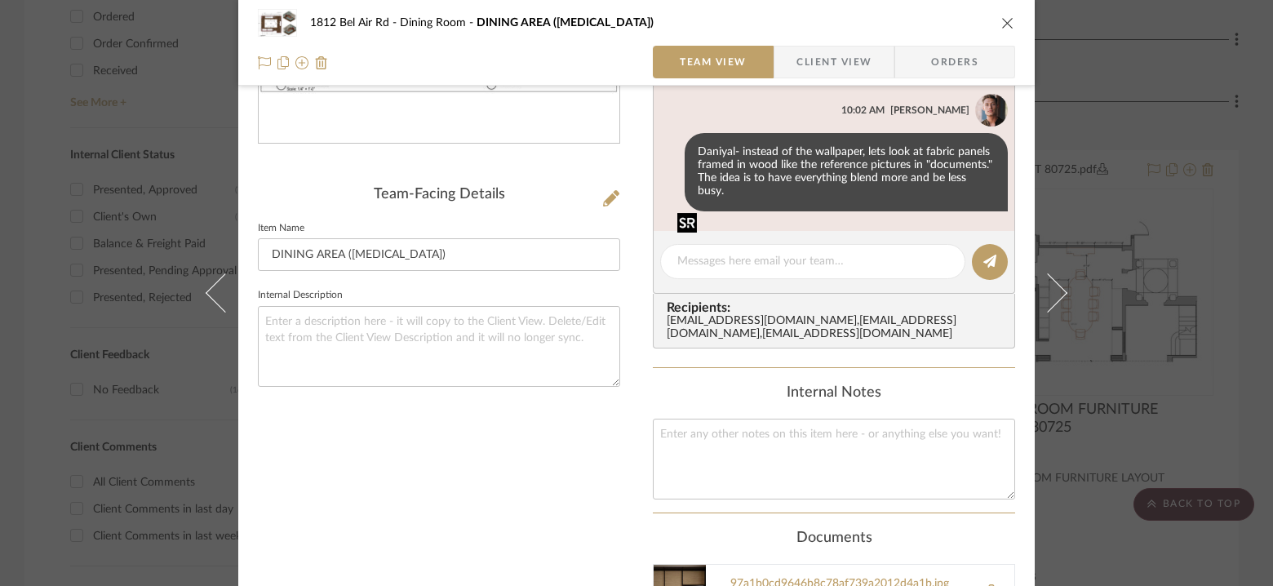
scroll to position [328, 0]
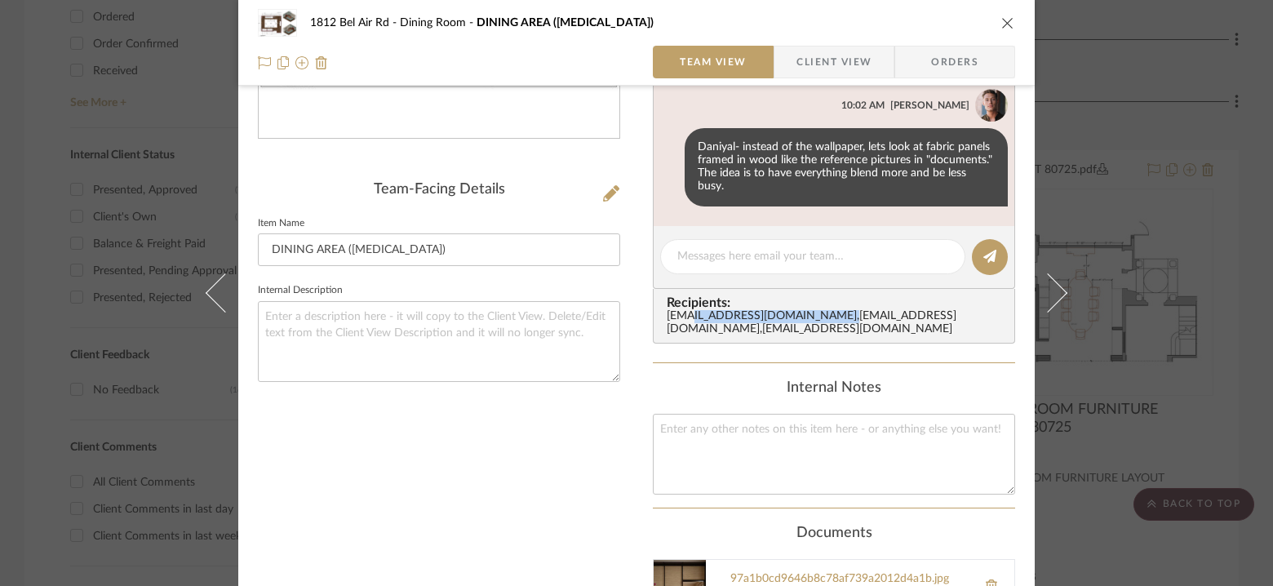
drag, startPoint x: 729, startPoint y: 301, endPoint x: 676, endPoint y: 303, distance: 53.9
click at [676, 310] on div "[EMAIL_ADDRESS][DOMAIN_NAME] , [EMAIL_ADDRESS][DOMAIN_NAME] , [EMAIL_ADDRESS][D…" at bounding box center [837, 323] width 341 height 26
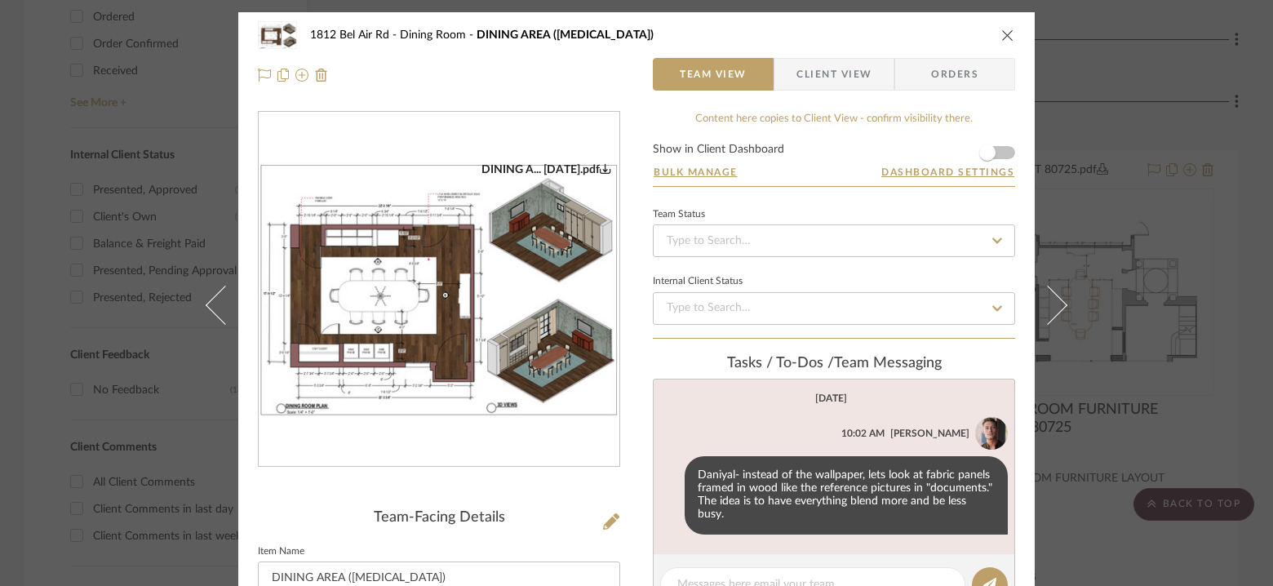
click at [1001, 36] on icon "close" at bounding box center [1007, 35] width 13 height 13
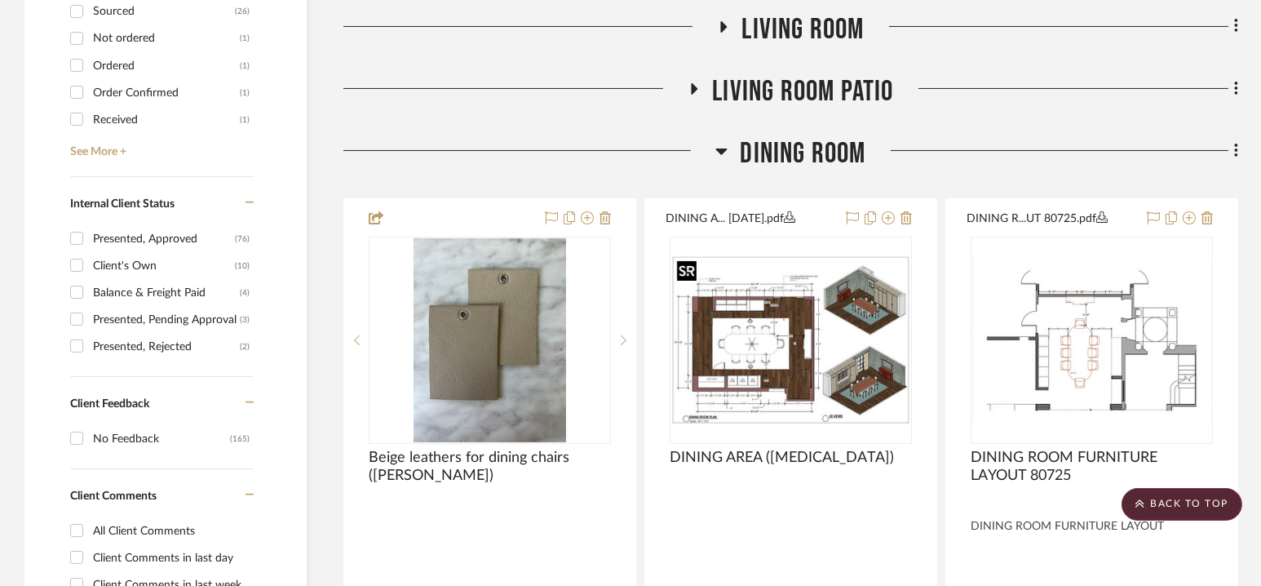
scroll to position [745, 0]
click at [793, 145] on span "Dining Room" at bounding box center [803, 152] width 126 height 35
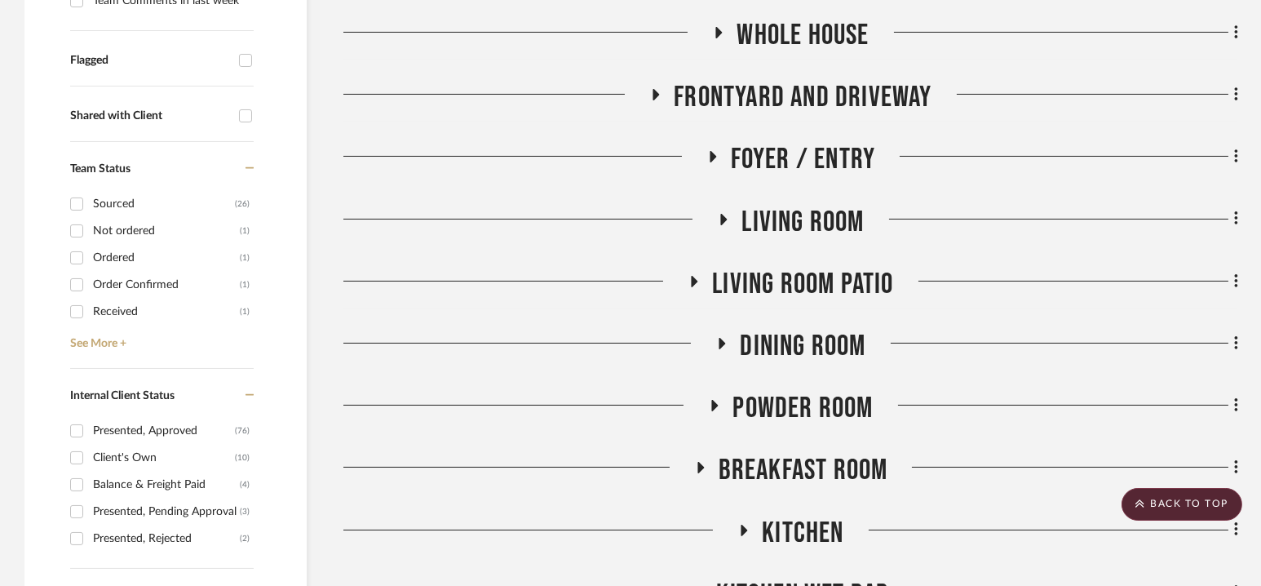
scroll to position [549, 0]
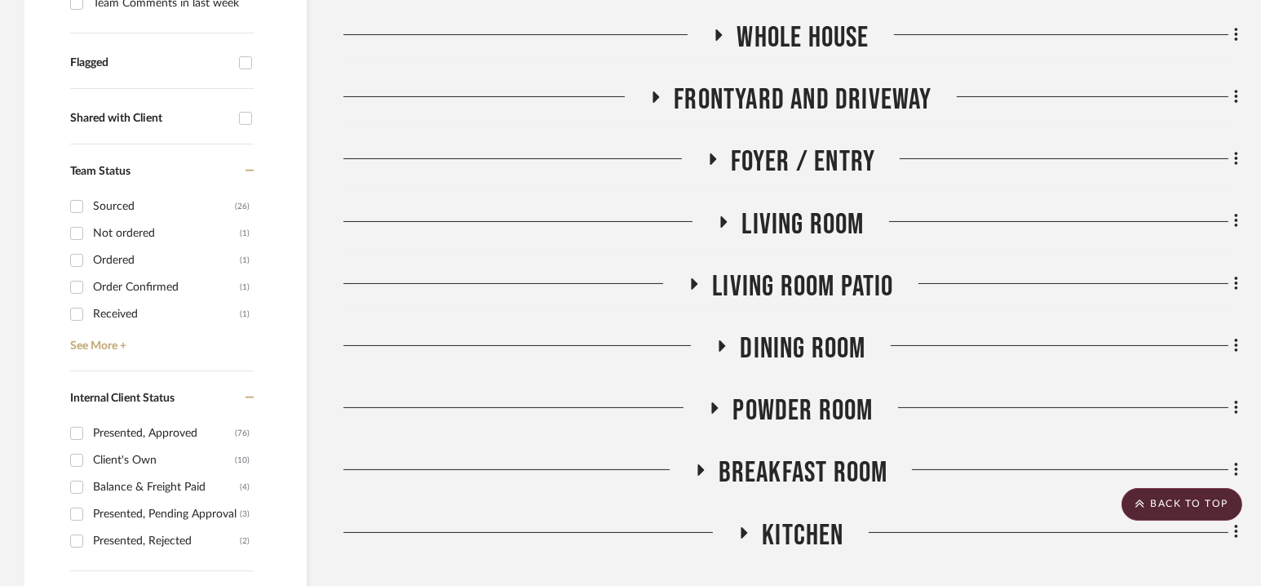
click at [793, 163] on span "Foyer / Entry" at bounding box center [803, 161] width 145 height 35
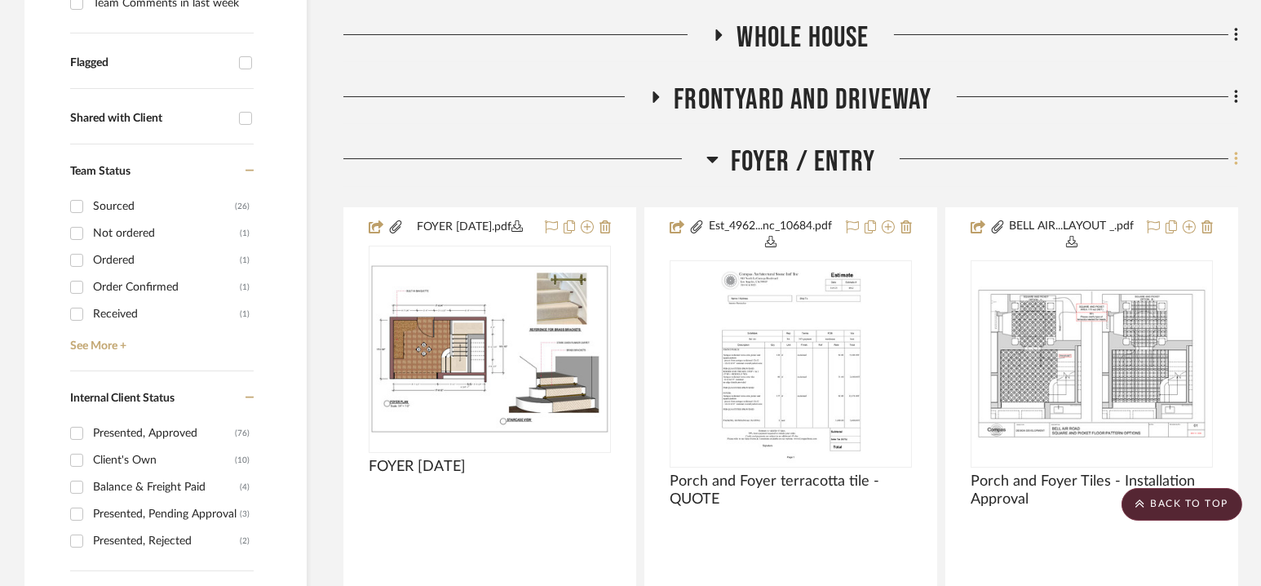
click at [1237, 160] on icon at bounding box center [1235, 160] width 3 height 14
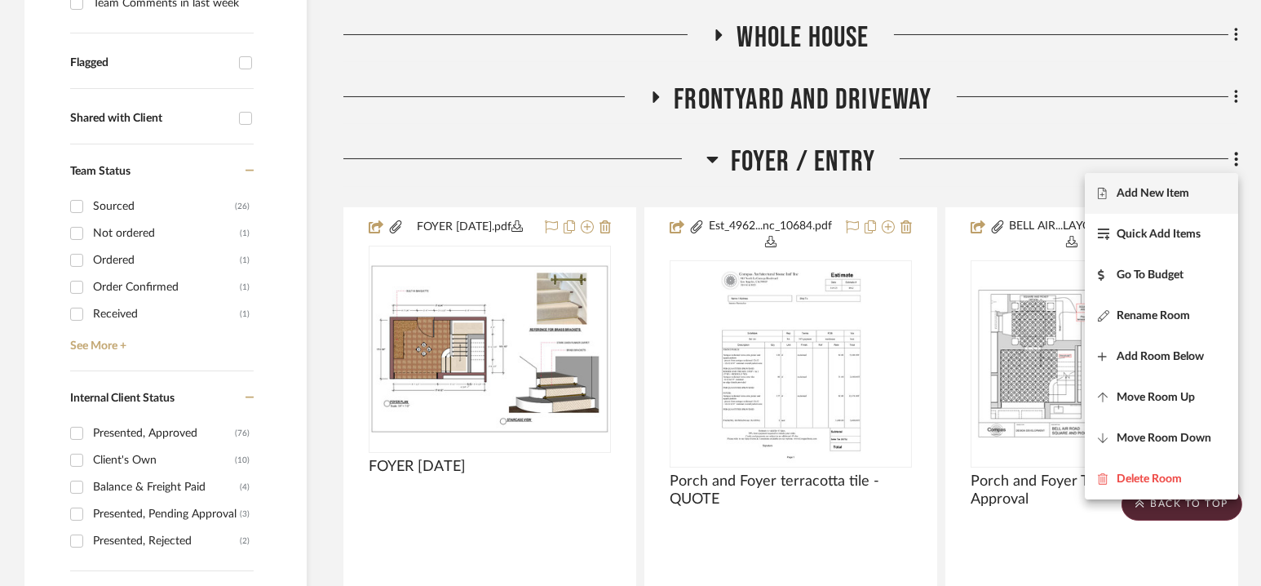
click at [1138, 199] on span "Add New Item" at bounding box center [1153, 194] width 73 height 14
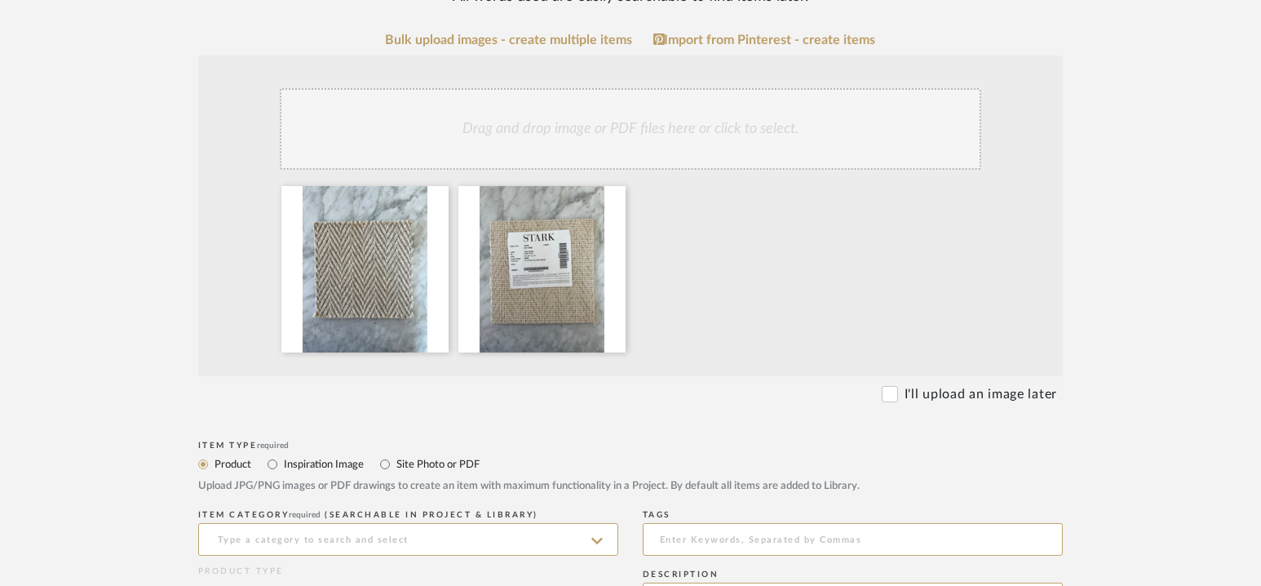
scroll to position [314, 0]
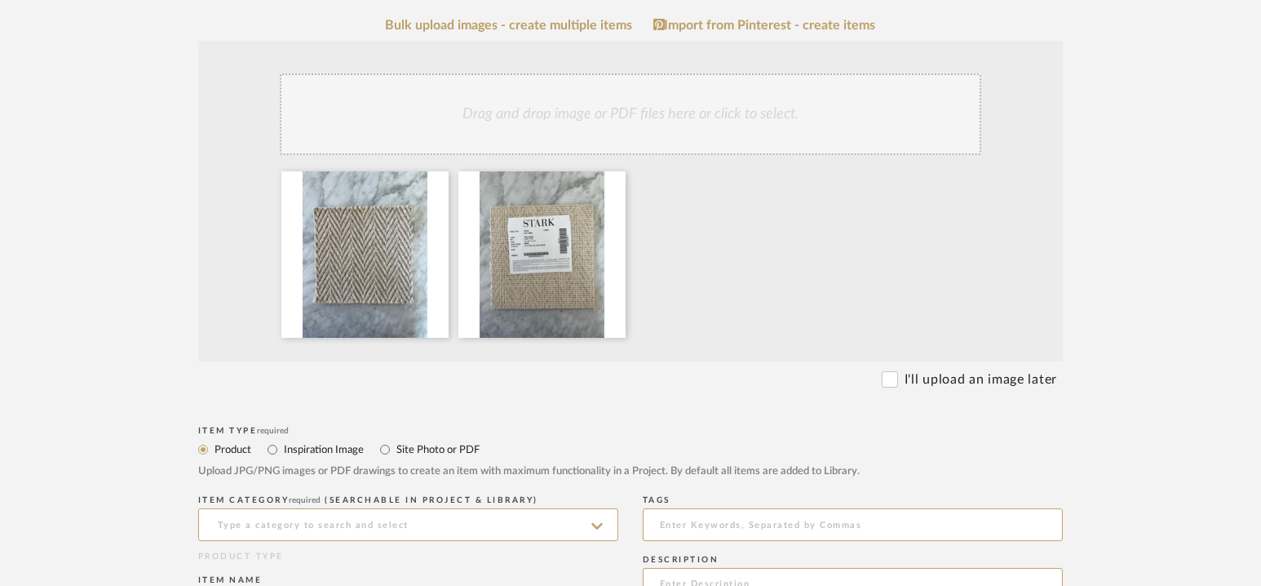
click at [688, 264] on div at bounding box center [633, 258] width 718 height 174
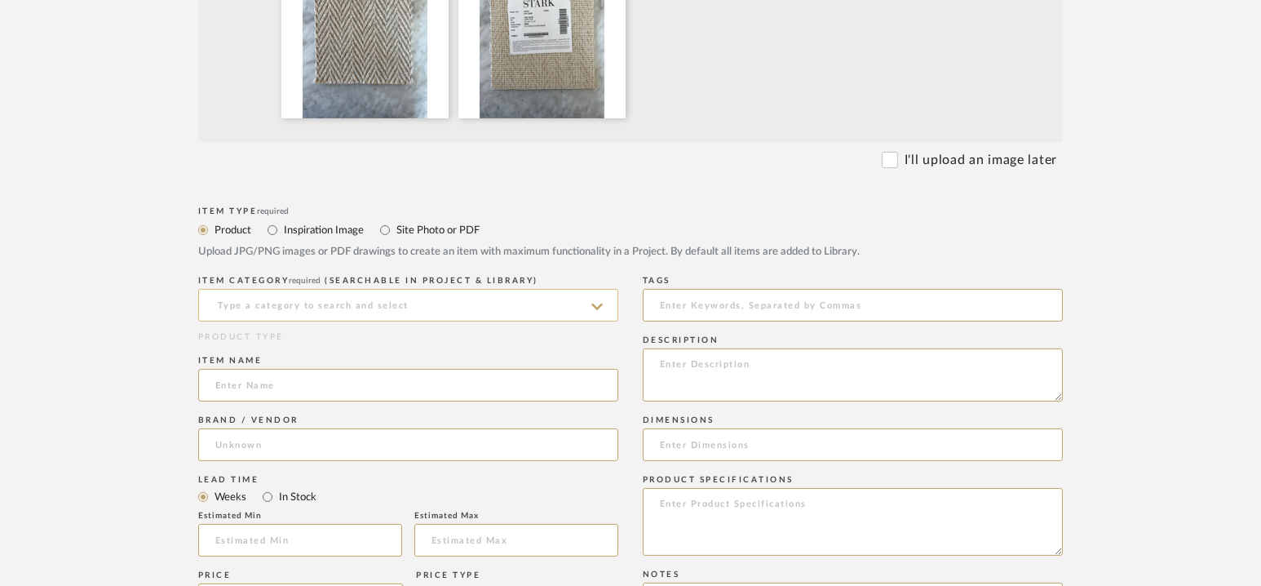
click at [369, 290] on input at bounding box center [408, 305] width 420 height 33
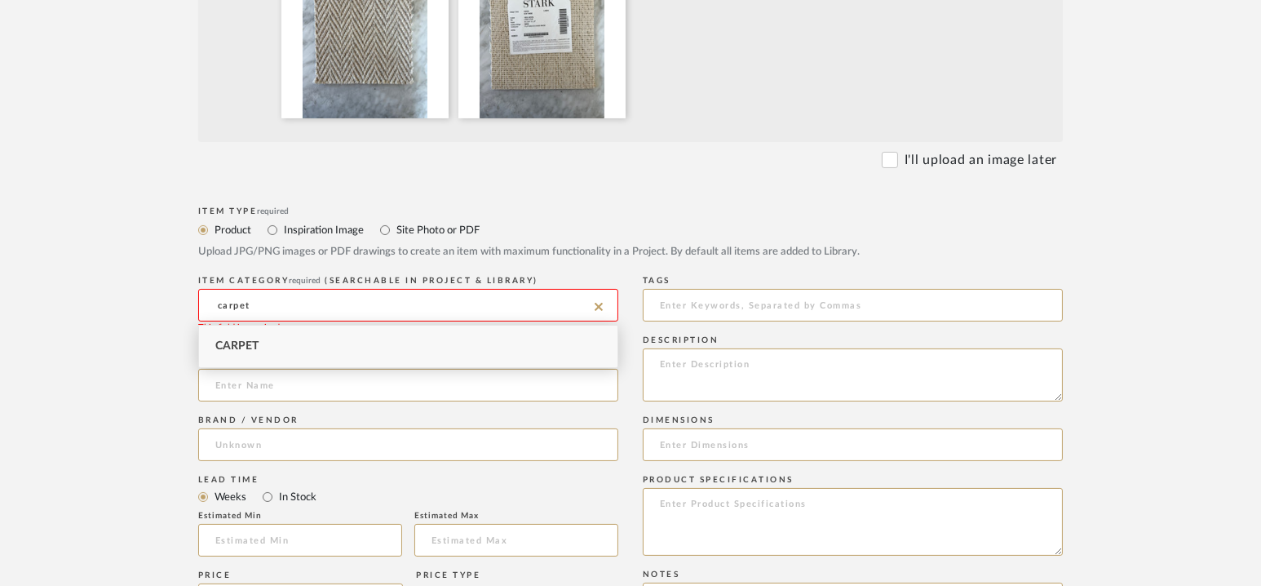
click at [238, 346] on span "Carpet" at bounding box center [236, 345] width 43 height 11
type input "Carpet"
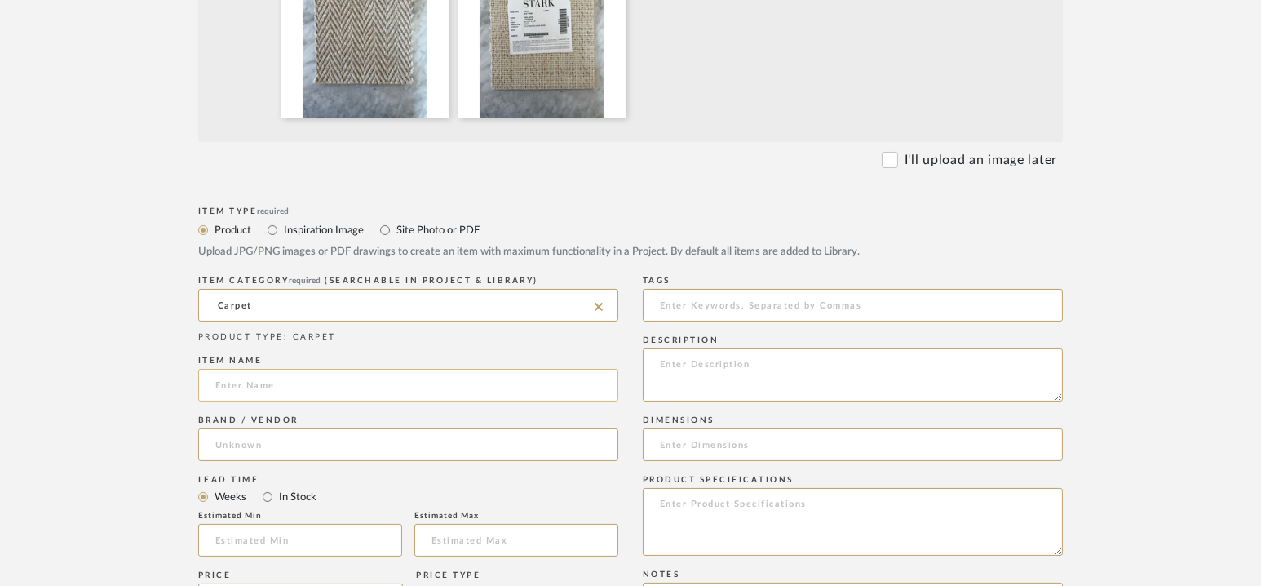
click at [242, 384] on input at bounding box center [408, 385] width 420 height 33
type input "[PERSON_NAME]"
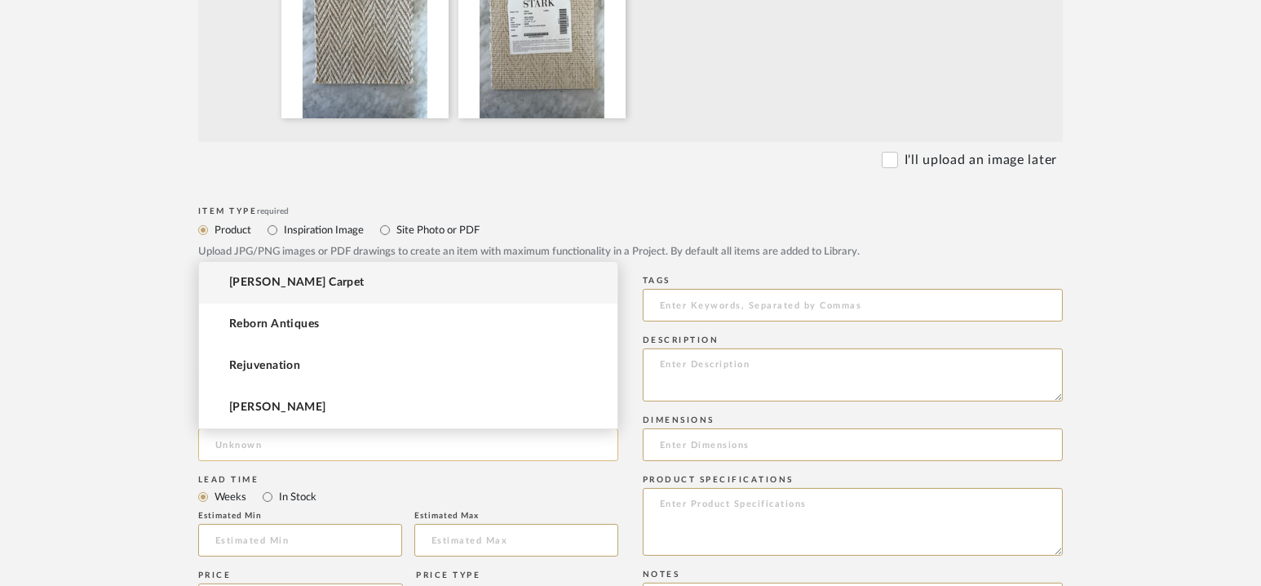
click at [264, 445] on input at bounding box center [408, 444] width 420 height 33
type input "[PERSON_NAME]"
click at [286, 290] on input "Carpet" at bounding box center [408, 305] width 420 height 33
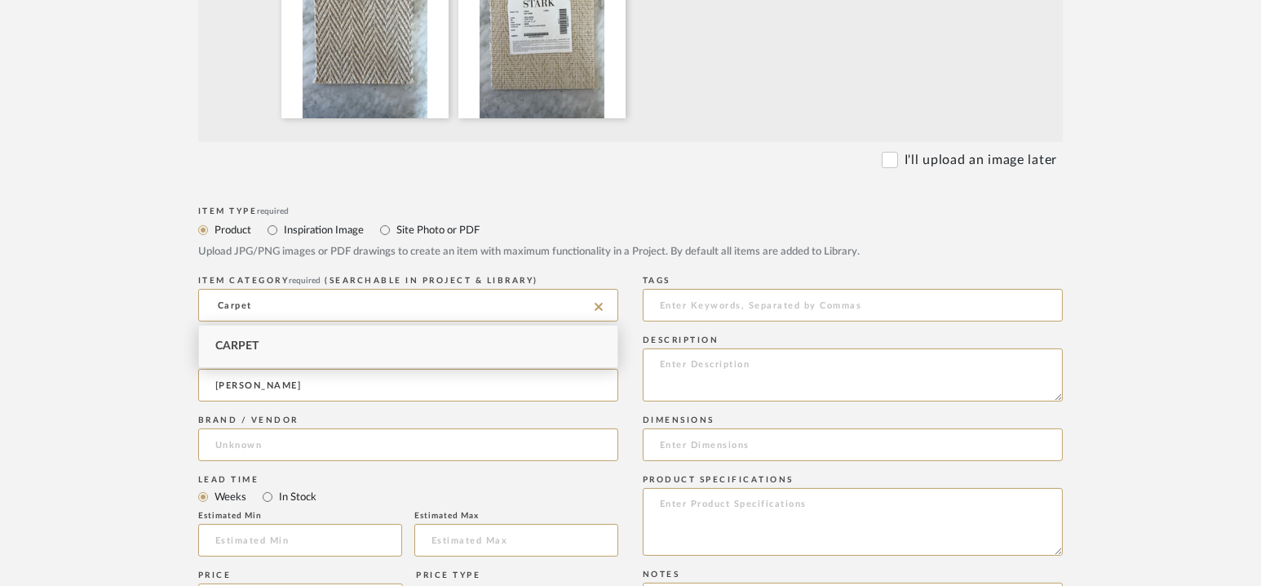
click at [1150, 272] on upload-items "Create new item in [DATE] Bel Air Rd Upload photos, documents or PDFs, or selec…" at bounding box center [630, 390] width 1261 height 1612
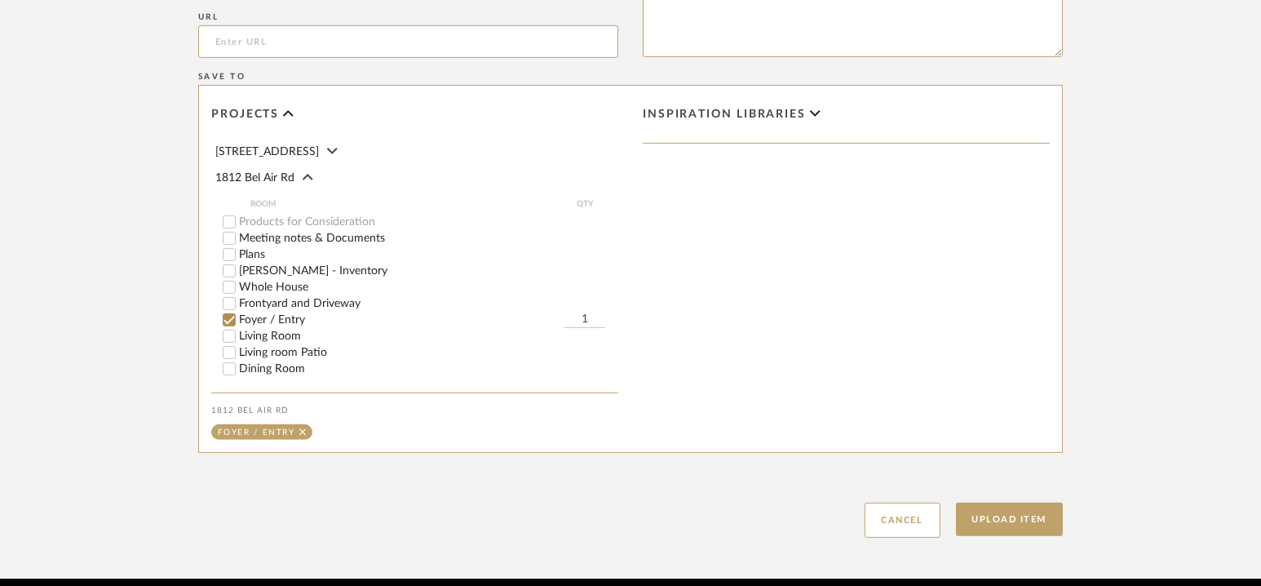
scroll to position [1220, 0]
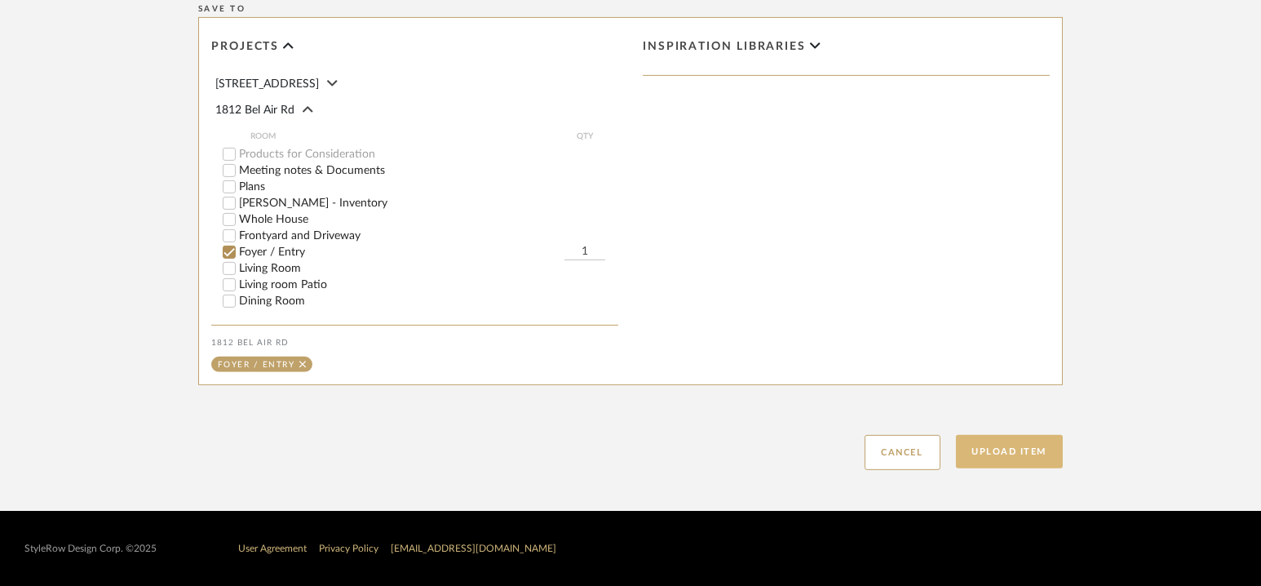
click at [1012, 441] on button "Upload Item" at bounding box center [1010, 451] width 108 height 33
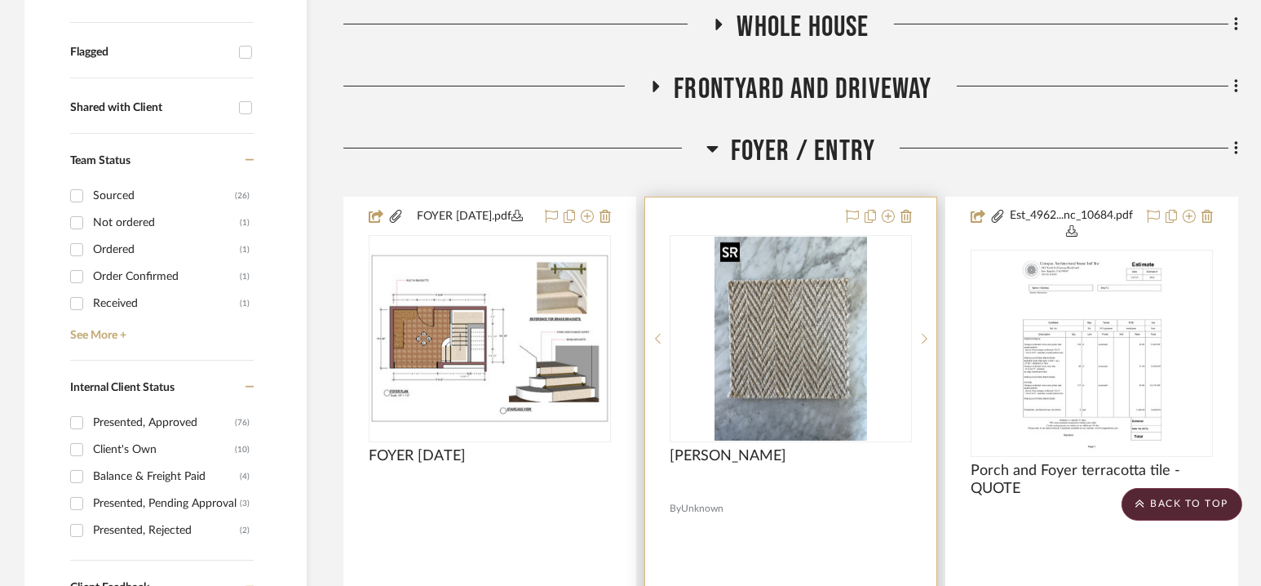
scroll to position [747, 0]
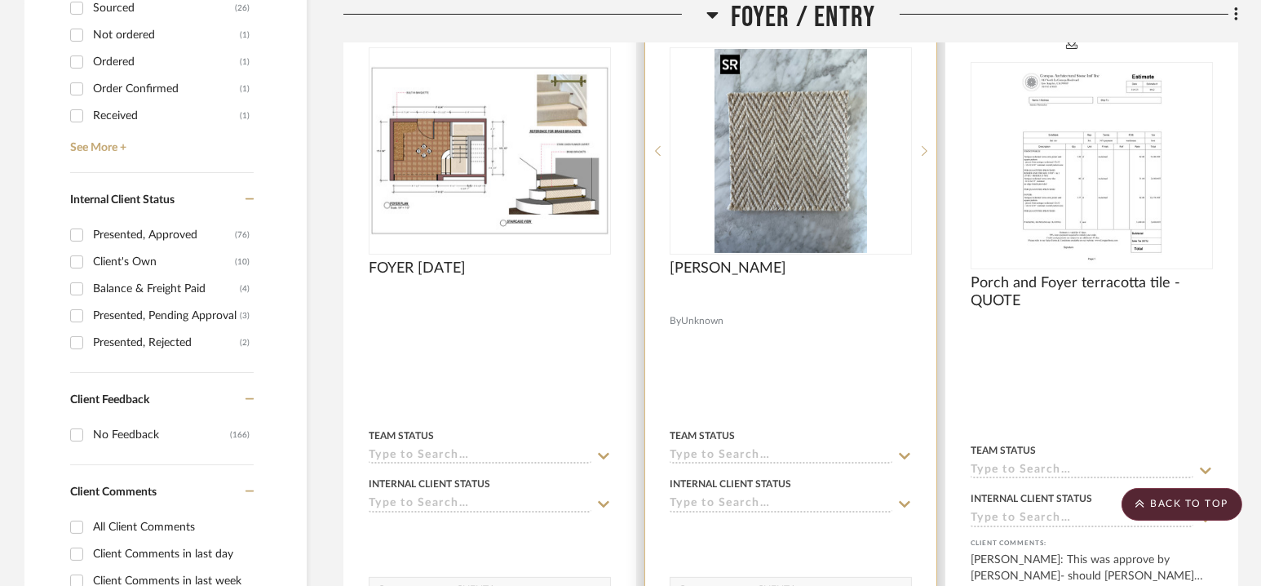
click at [786, 116] on img "0" at bounding box center [791, 151] width 153 height 204
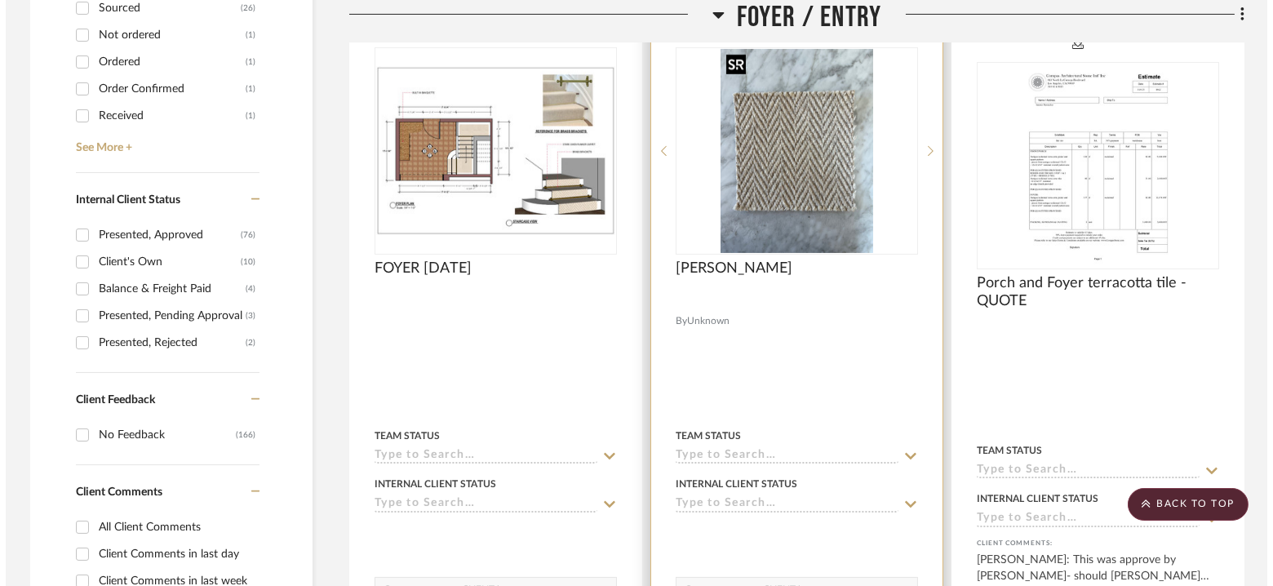
scroll to position [0, 0]
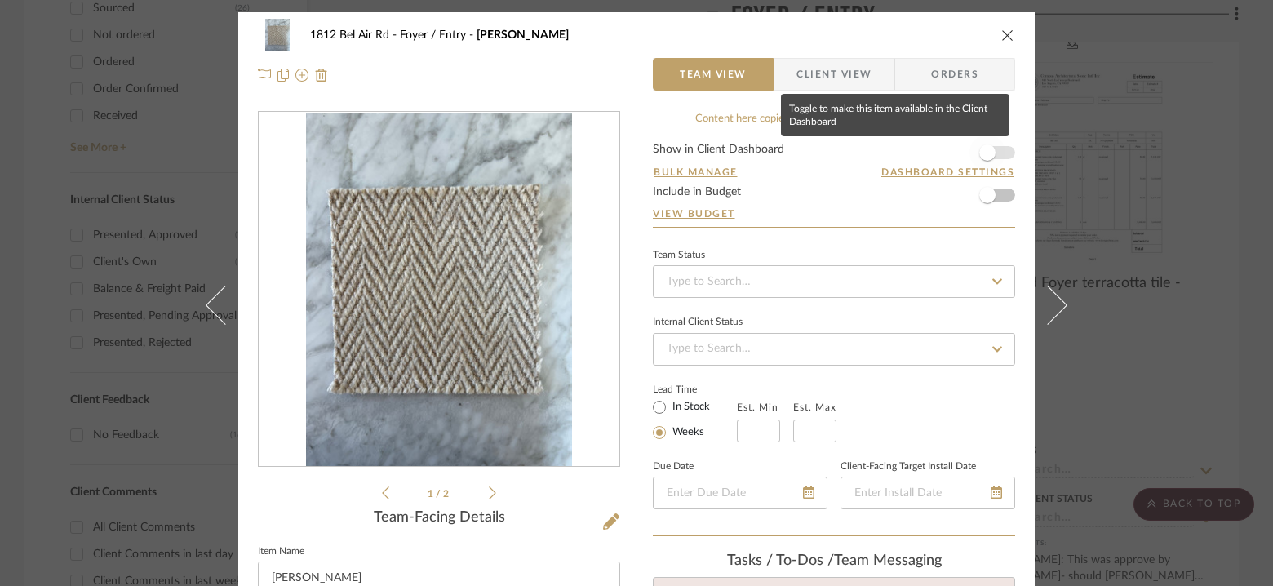
click at [995, 142] on span "button" at bounding box center [987, 153] width 36 height 36
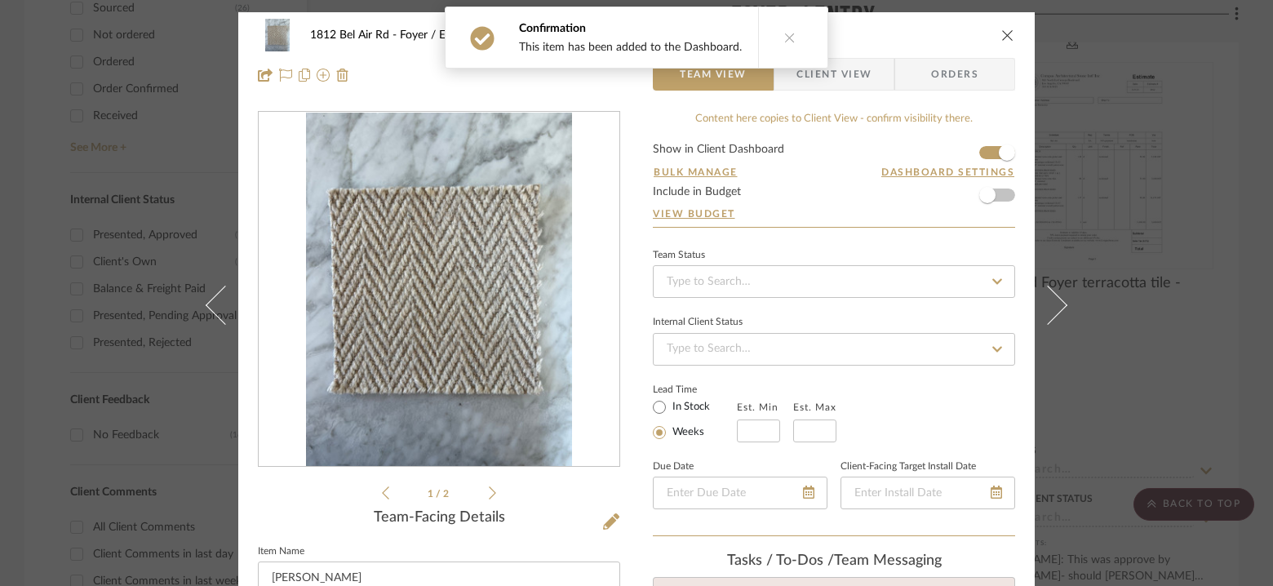
click at [1004, 33] on icon "close" at bounding box center [1007, 35] width 13 height 13
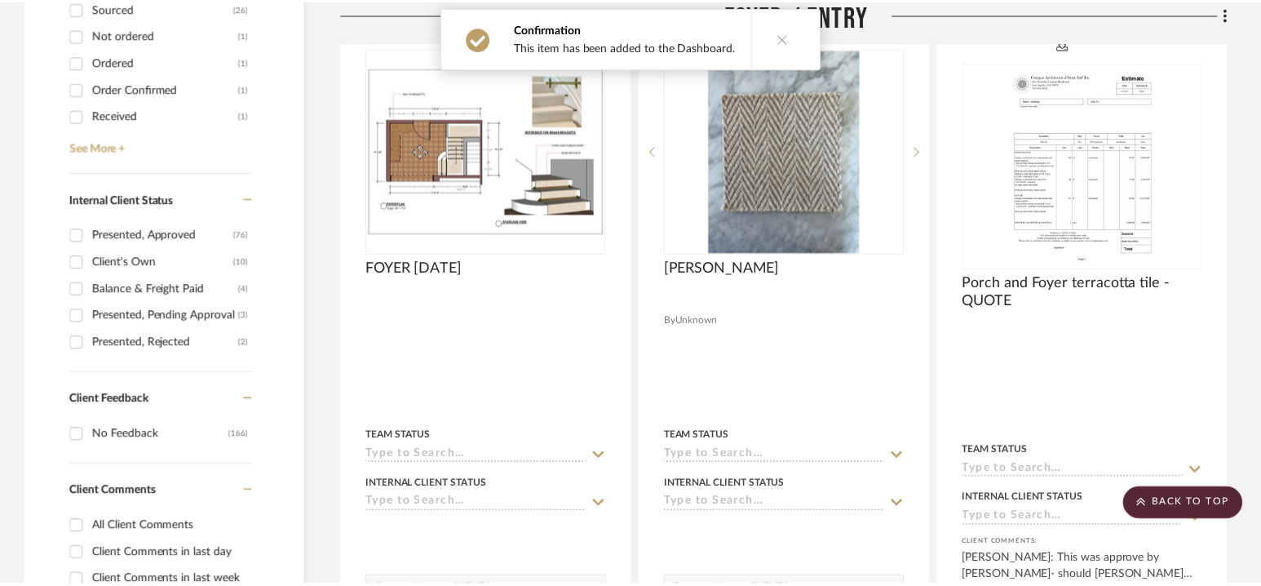
scroll to position [747, 0]
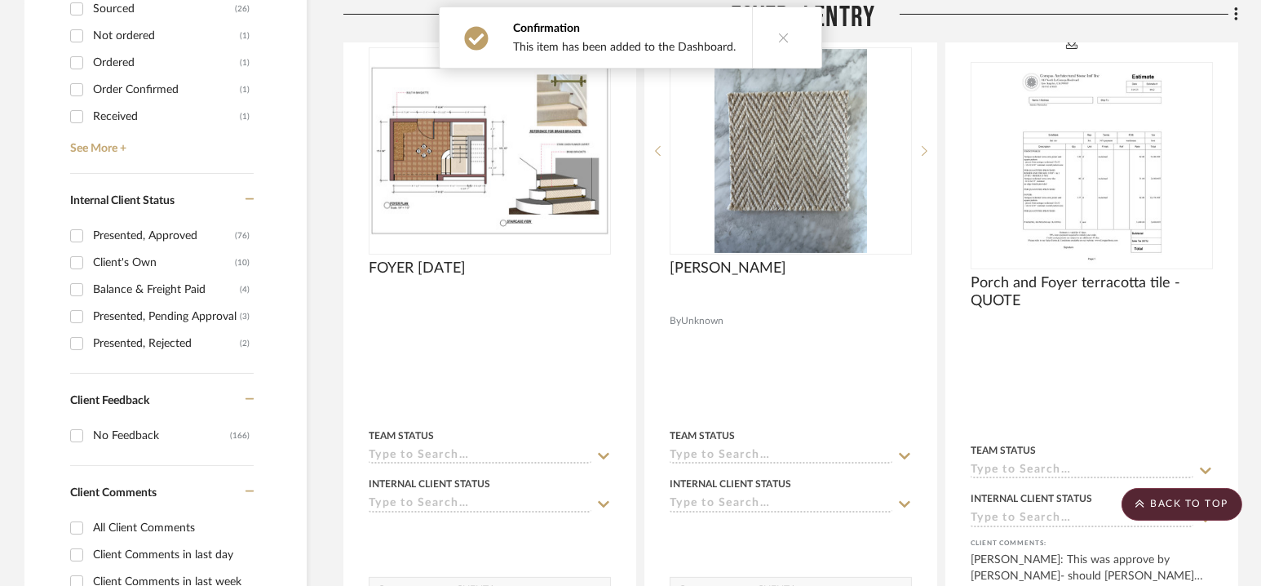
click at [780, 32] on icon at bounding box center [783, 37] width 11 height 11
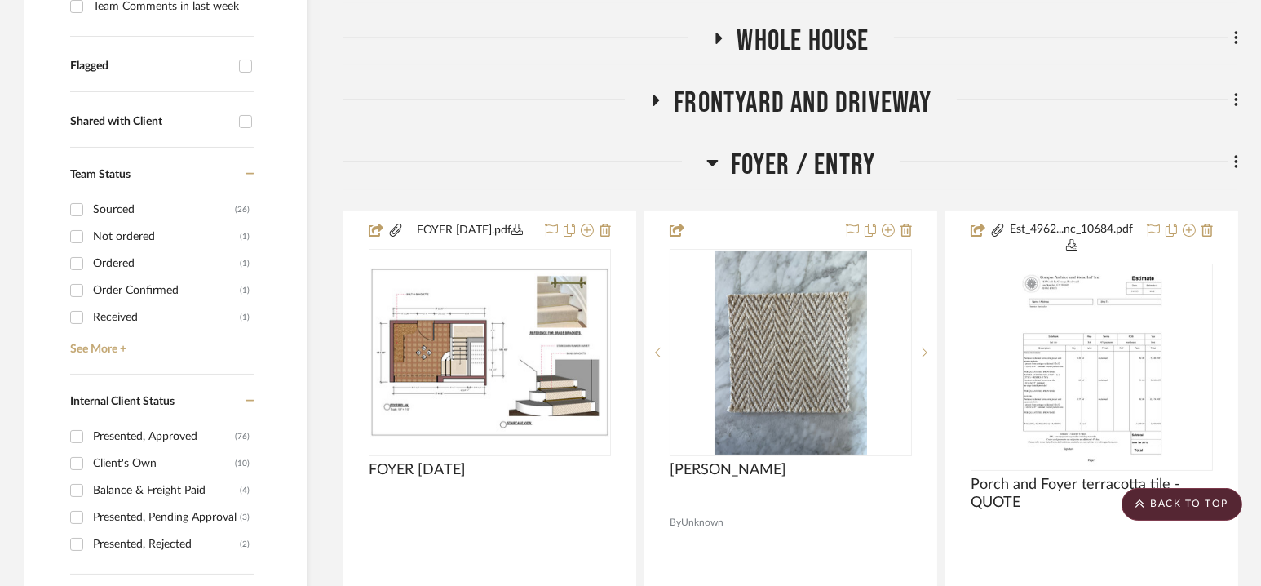
scroll to position [645, 0]
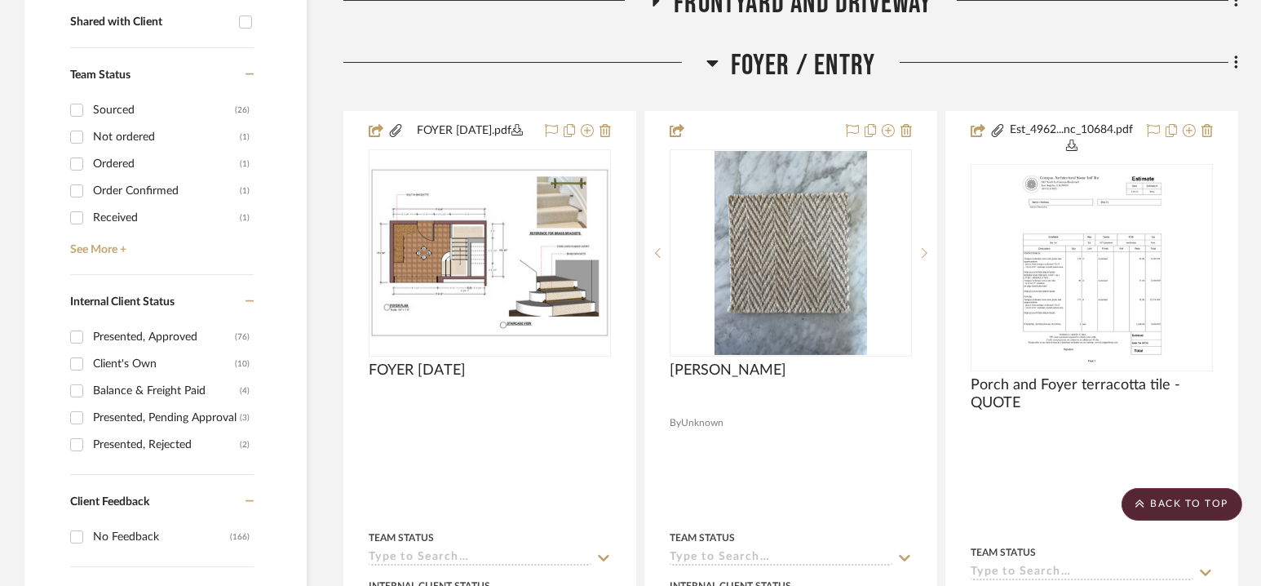
click at [790, 58] on span "Foyer / Entry" at bounding box center [803, 65] width 145 height 35
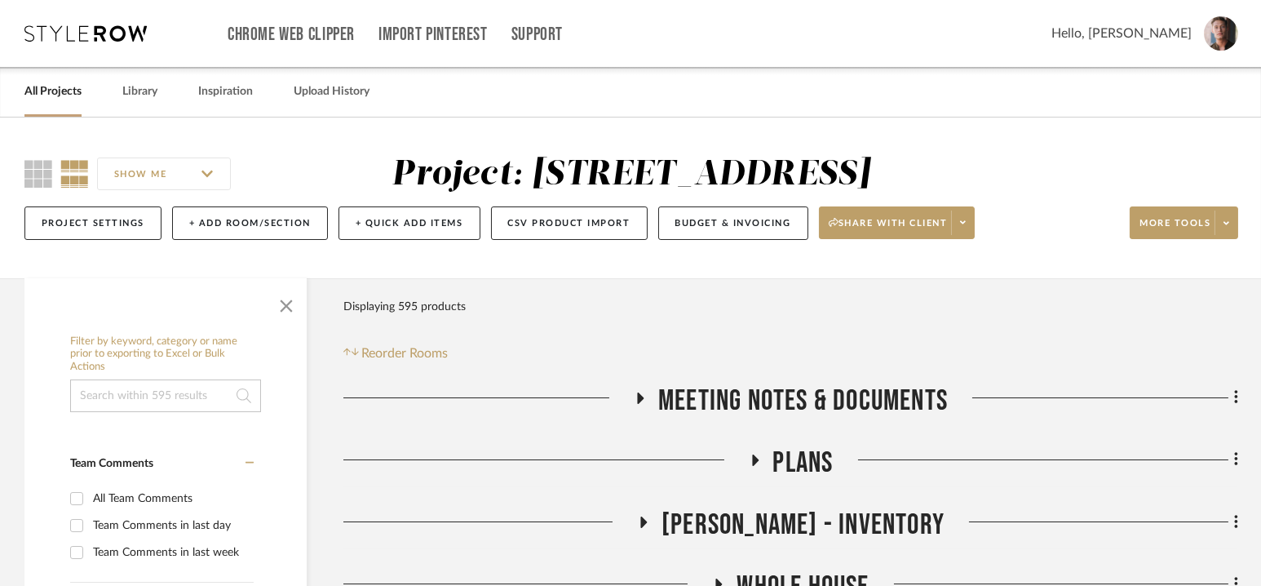
click at [65, 91] on link "All Projects" at bounding box center [52, 92] width 57 height 22
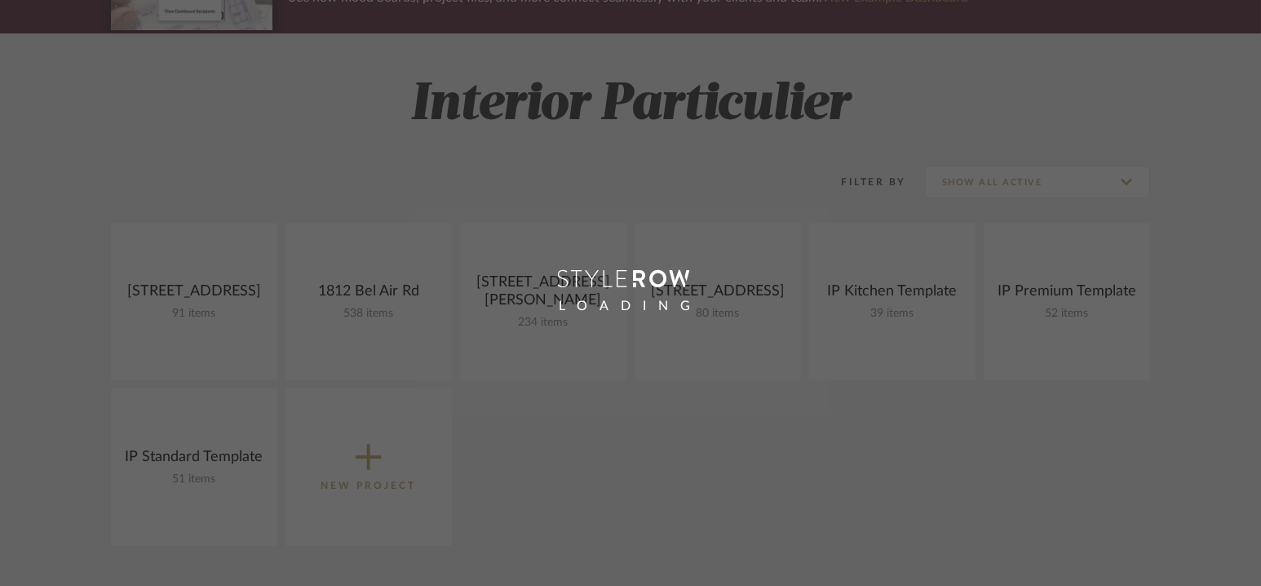
scroll to position [202, 0]
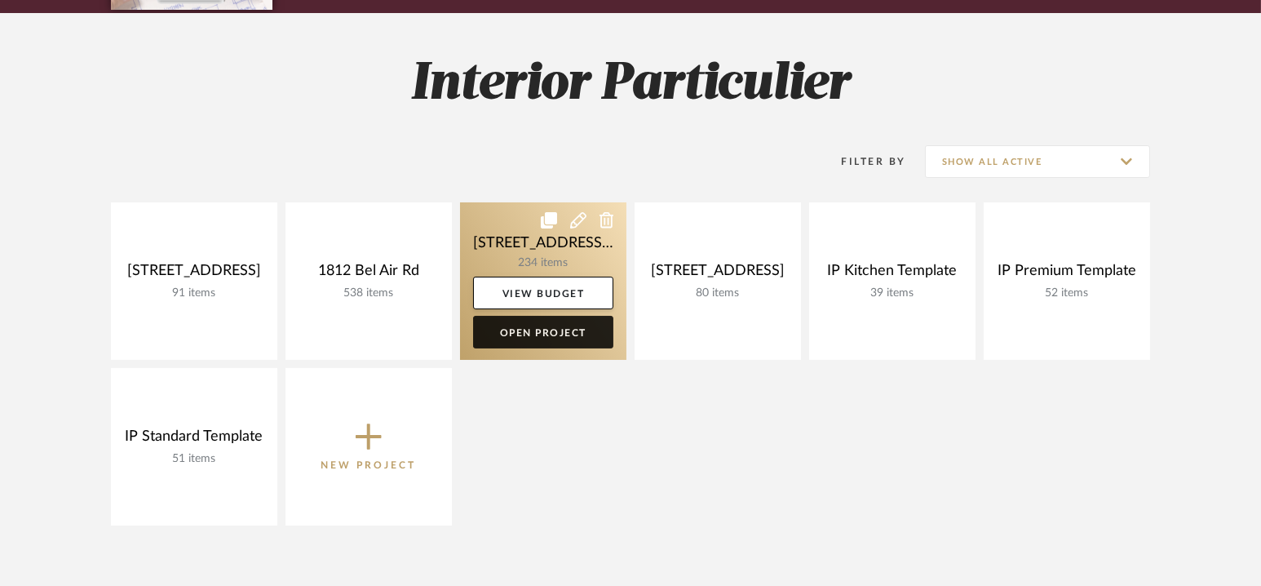
click at [543, 334] on link "Open Project" at bounding box center [543, 332] width 140 height 33
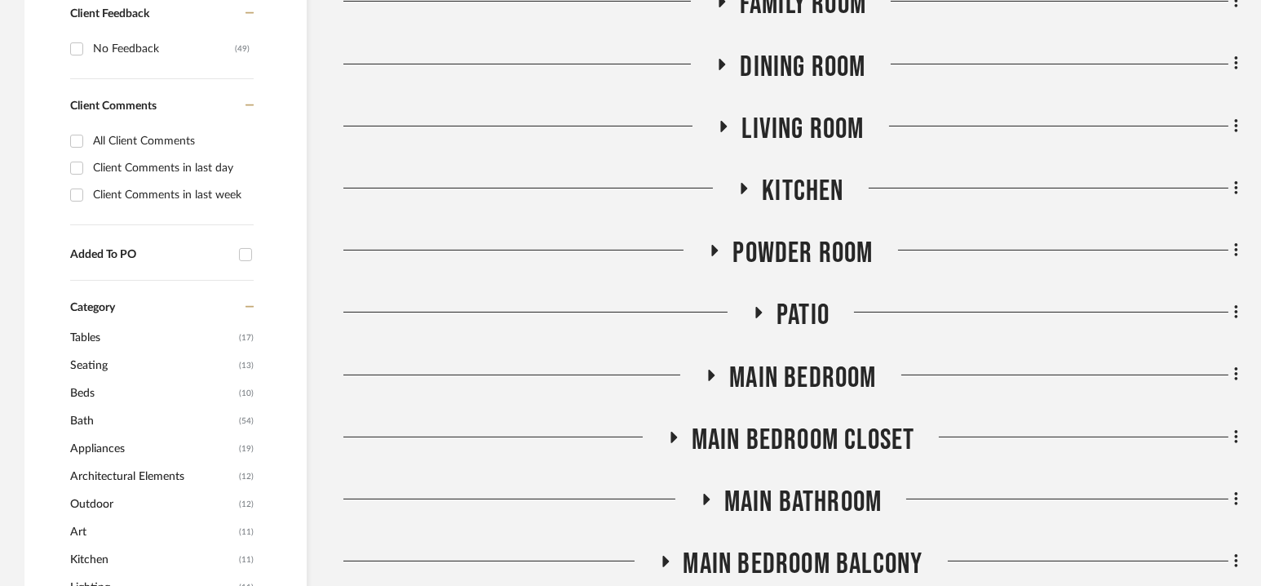
scroll to position [776, 0]
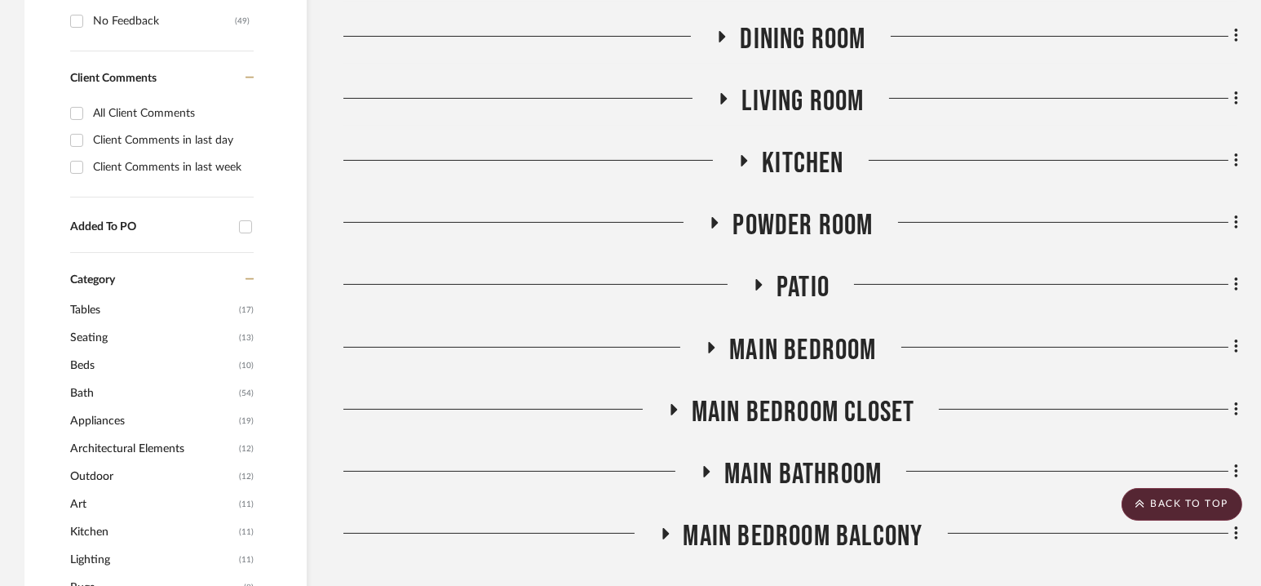
click at [795, 160] on span "Kitchen" at bounding box center [803, 163] width 82 height 35
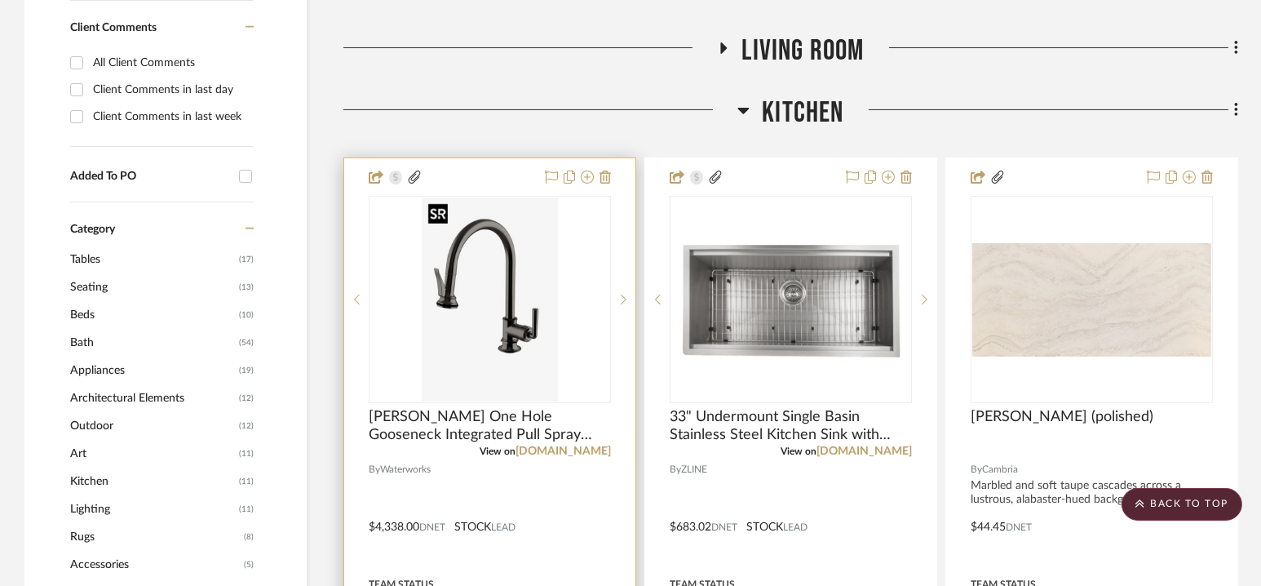
scroll to position [832, 0]
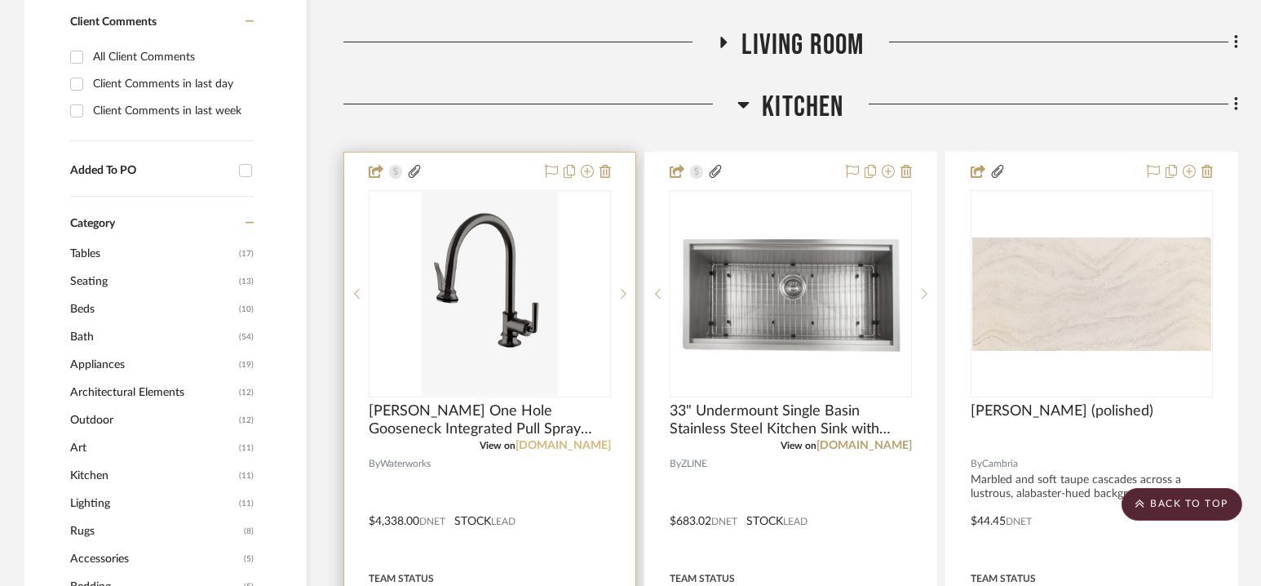
click at [572, 445] on link "assets.waterworks.com" at bounding box center [563, 445] width 95 height 11
click at [574, 357] on div "0" at bounding box center [490, 294] width 241 height 206
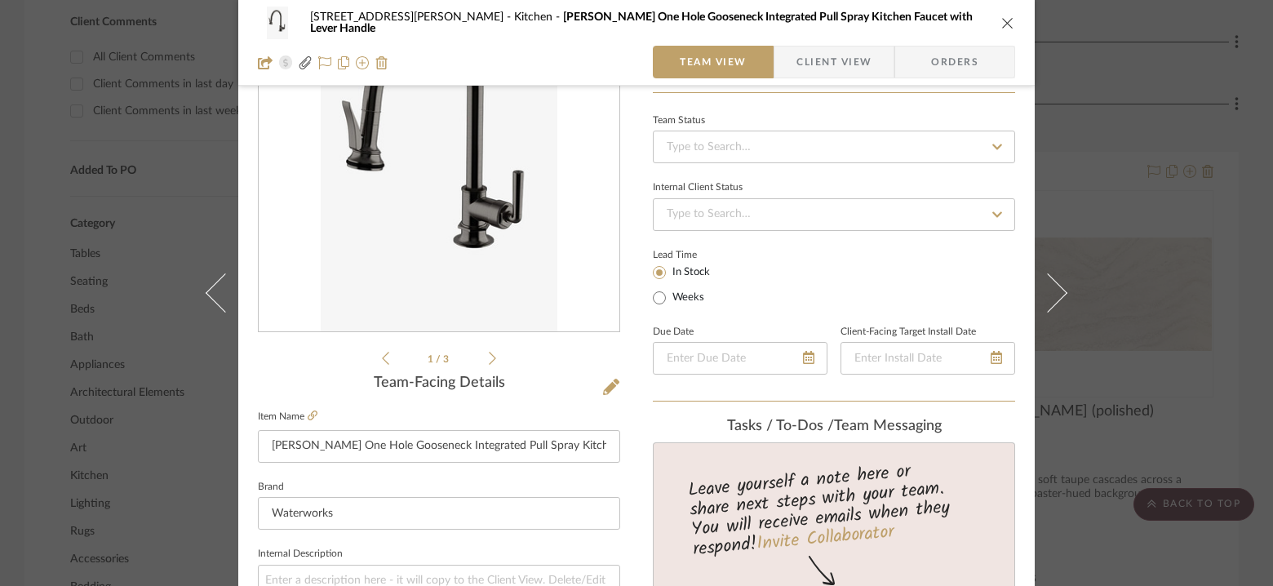
scroll to position [140, 0]
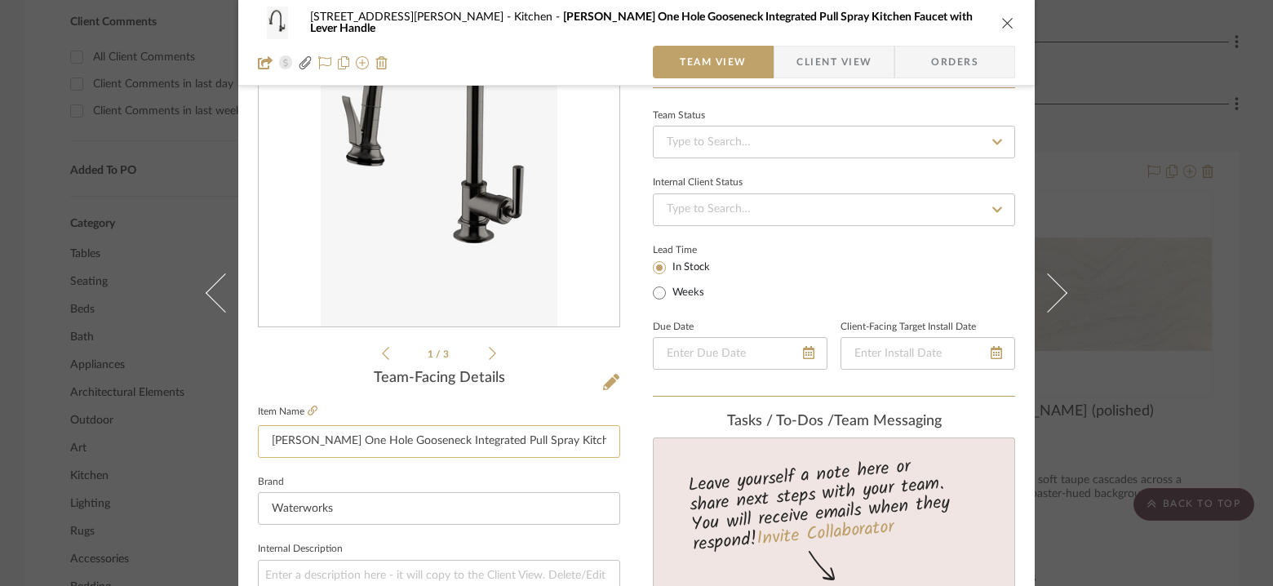
click at [443, 443] on input "Henry One Hole Gooseneck Integrated Pull Spray Kitchen Faucet with Lever Handle" at bounding box center [439, 441] width 362 height 33
click at [1002, 24] on icon "close" at bounding box center [1007, 22] width 13 height 13
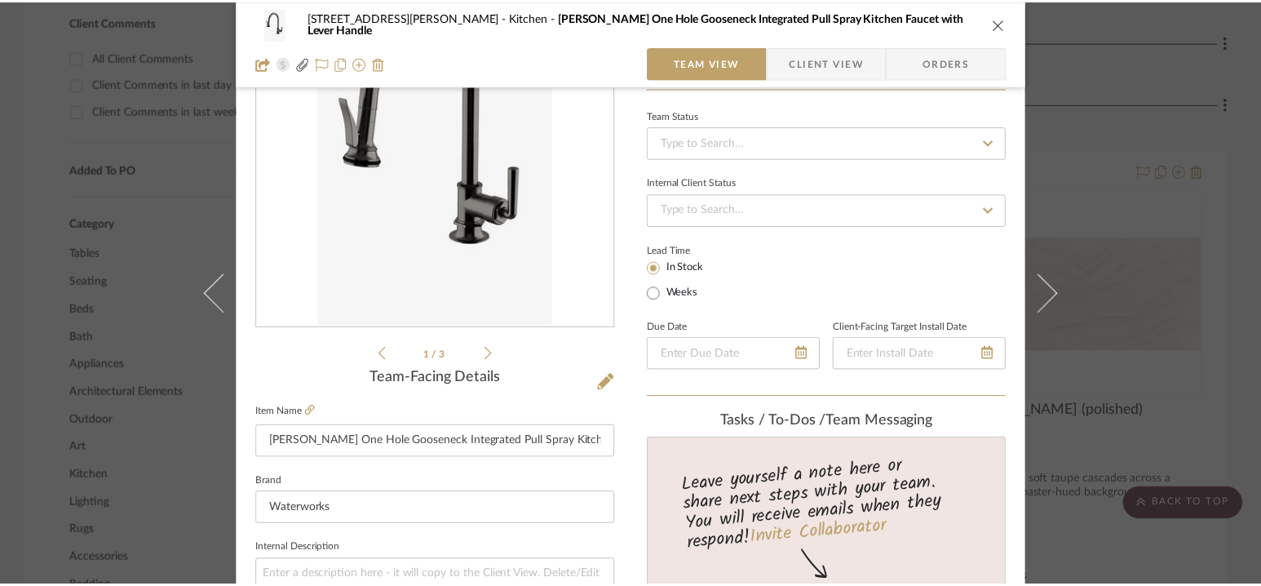
scroll to position [832, 0]
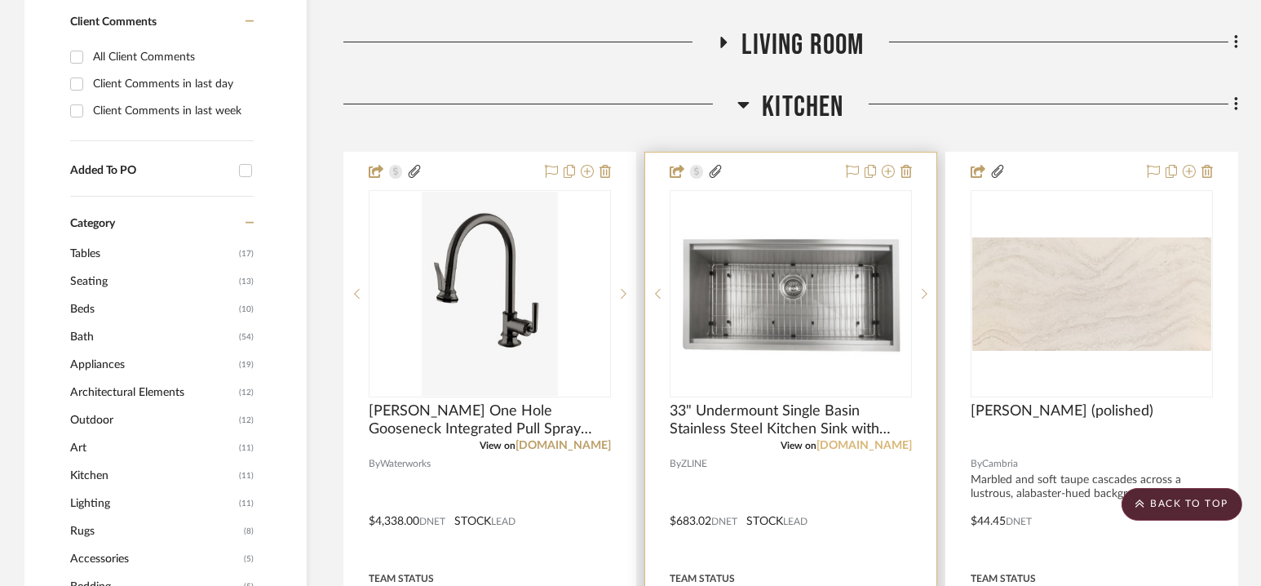
click at [893, 447] on link "build.com" at bounding box center [864, 445] width 95 height 11
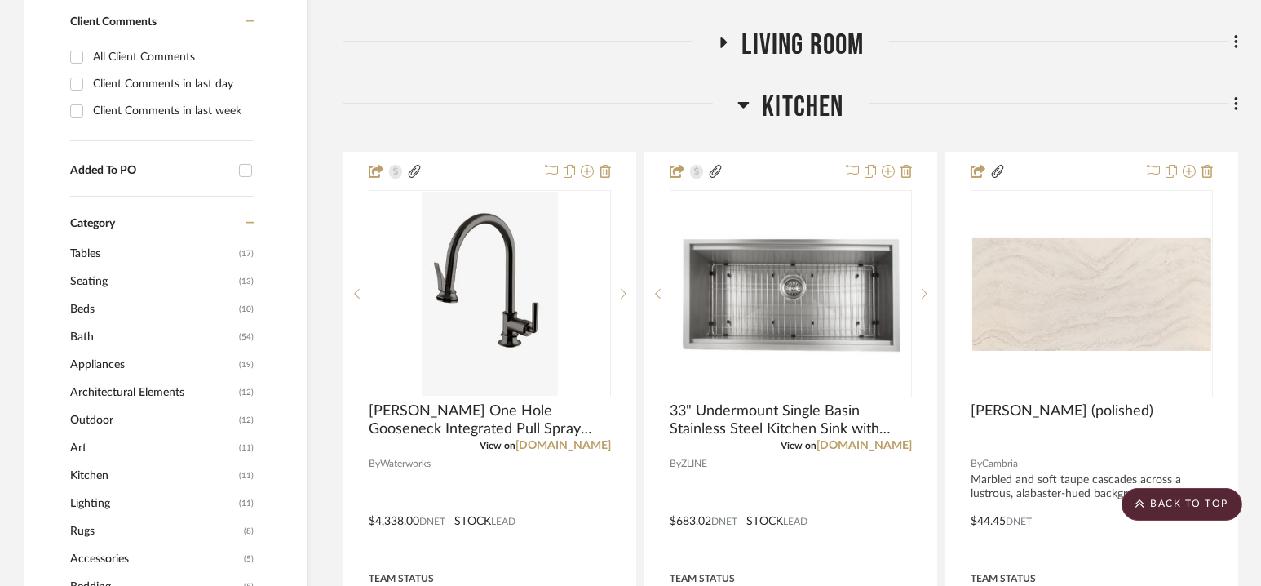
click at [802, 99] on span "Kitchen" at bounding box center [803, 107] width 82 height 35
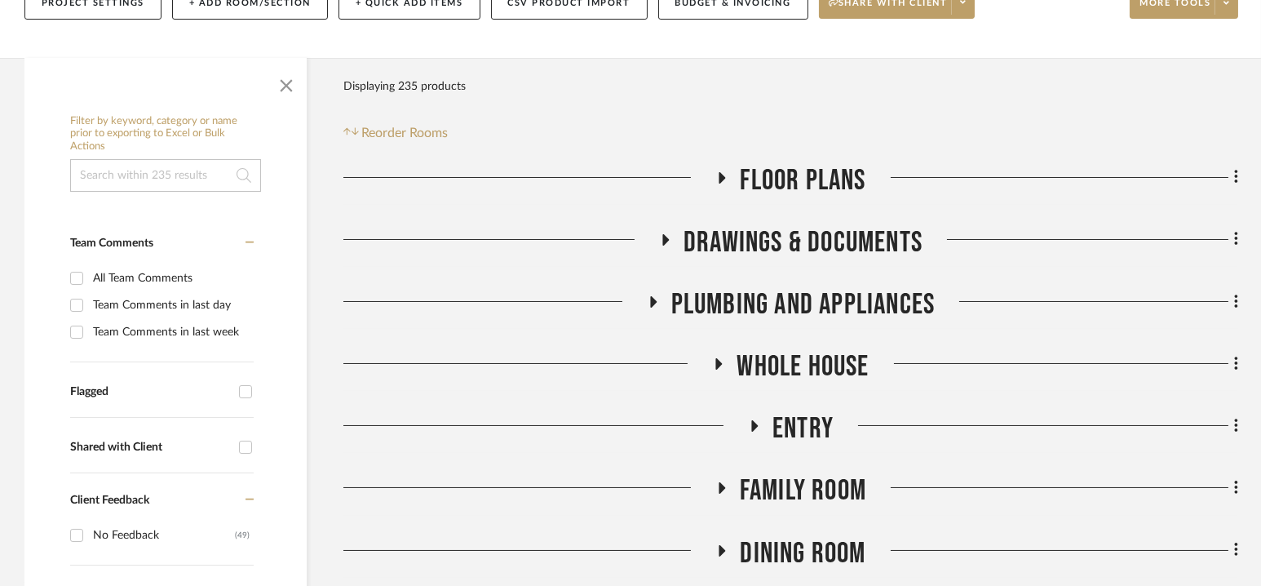
scroll to position [321, 0]
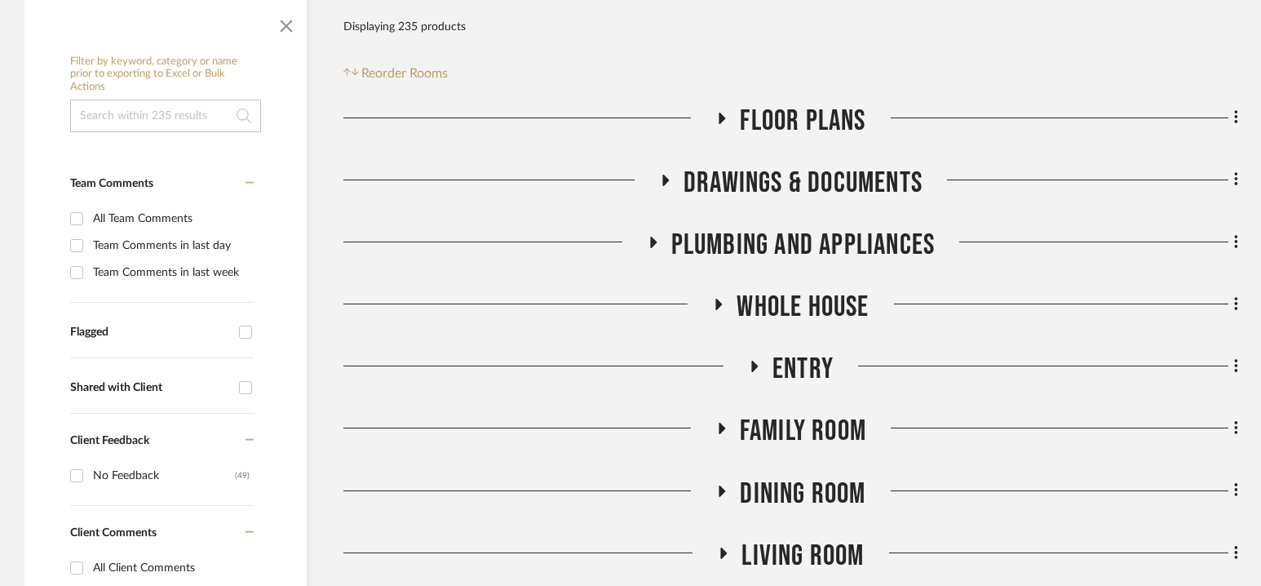
click at [800, 312] on span "Whole House" at bounding box center [803, 307] width 132 height 35
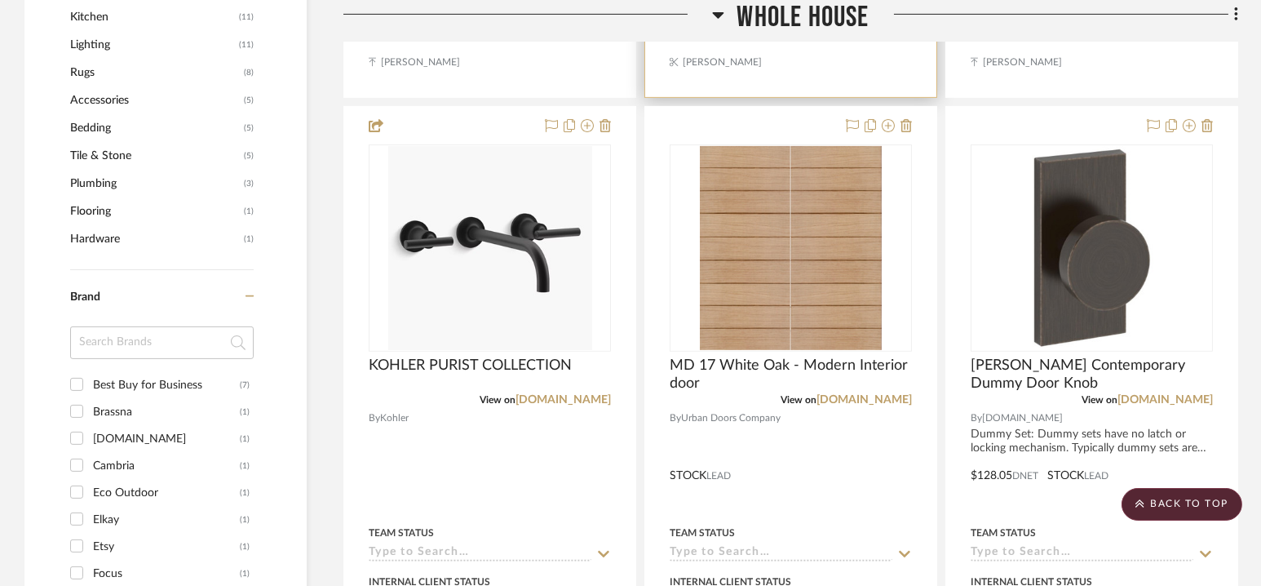
scroll to position [1293, 0]
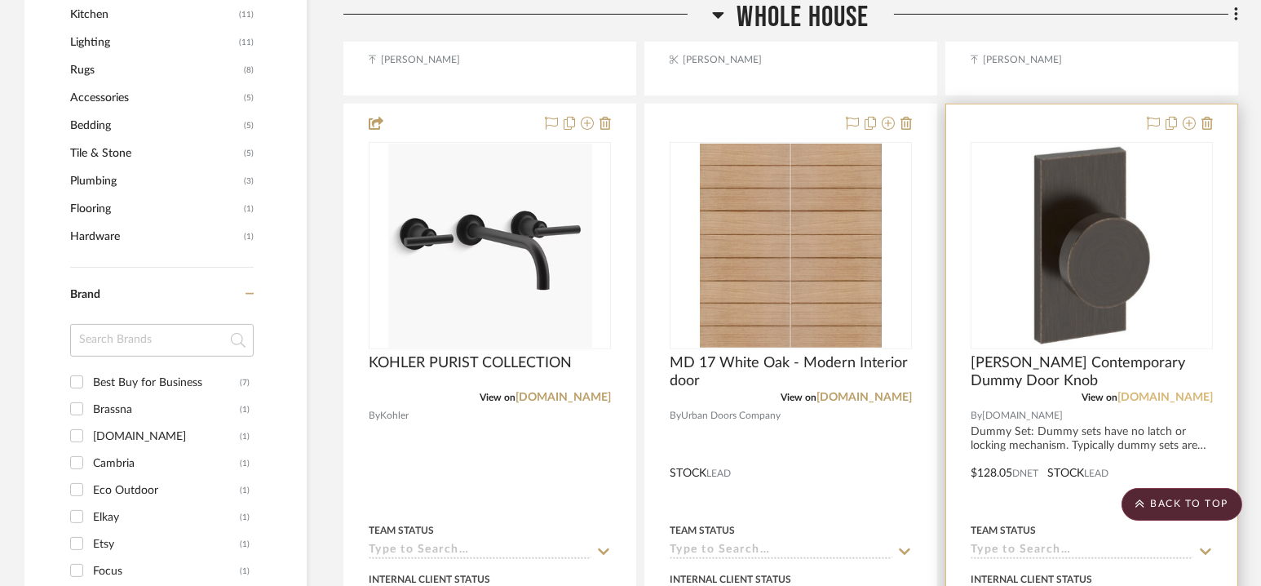
click at [1181, 394] on link "build.com" at bounding box center [1165, 397] width 95 height 11
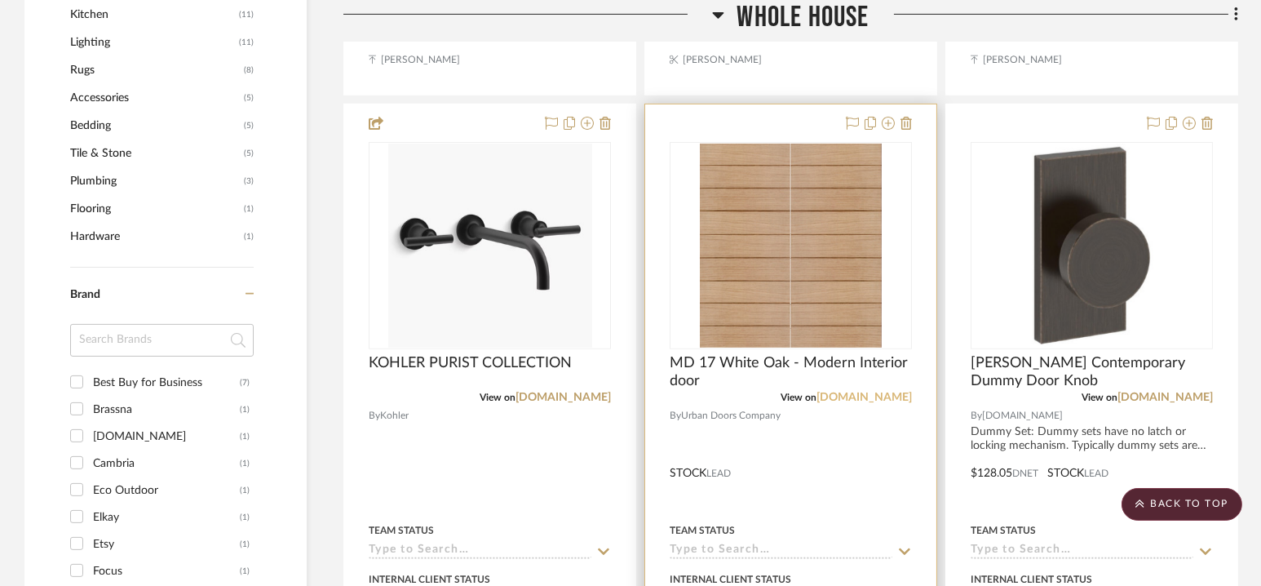
click at [885, 392] on link "urbandoorscompany.com" at bounding box center [864, 397] width 95 height 11
